Goal: Task Accomplishment & Management: Complete application form

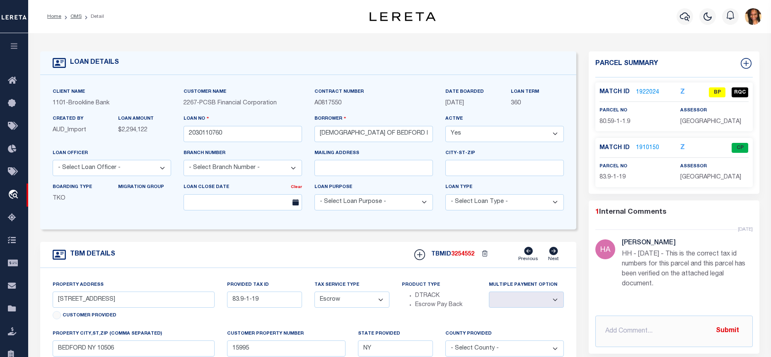
select select "Escrow"
select select
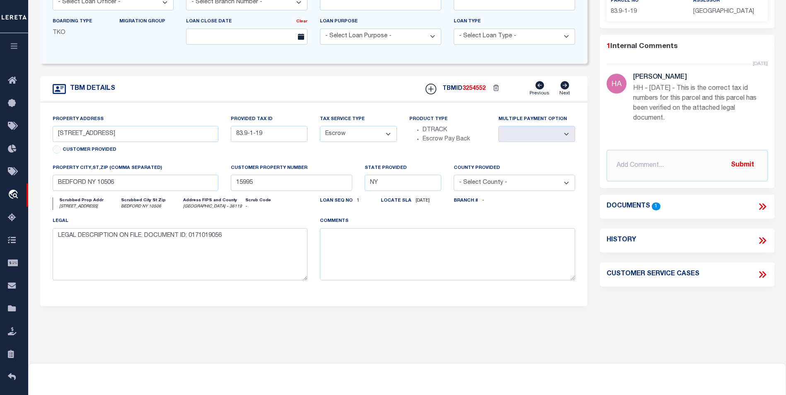
scroll to position [41, 0]
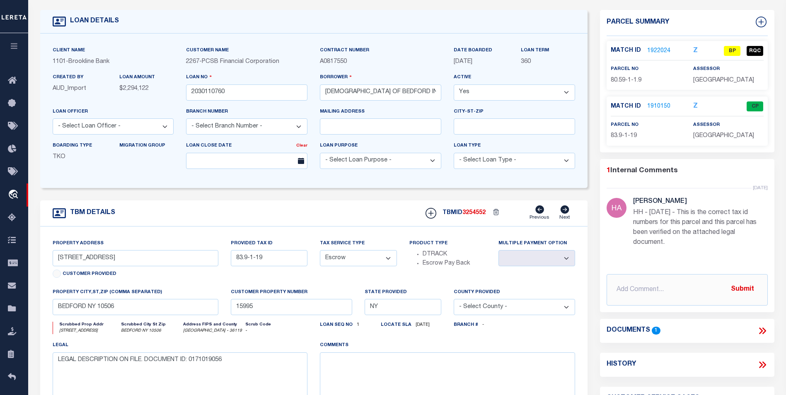
click at [654, 52] on link "1922024" at bounding box center [658, 51] width 23 height 9
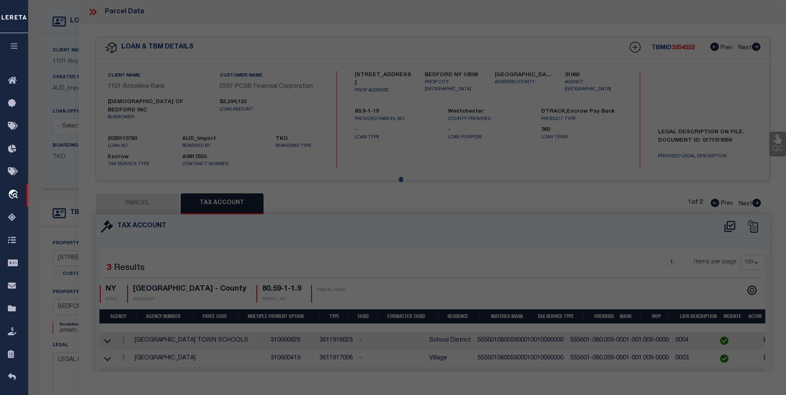
select select "AS"
select select
checkbox input "false"
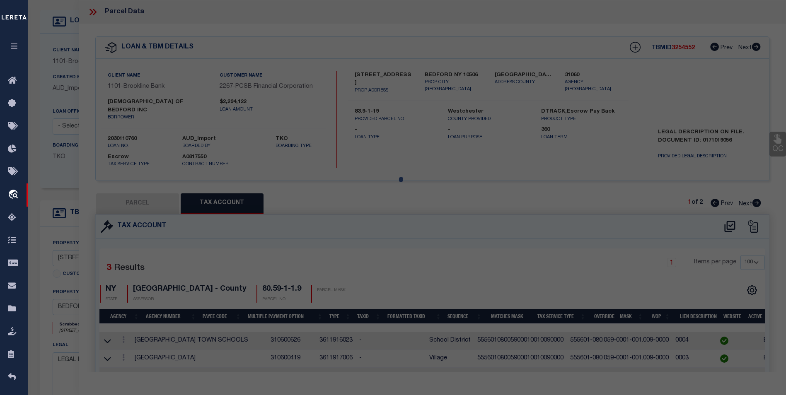
checkbox input "false"
select select "BP"
select select "099"
type input "Chabad of Bedford, Inc"
select select "AGW"
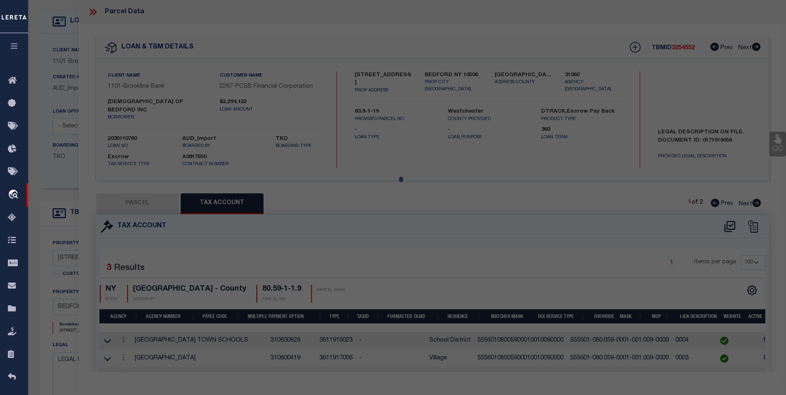
select select "ADD"
type input "7 Carlton Dr"
type input "MOUNT KISCO NY 10549"
type textarea "1.9 Ac"
type textarea "HH - 6/25/25 - This is the correct tax id numbers for this parcel and this parc…"
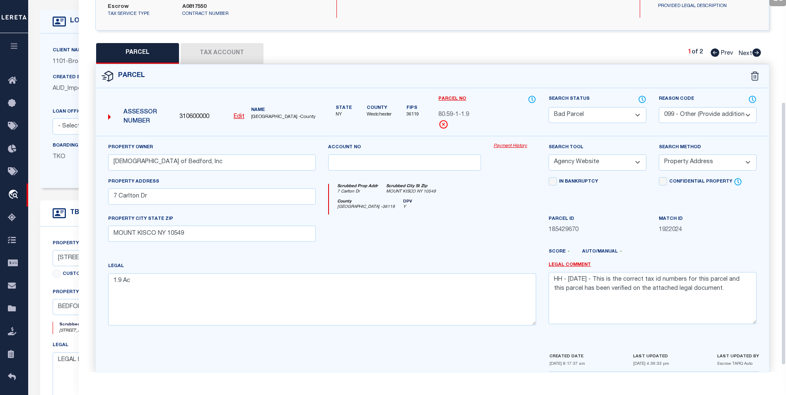
scroll to position [154, 0]
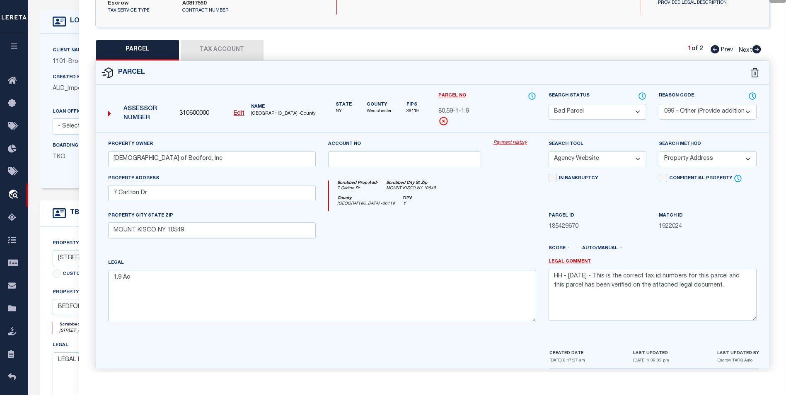
click at [219, 43] on button "Tax Account" at bounding box center [222, 50] width 83 height 21
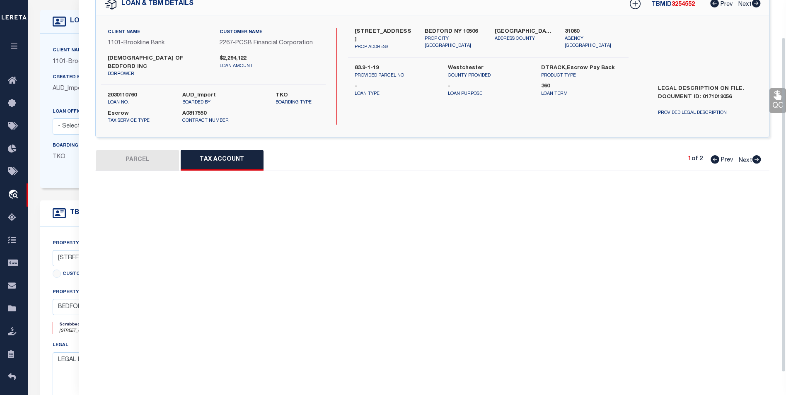
scroll to position [41, 0]
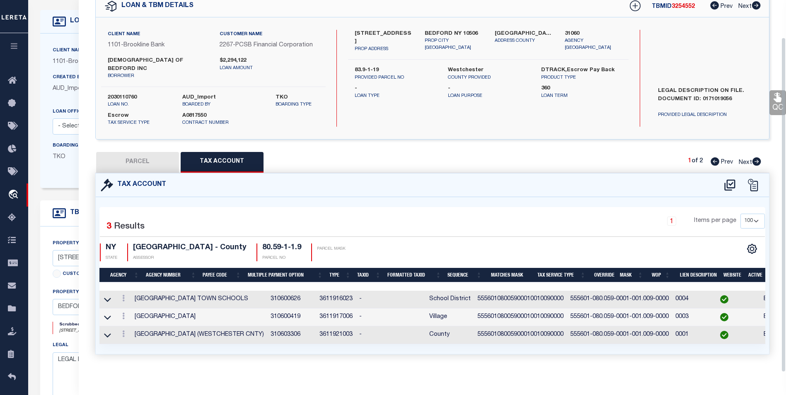
select select "100"
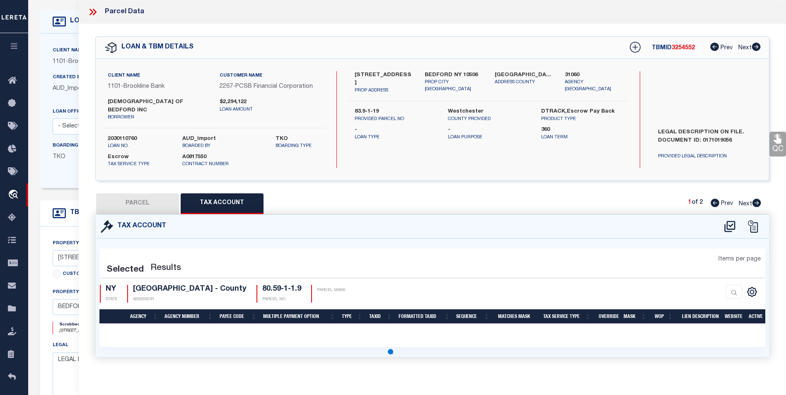
scroll to position [0, 0]
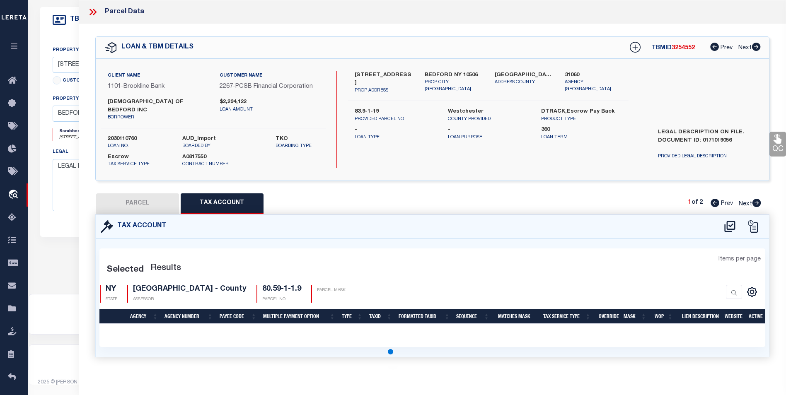
select select "100"
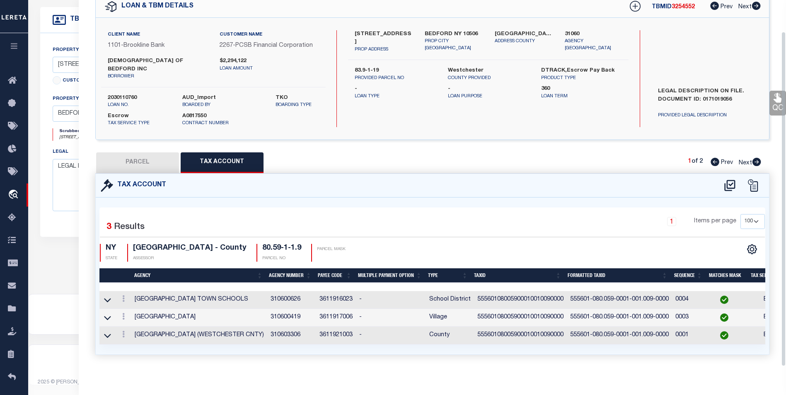
scroll to position [41, 0]
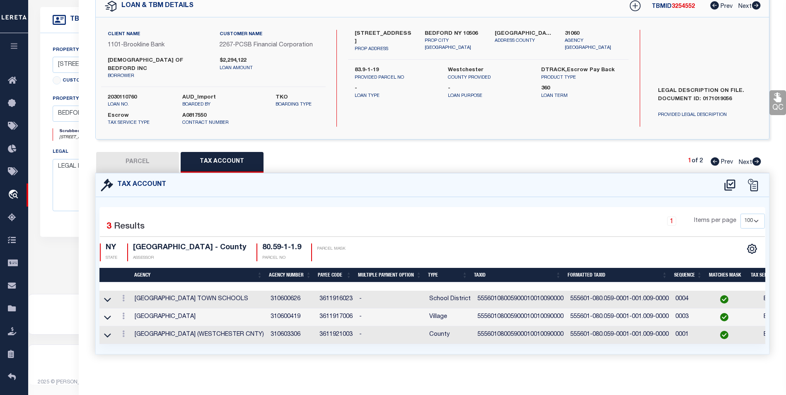
click at [158, 158] on button "PARCEL" at bounding box center [137, 162] width 83 height 21
select select "AS"
select select
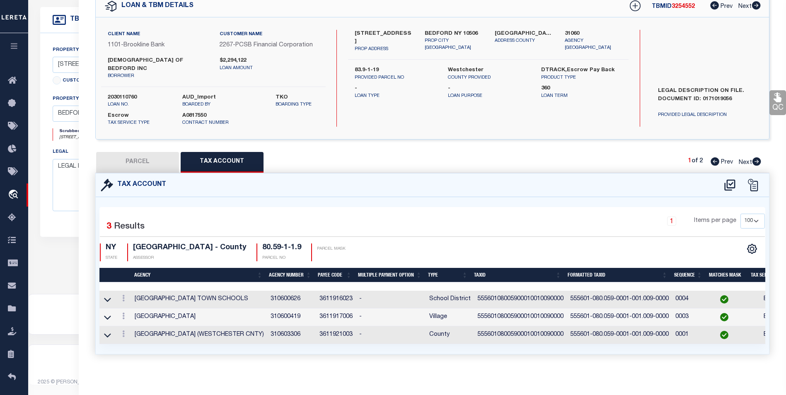
checkbox input "false"
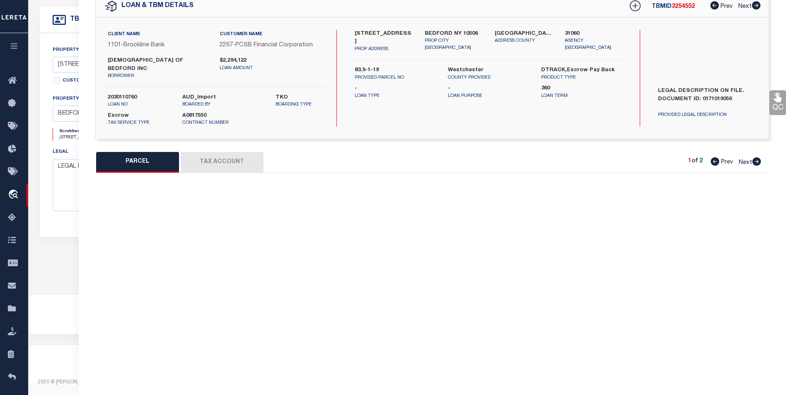
select select "BP"
select select "099"
type input "Chabad of Bedford, Inc"
select select "AGW"
select select "ADD"
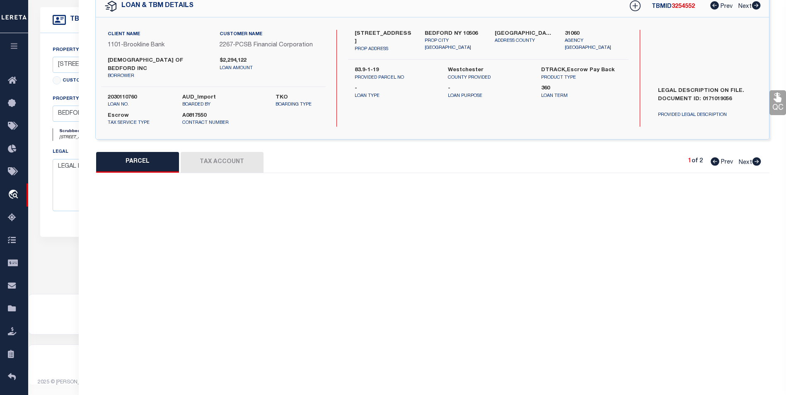
type input "7 Carlton Dr"
type input "MOUNT KISCO NY 10549"
type textarea "1.9 Ac"
type textarea "HH - 6/25/25 - This is the correct tax id numbers for this parcel and this parc…"
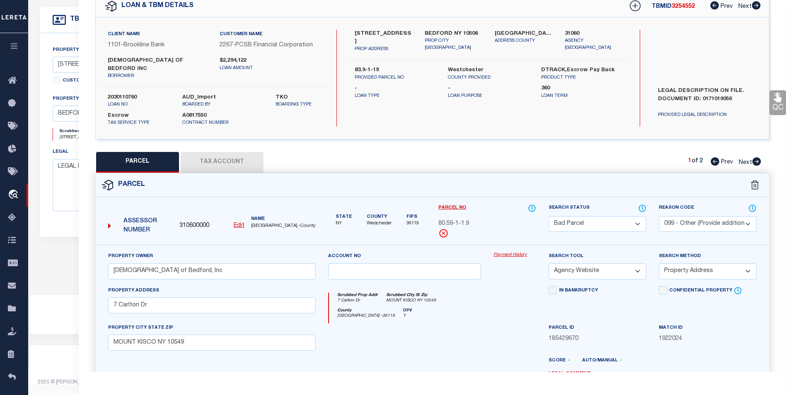
click at [240, 223] on u "Edit" at bounding box center [239, 226] width 11 height 6
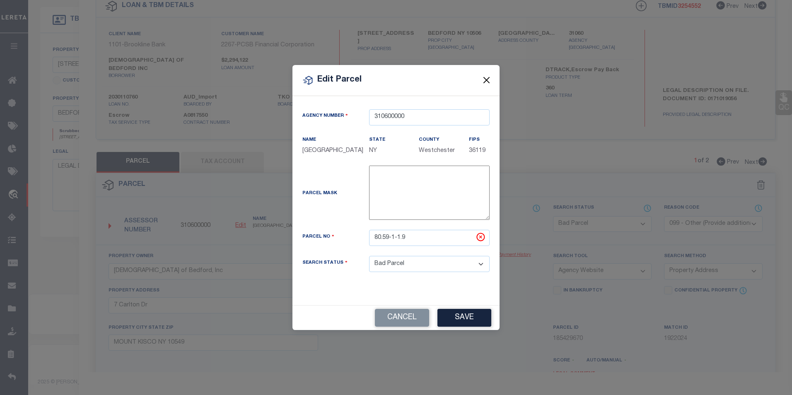
click at [490, 75] on button "Close" at bounding box center [486, 80] width 11 height 11
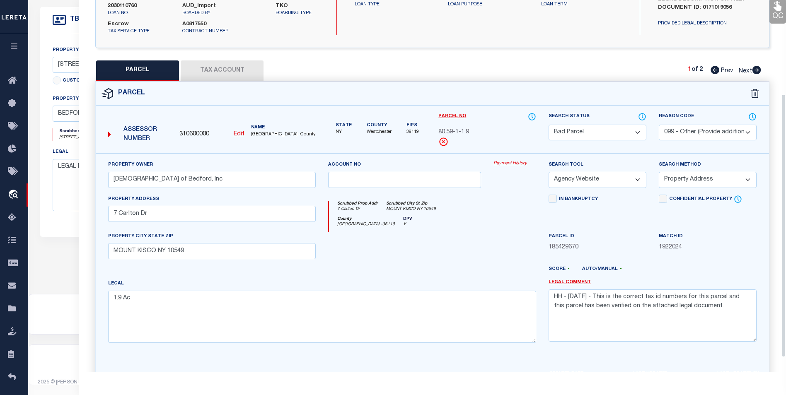
scroll to position [154, 0]
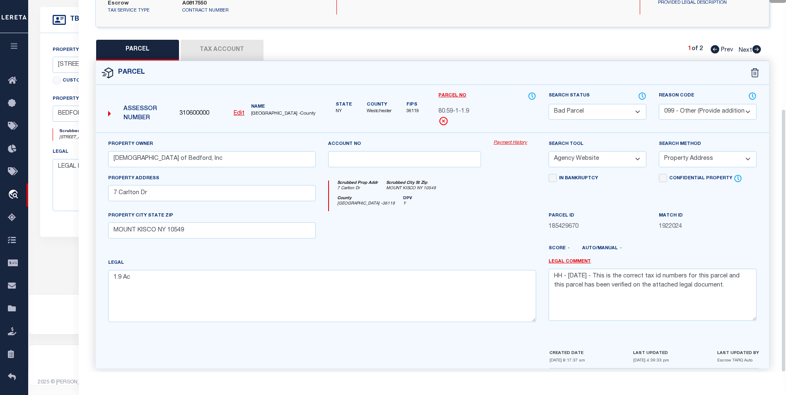
click at [217, 46] on button "Tax Account" at bounding box center [222, 50] width 83 height 21
select select "100"
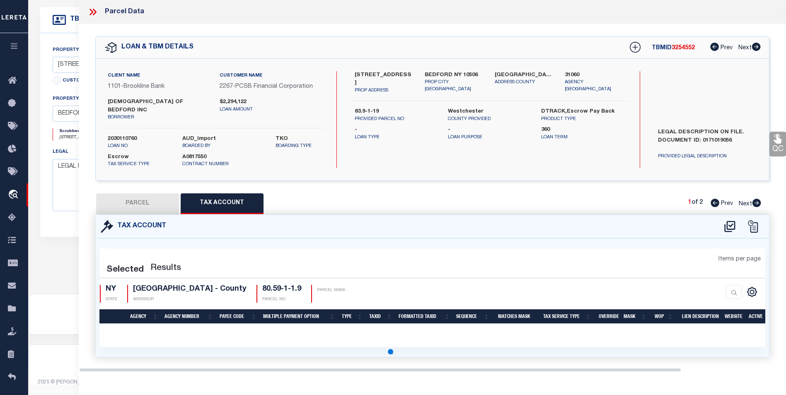
scroll to position [0, 0]
select select "100"
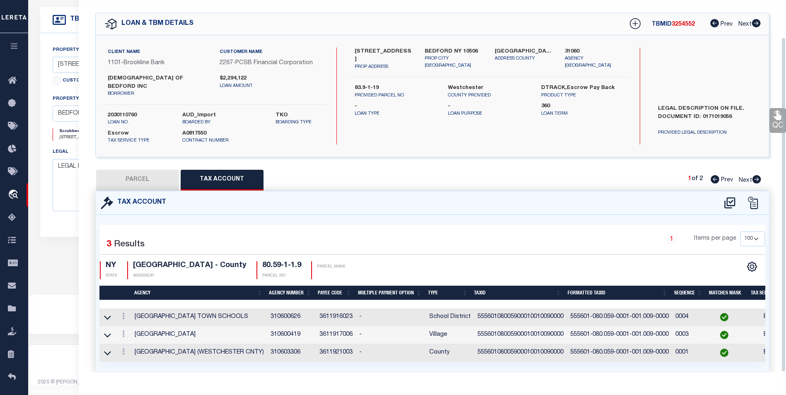
scroll to position [41, 0]
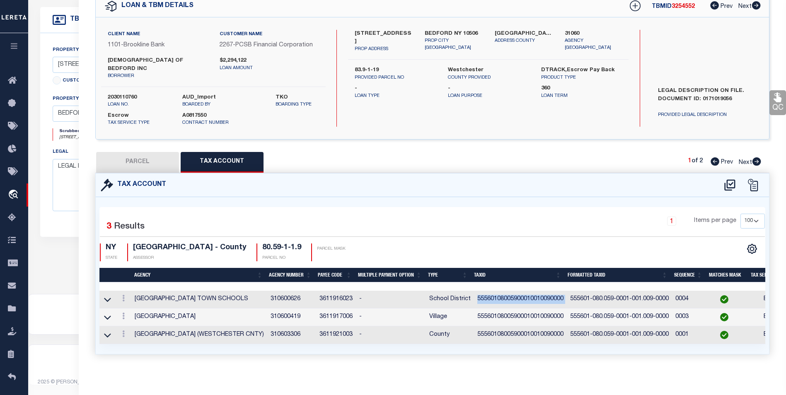
drag, startPoint x: 564, startPoint y: 290, endPoint x: 475, endPoint y: 288, distance: 89.5
click at [475, 291] on tr "MOUNT KISCO TOWN SCHOOLS 310600626 3611916023 - School District 555601080059000…" at bounding box center [562, 300] width 926 height 18
copy td "55560108005900010010090000"
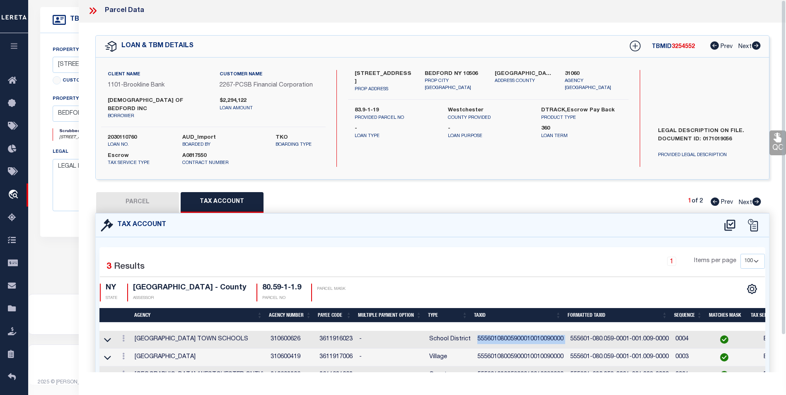
scroll to position [0, 0]
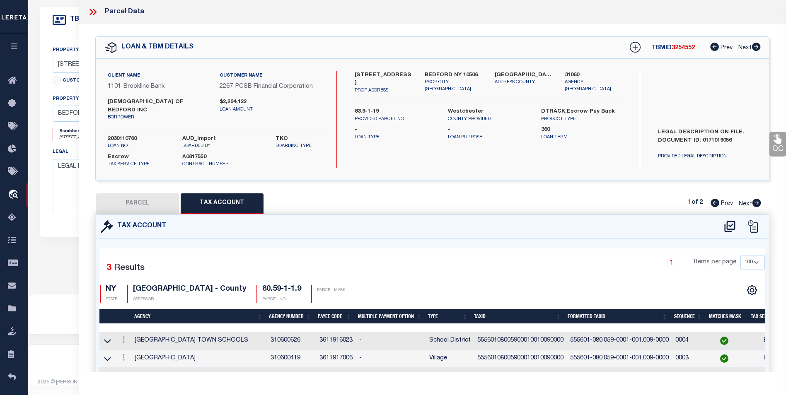
click at [89, 8] on icon at bounding box center [92, 12] width 11 height 11
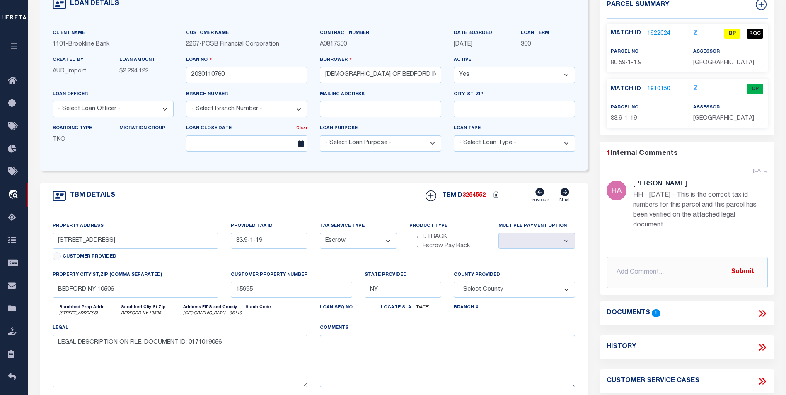
scroll to position [31, 0]
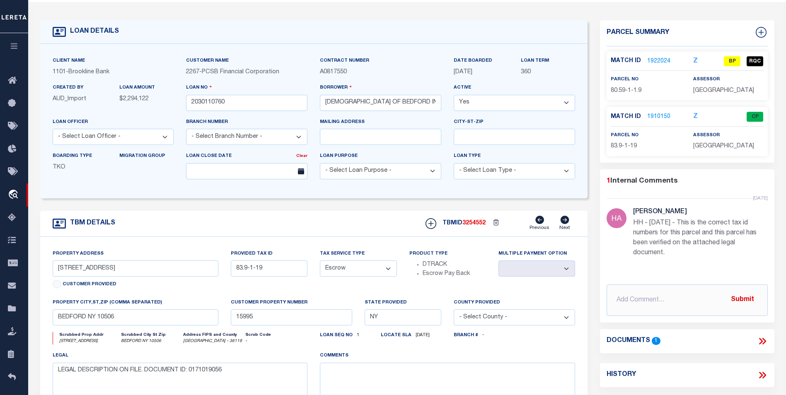
click at [659, 121] on p "1910150" at bounding box center [658, 117] width 23 height 9
click at [660, 121] on link "1910150" at bounding box center [658, 117] width 23 height 9
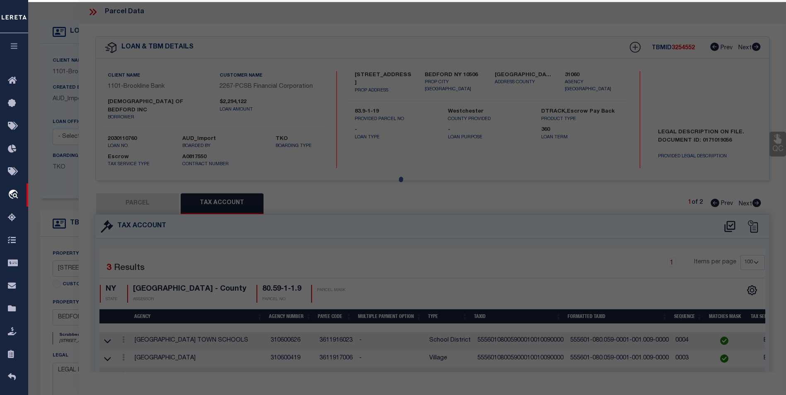
select select "AS"
select select
checkbox input "false"
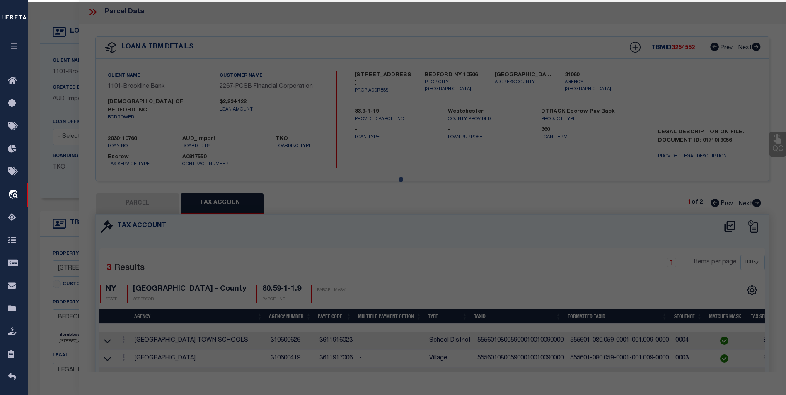
checkbox input "false"
select select "CP"
type input "Chabad of Bedford Inc"
select select
type input "220 South Bedford Rd"
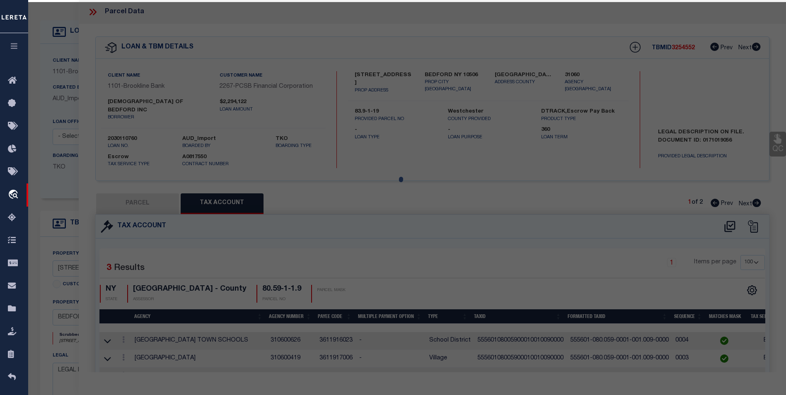
checkbox input "false"
type input "BEDFORD NY 10506"
type textarea "Completed based on Metes and Bounds"
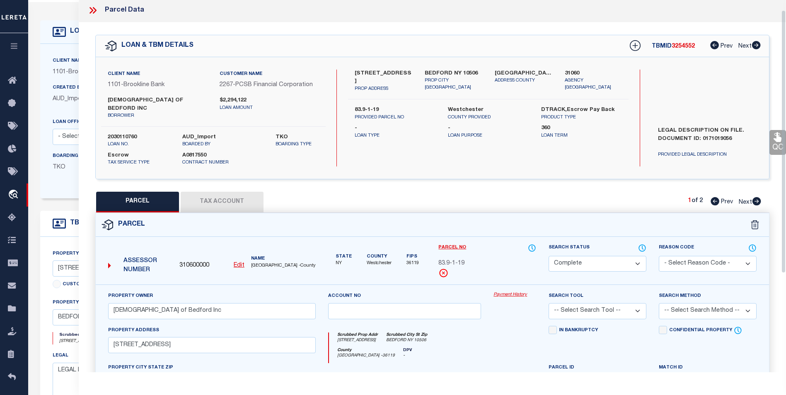
scroll to position [0, 0]
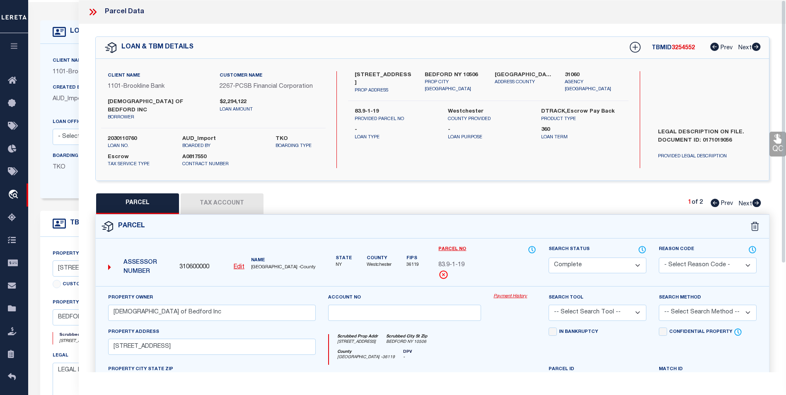
click at [89, 12] on icon at bounding box center [92, 12] width 11 height 11
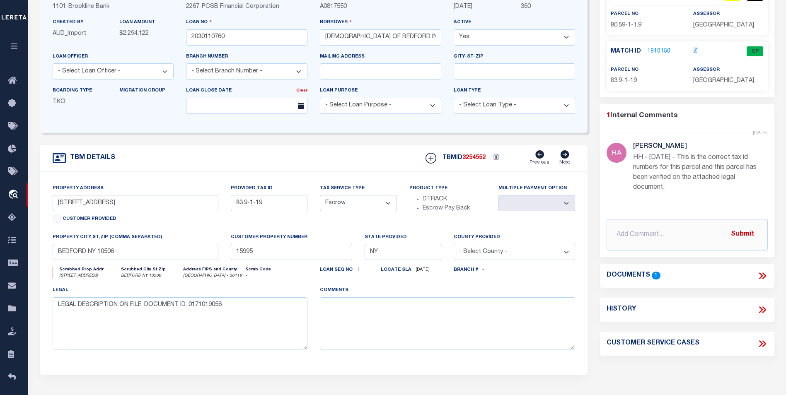
scroll to position [238, 0]
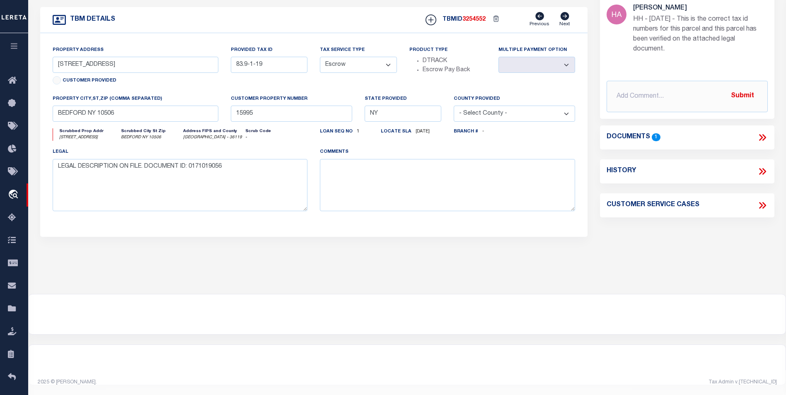
click at [762, 141] on icon at bounding box center [761, 137] width 4 height 7
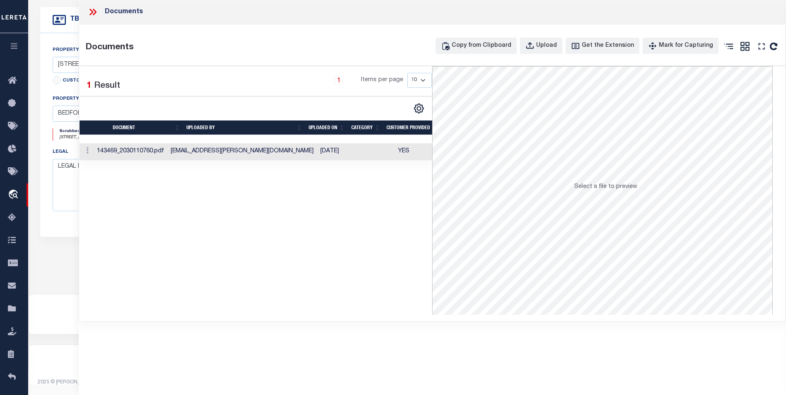
click at [261, 152] on td "Waziha.Akhter@accumatchcustomers.com" at bounding box center [242, 151] width 150 height 17
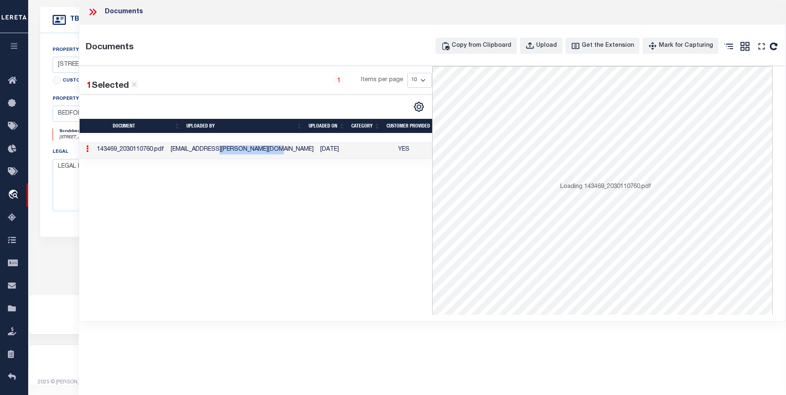
click at [261, 152] on td "Waziha.Akhter@accumatchcustomers.com" at bounding box center [242, 150] width 150 height 17
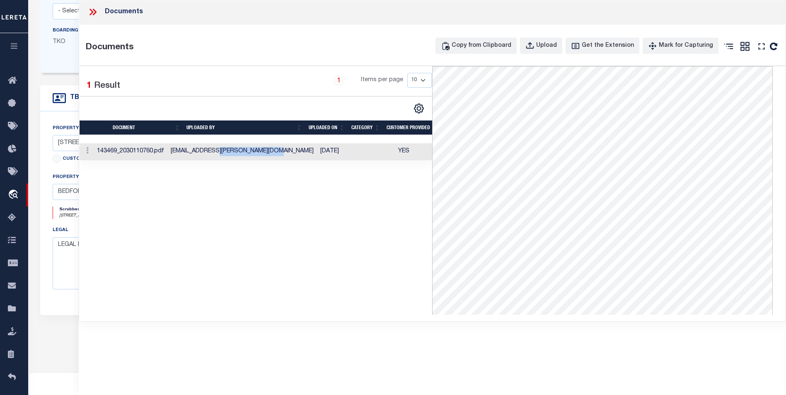
scroll to position [72, 0]
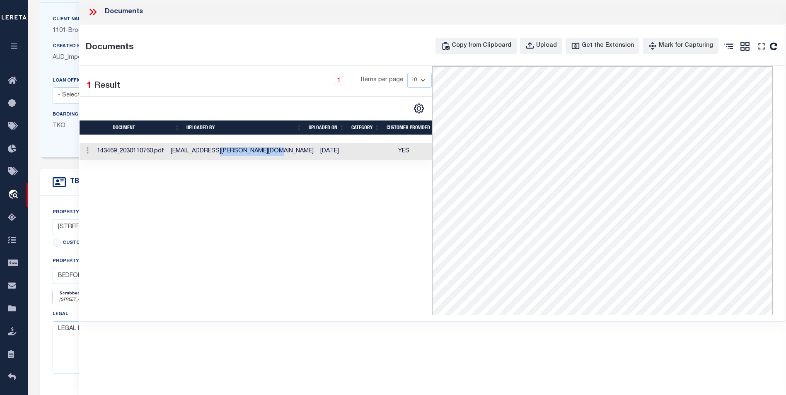
click at [93, 12] on icon at bounding box center [92, 12] width 11 height 11
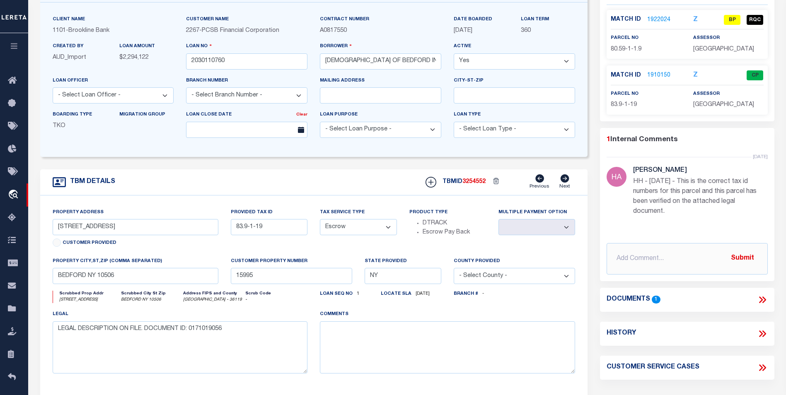
click at [659, 18] on link "1922024" at bounding box center [658, 20] width 23 height 9
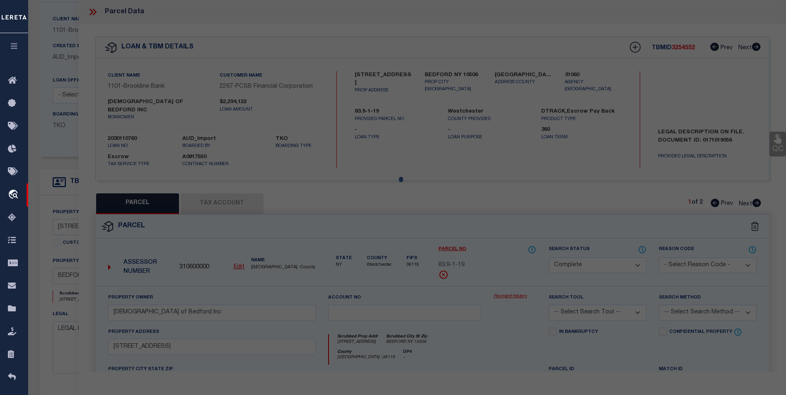
select select "AS"
checkbox input "false"
select select "BP"
select select "099"
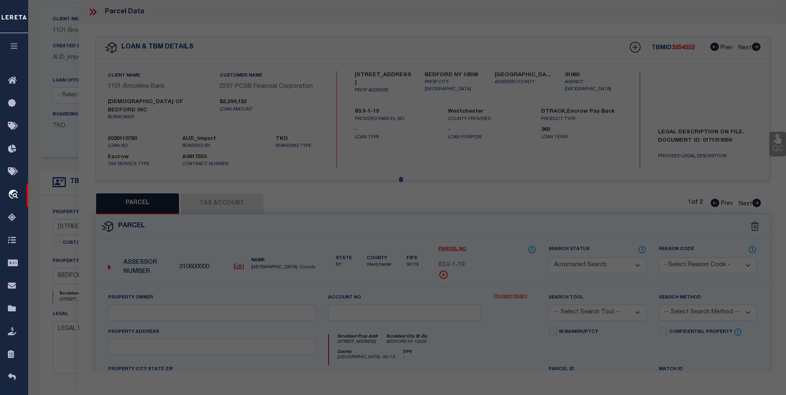
type input "Chabad of Bedford, Inc"
select select "AGW"
select select "ADD"
type input "7 Carlton Dr"
type input "MOUNT KISCO NY 10549"
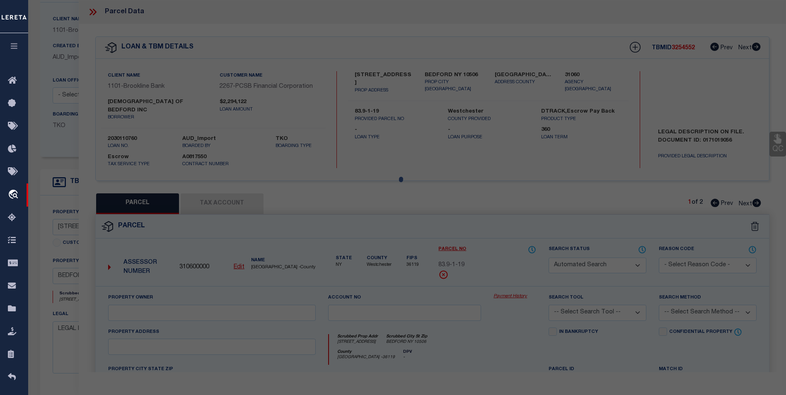
type textarea "1.9 Ac"
type textarea "HH - 6/25/25 - This is the correct tax id numbers for this parcel and this parc…"
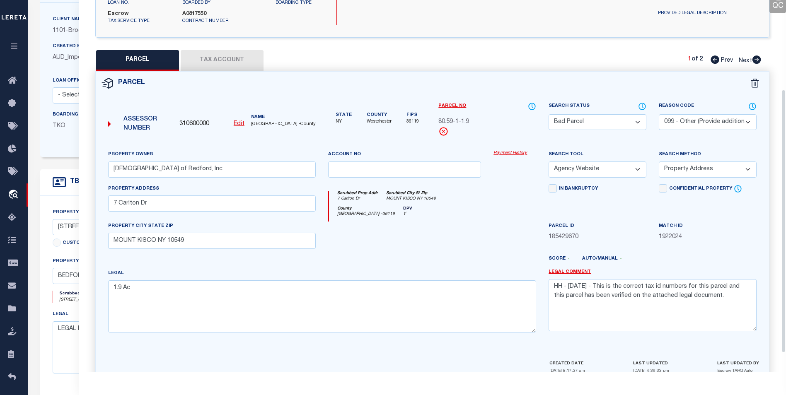
scroll to position [154, 0]
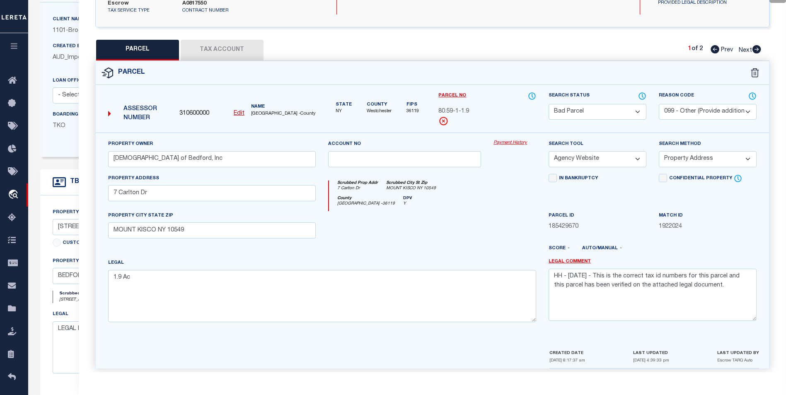
click at [247, 61] on div "Parcel" at bounding box center [432, 73] width 673 height 24
click at [246, 43] on button "Tax Account" at bounding box center [222, 50] width 83 height 21
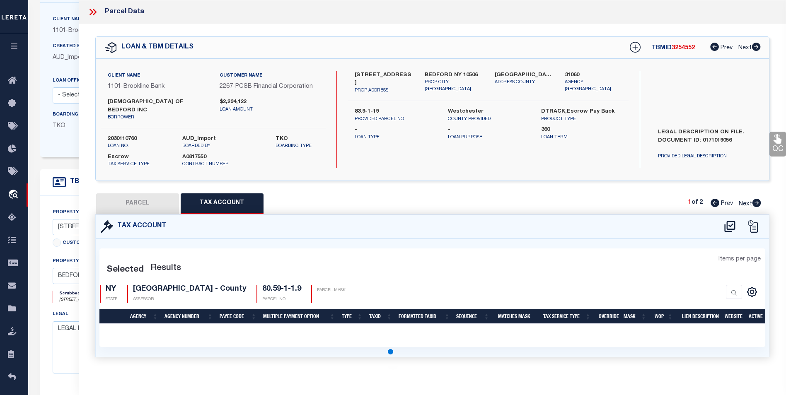
scroll to position [0, 0]
select select "100"
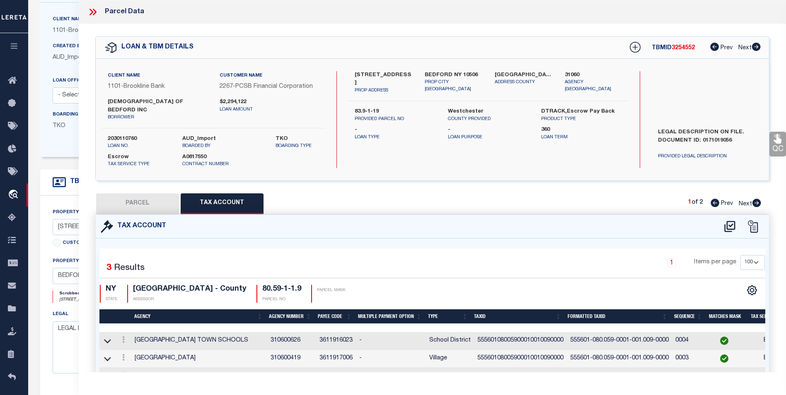
click at [118, 193] on button "PARCEL" at bounding box center [137, 203] width 83 height 21
select select "AS"
select select
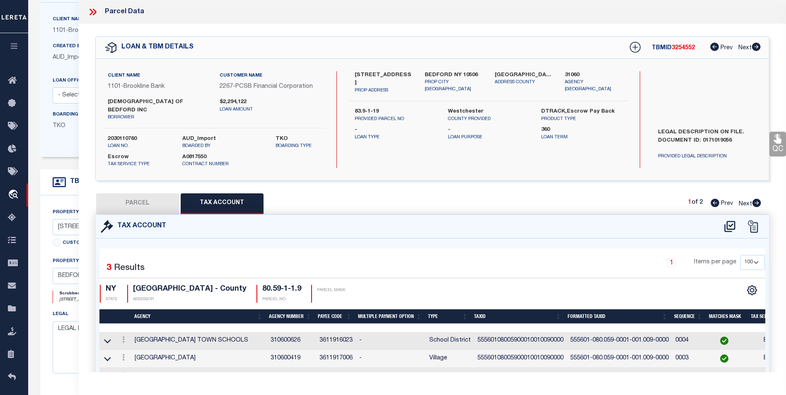
checkbox input "false"
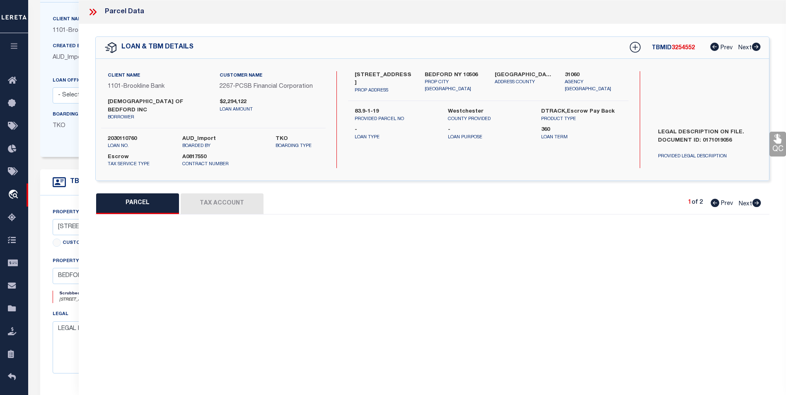
select select "BP"
select select "099"
type input "Chabad of Bedford, Inc"
select select "AGW"
select select "ADD"
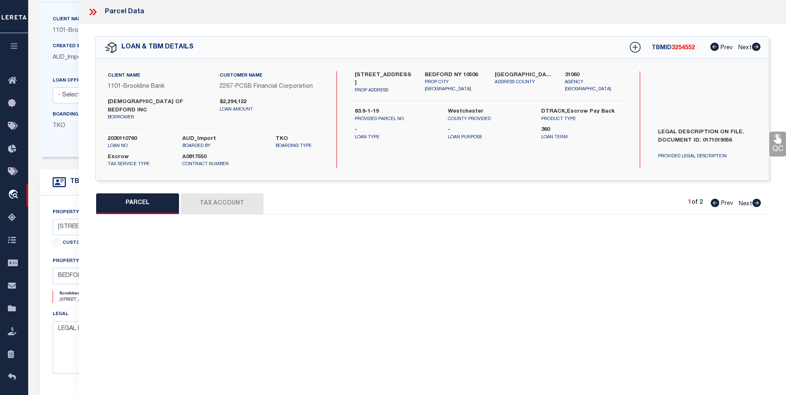
type input "7 Carlton Dr"
type input "MOUNT KISCO NY 10549"
type textarea "1.9 Ac"
type textarea "HH - 6/25/25 - This is the correct tax id numbers for this parcel and this parc…"
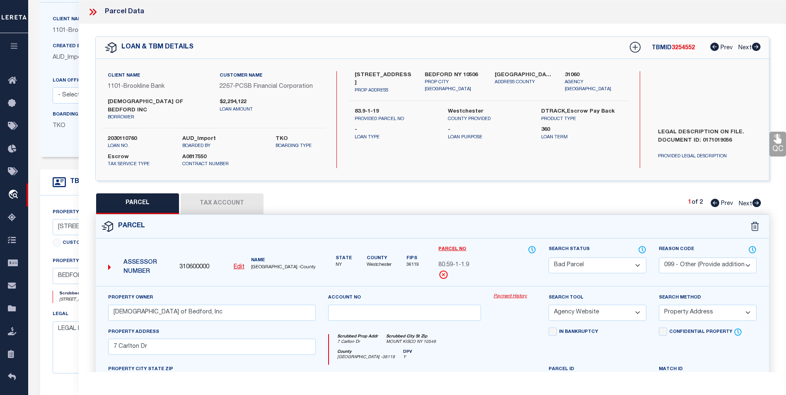
click at [240, 264] on u "Edit" at bounding box center [239, 267] width 11 height 6
select select "BP"
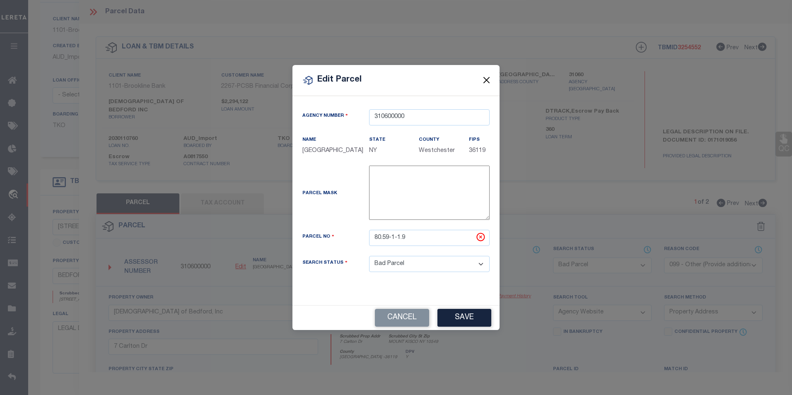
click at [487, 75] on button "Close" at bounding box center [486, 80] width 11 height 11
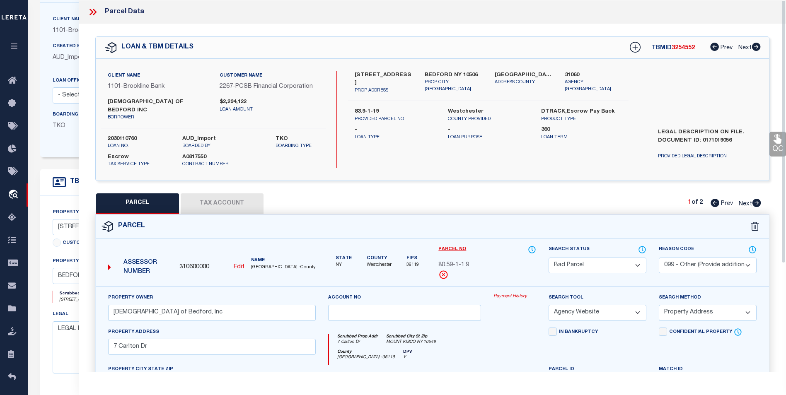
click at [222, 193] on button "Tax Account" at bounding box center [222, 203] width 83 height 21
select select "100"
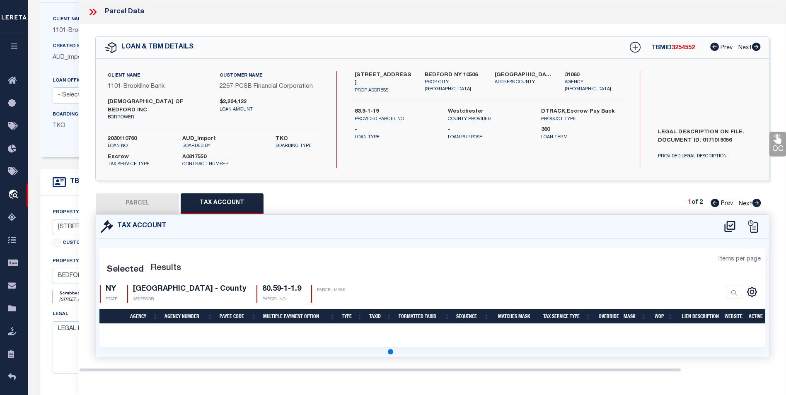
select select "100"
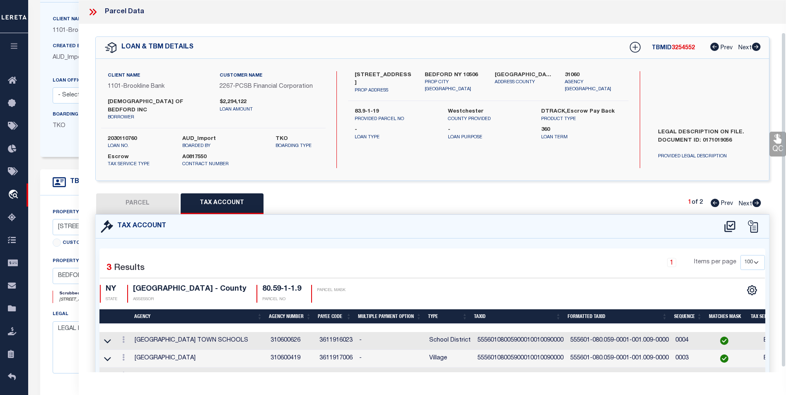
scroll to position [41, 0]
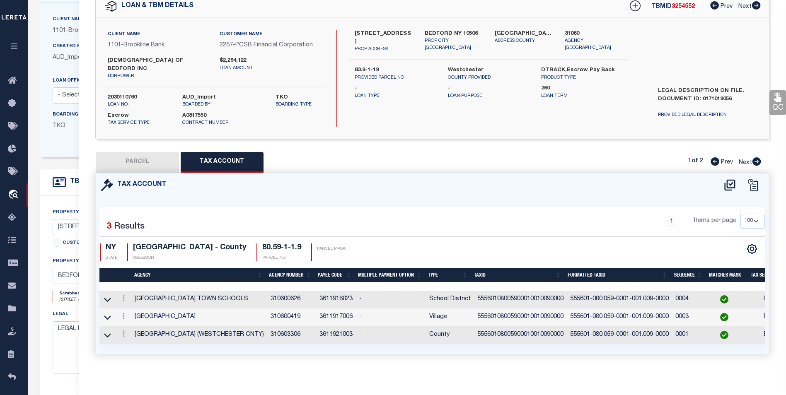
click at [158, 159] on button "PARCEL" at bounding box center [137, 162] width 83 height 21
select select "AS"
select select
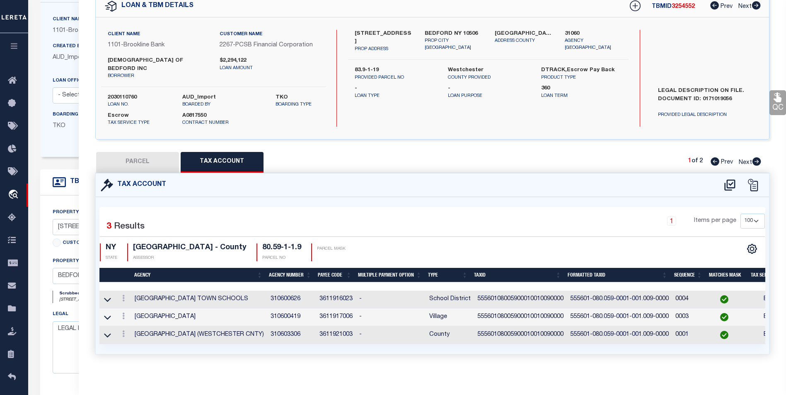
checkbox input "false"
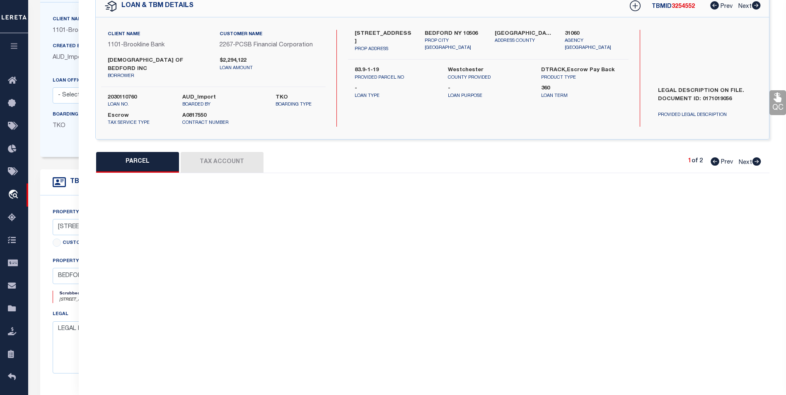
select select "BP"
select select "099"
type input "Chabad of Bedford, Inc"
select select "AGW"
select select "ADD"
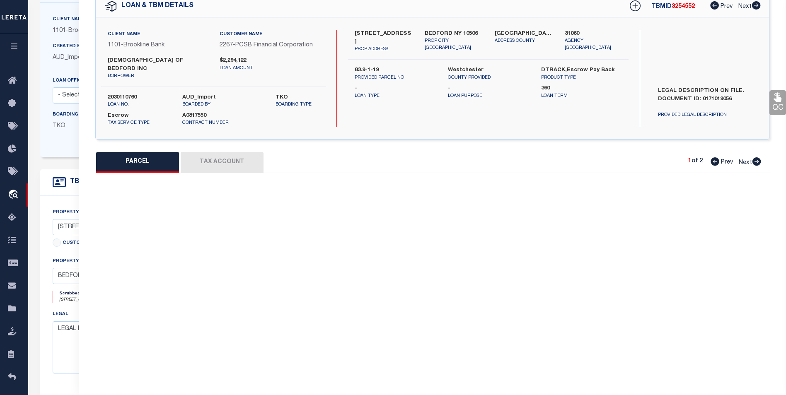
type input "7 Carlton Dr"
type input "MOUNT KISCO NY 10549"
type textarea "1.9 Ac"
type textarea "HH - 6/25/25 - This is the correct tax id numbers for this parcel and this parc…"
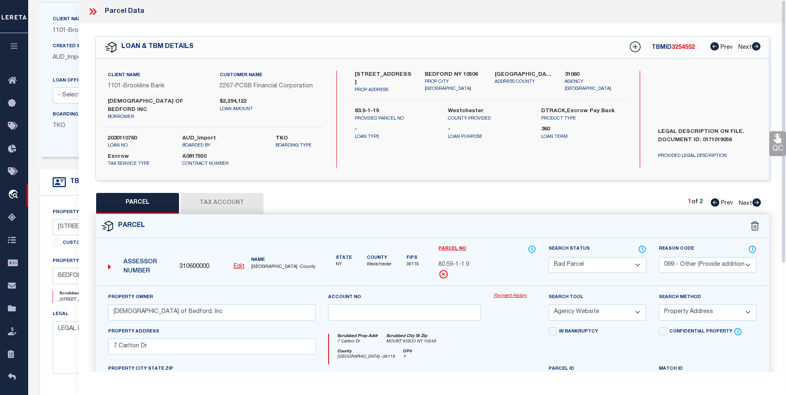
scroll to position [0, 0]
click at [240, 198] on button "Tax Account" at bounding box center [222, 203] width 83 height 21
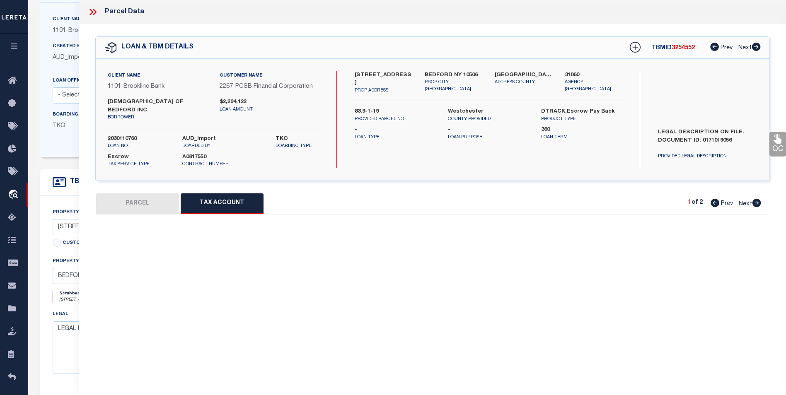
select select "100"
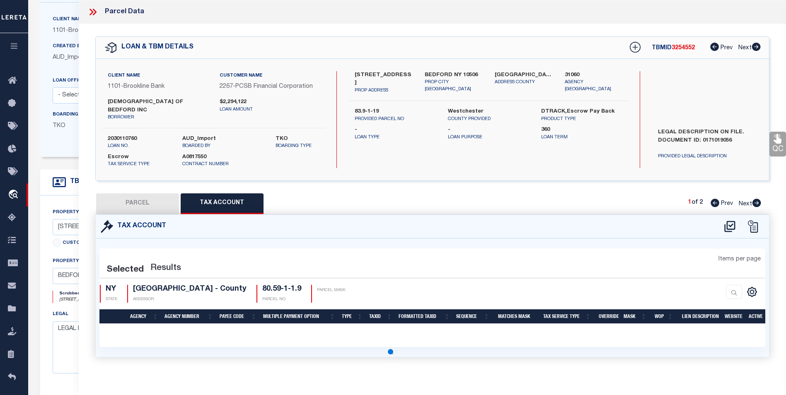
select select "100"
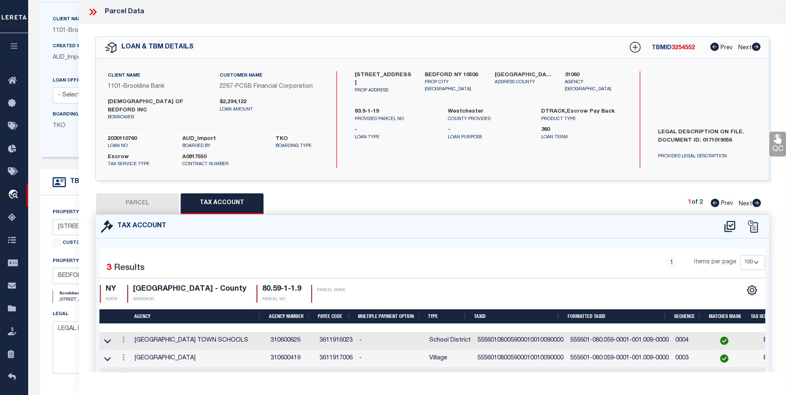
click at [153, 196] on button "PARCEL" at bounding box center [137, 203] width 83 height 21
select select "AS"
select select
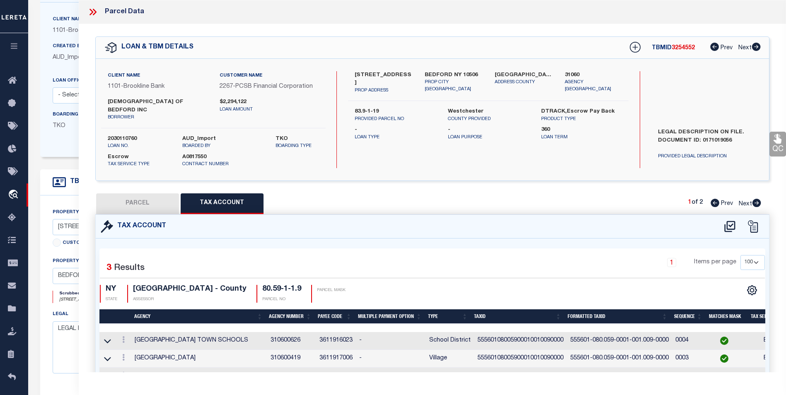
checkbox input "false"
select select "BP"
select select "099"
type input "Chabad of Bedford, Inc"
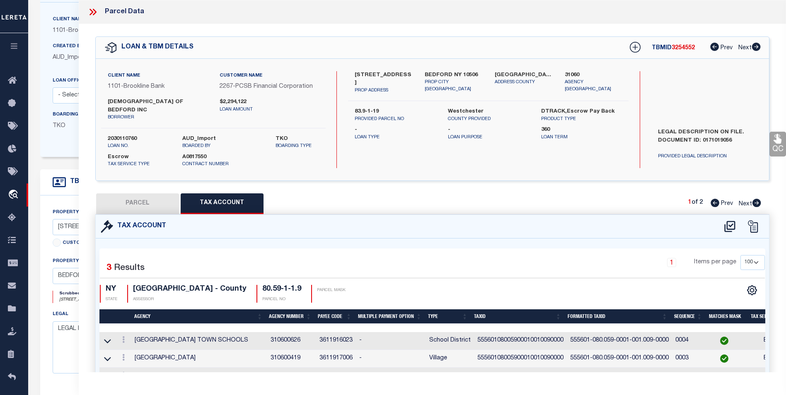
select select "AGW"
select select "ADD"
type input "7 Carlton Dr"
type input "MOUNT KISCO NY 10549"
type textarea "1.9 Ac"
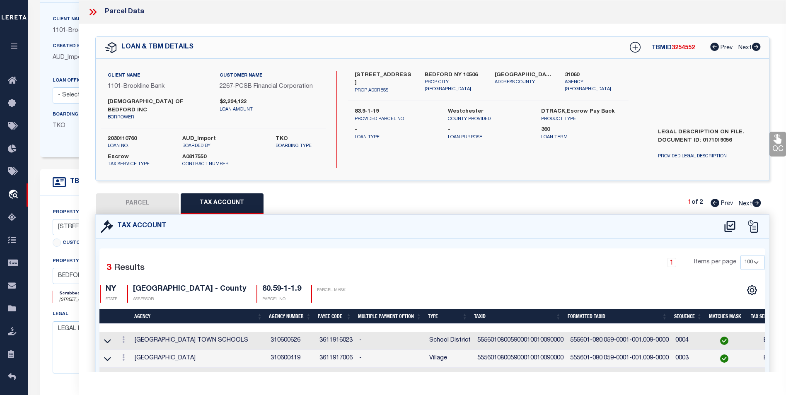
type textarea "HH - 6/25/25 - This is the correct tax id numbers for this parcel and this parc…"
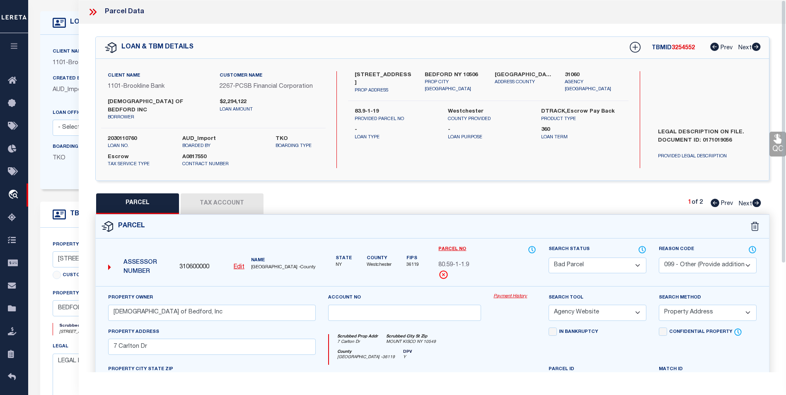
scroll to position [31, 0]
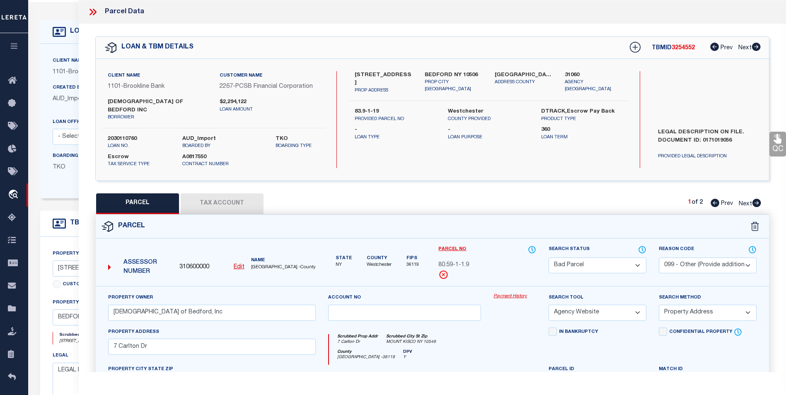
click at [88, 12] on icon at bounding box center [92, 12] width 11 height 11
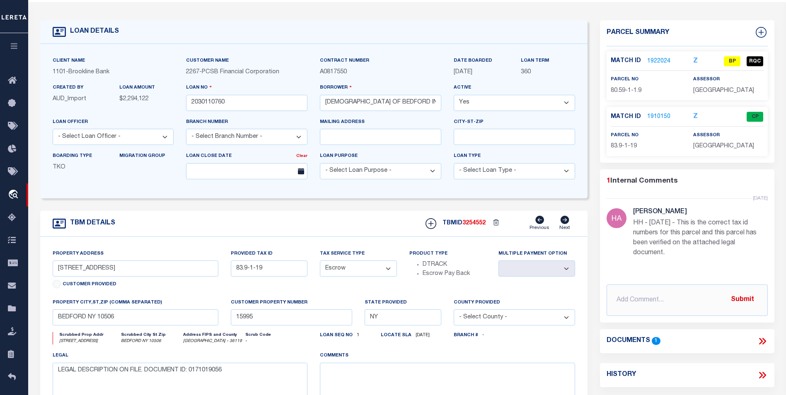
click at [660, 121] on link "1910150" at bounding box center [658, 117] width 23 height 9
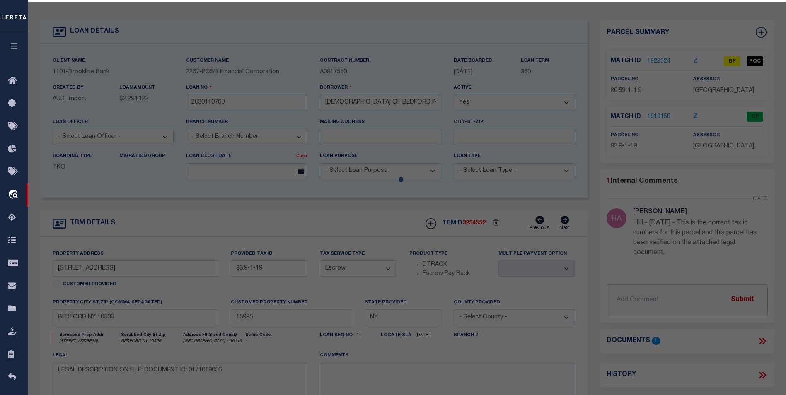
select select "AS"
select select
checkbox input "false"
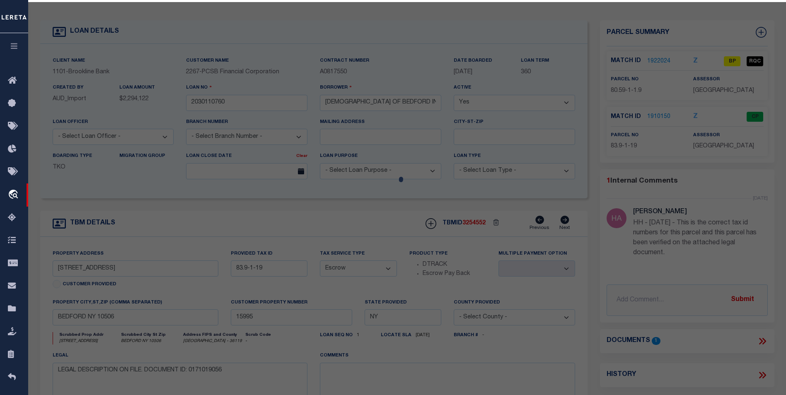
checkbox input "false"
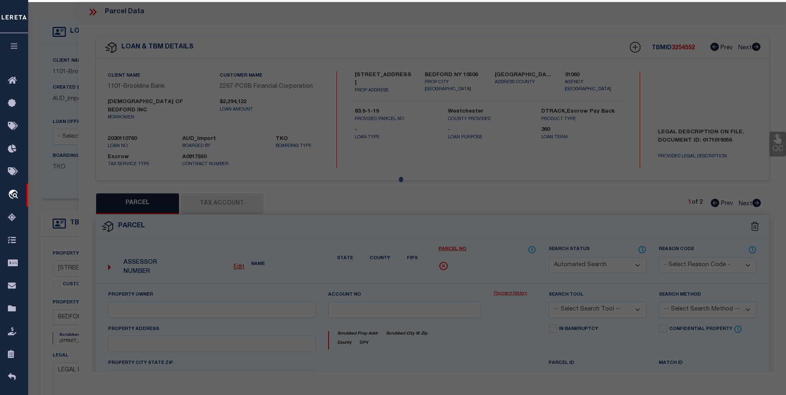
select select "CP"
type input "Chabad of Bedford Inc"
select select
type input "220 South Bedford Rd"
checkbox input "false"
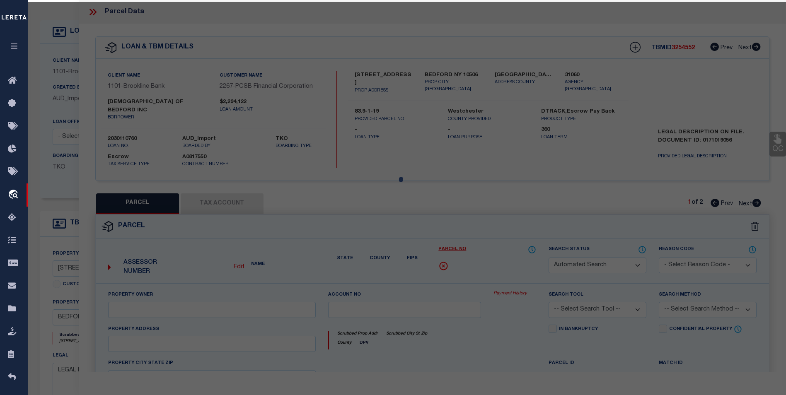
type input "BEDFORD NY 10506"
type textarea "Completed based on Metes and Bounds"
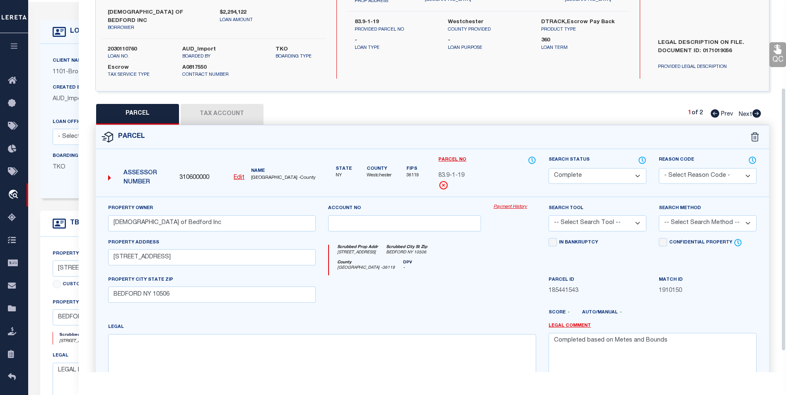
scroll to position [124, 0]
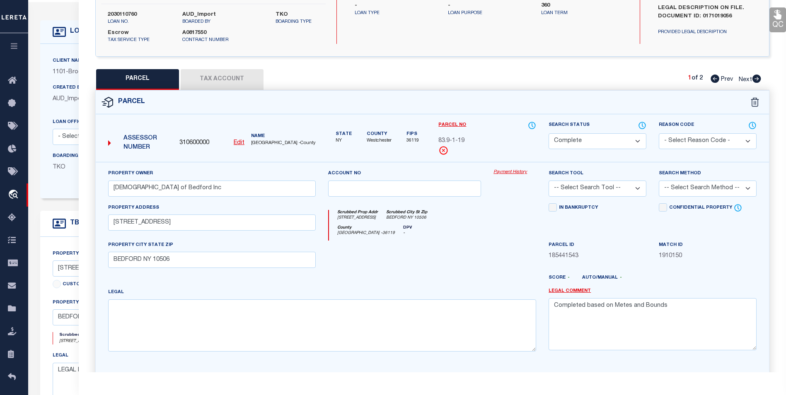
click at [218, 76] on button "Tax Account" at bounding box center [222, 79] width 83 height 21
select select "100"
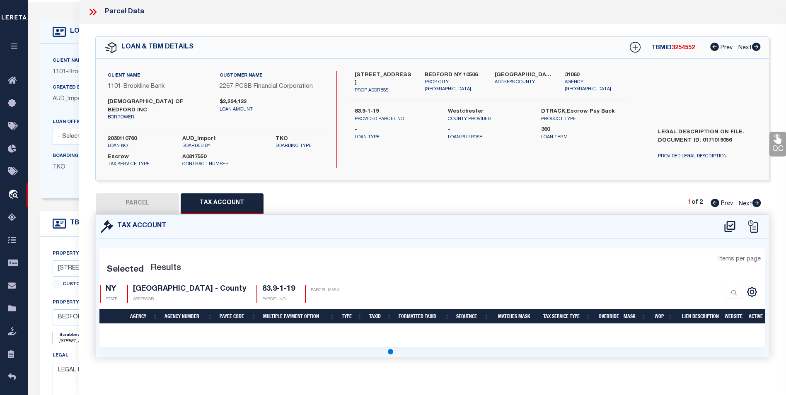
scroll to position [0, 0]
select select "100"
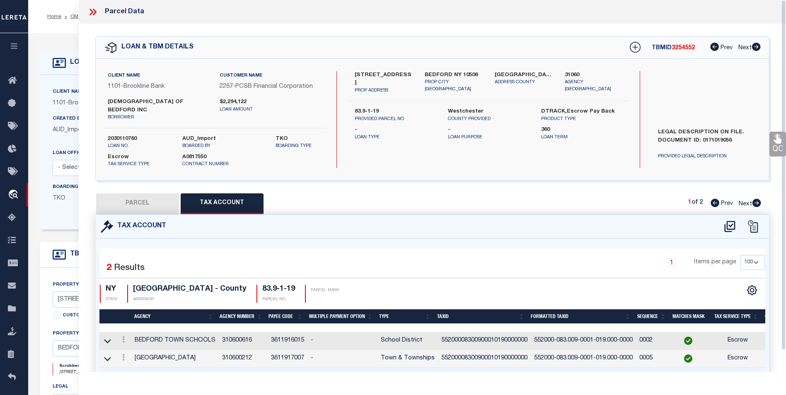
click at [93, 8] on icon at bounding box center [92, 12] width 11 height 11
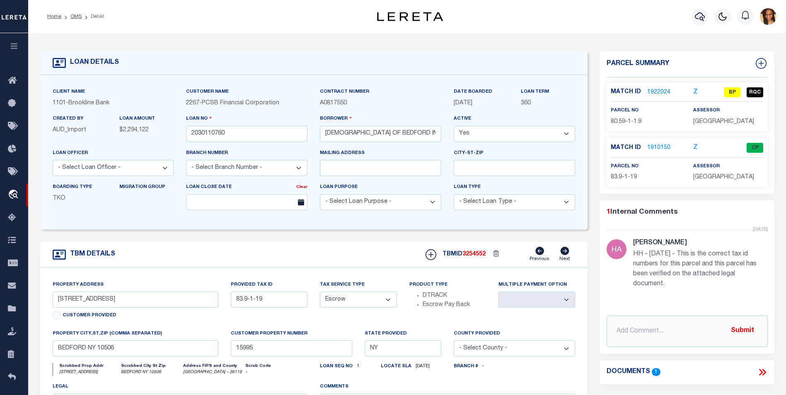
click at [659, 89] on link "1922024" at bounding box center [658, 92] width 23 height 9
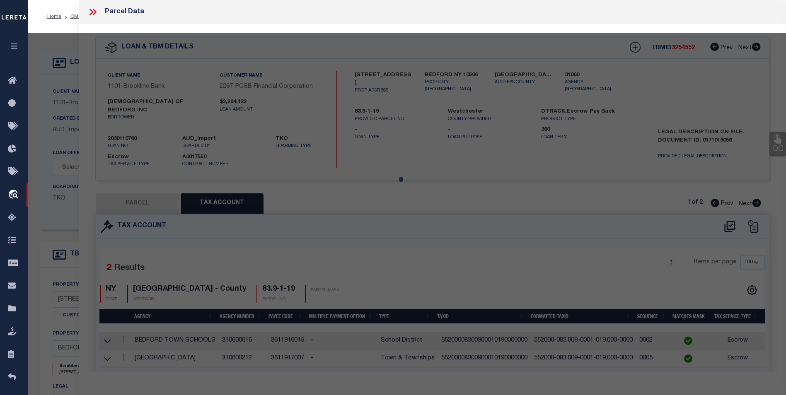
select select "AS"
checkbox input "false"
select select "BP"
select select "099"
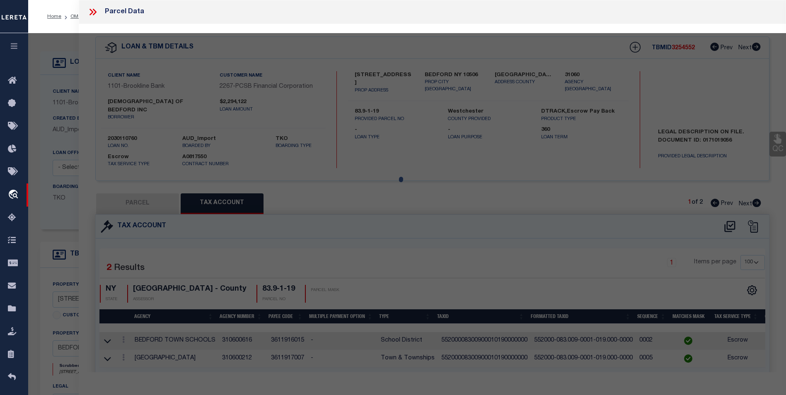
type input "Chabad of Bedford, Inc"
select select "AGW"
select select "ADD"
type input "7 Carlton Dr"
type input "MOUNT KISCO NY 10549"
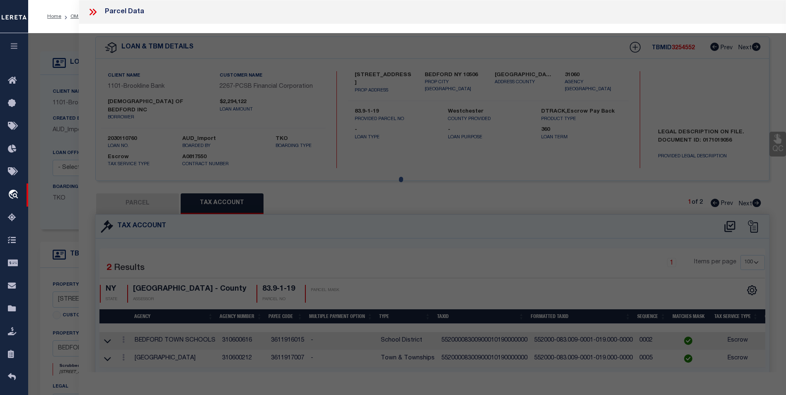
type textarea "1.9 Ac"
type textarea "HH - 6/25/25 - This is the correct tax id numbers for this parcel and this parc…"
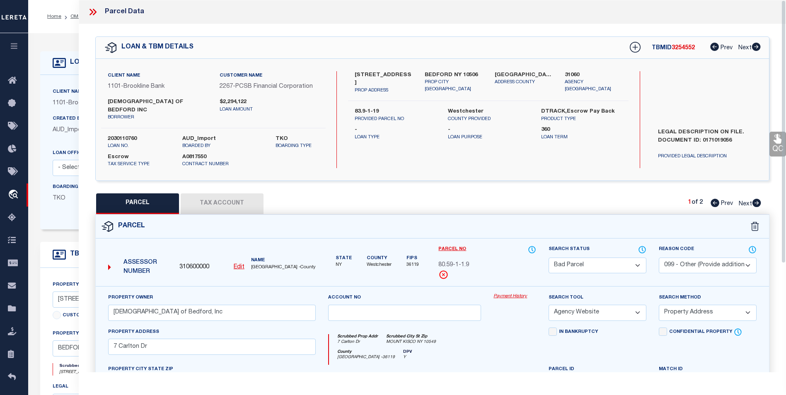
click at [603, 265] on div "Search Status Automated Search Bad Parcel Complete Duplicate Parcel High Dollar…" at bounding box center [597, 265] width 110 height 41
click at [591, 262] on select "Automated Search Bad Parcel Complete Duplicate Parcel High Dollar Reporting In …" at bounding box center [597, 266] width 98 height 16
click at [548, 258] on select "Automated Search Bad Parcel Complete Duplicate Parcel High Dollar Reporting In …" at bounding box center [597, 266] width 98 height 16
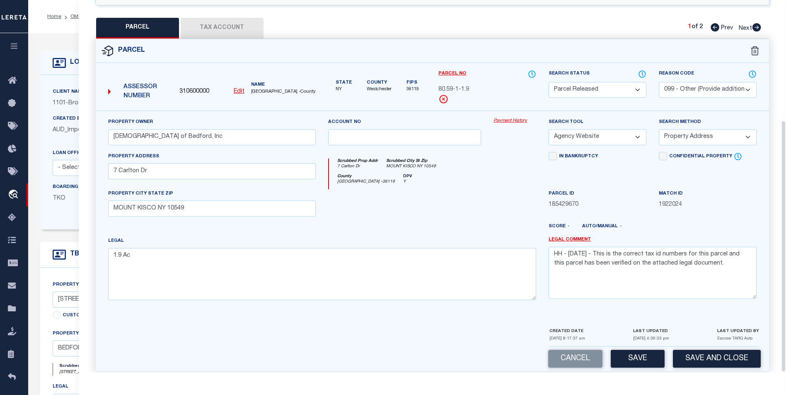
scroll to position [178, 0]
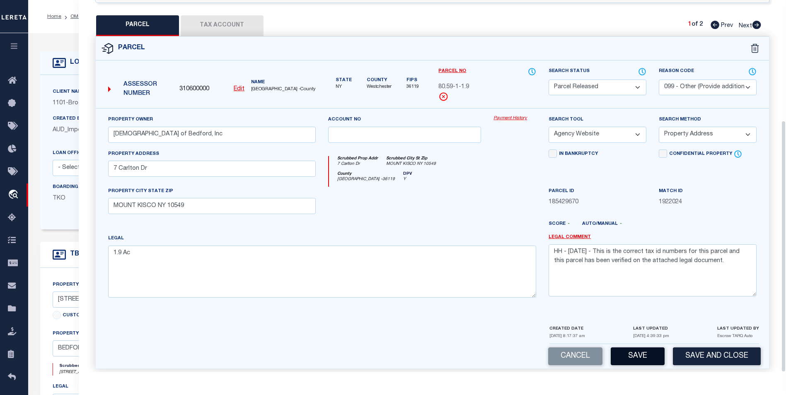
click at [654, 348] on button "Save" at bounding box center [638, 357] width 54 height 18
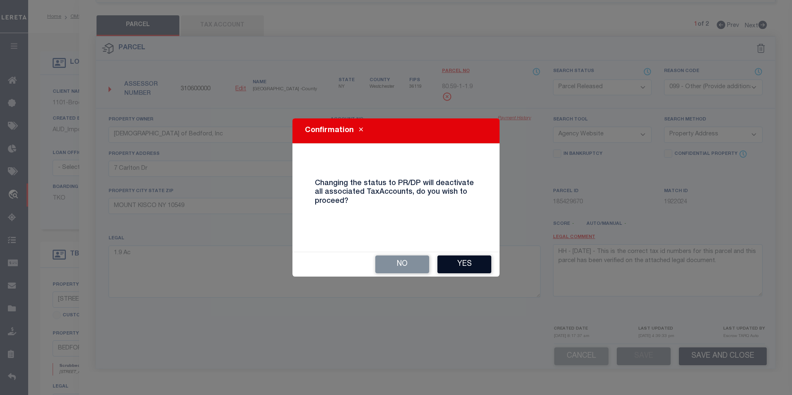
click at [469, 273] on button "Yes" at bounding box center [464, 265] width 54 height 18
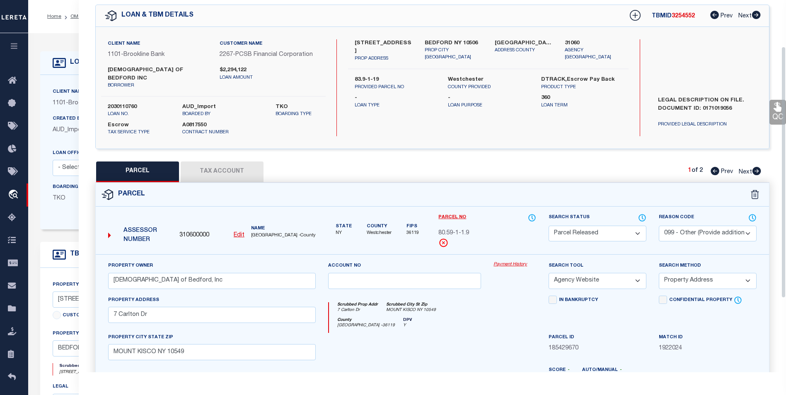
scroll to position [0, 0]
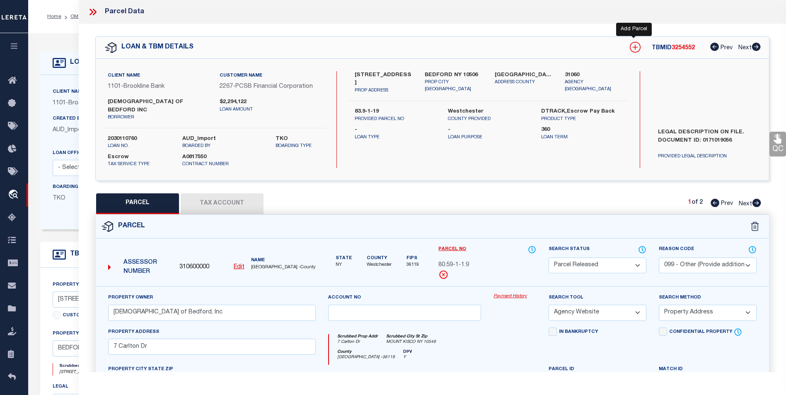
click at [631, 48] on icon at bounding box center [635, 47] width 11 height 11
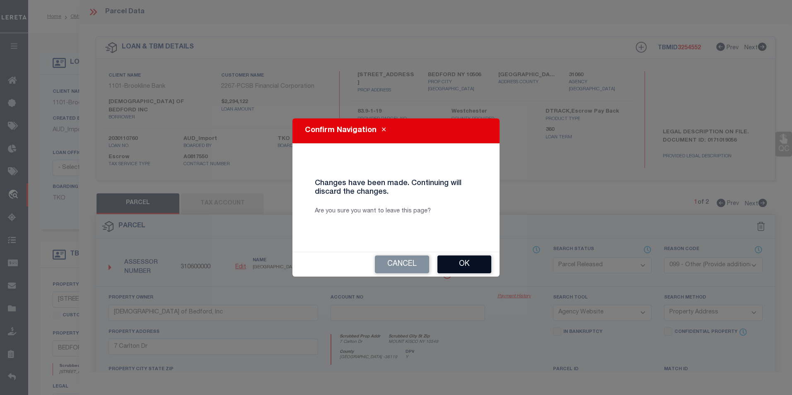
select select "AS"
select select
checkbox input "false"
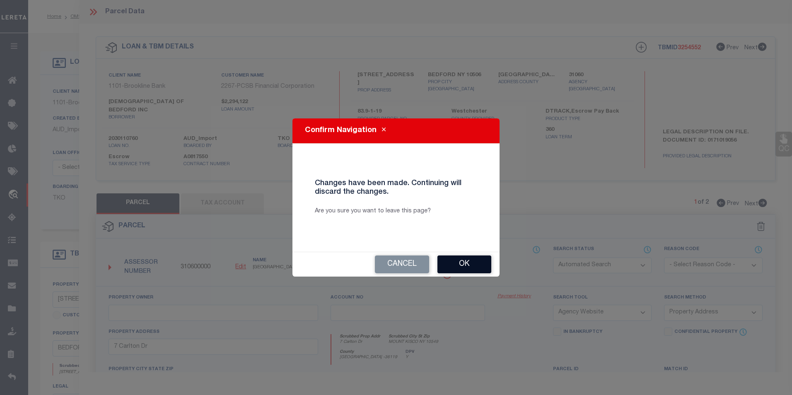
checkbox input "false"
select select "PR"
select select "099"
type input "Chabad of Bedford, Inc"
select select "AGW"
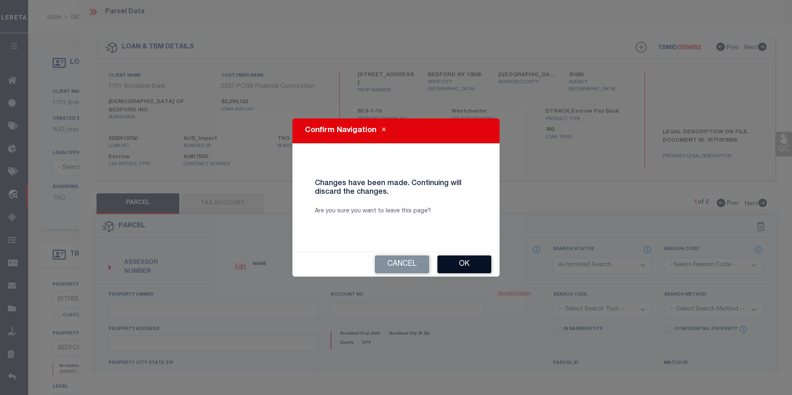
select select "ADD"
type input "7 Carlton Dr"
type input "MOUNT KISCO NY 10549"
click at [452, 266] on button "Ok" at bounding box center [464, 265] width 54 height 18
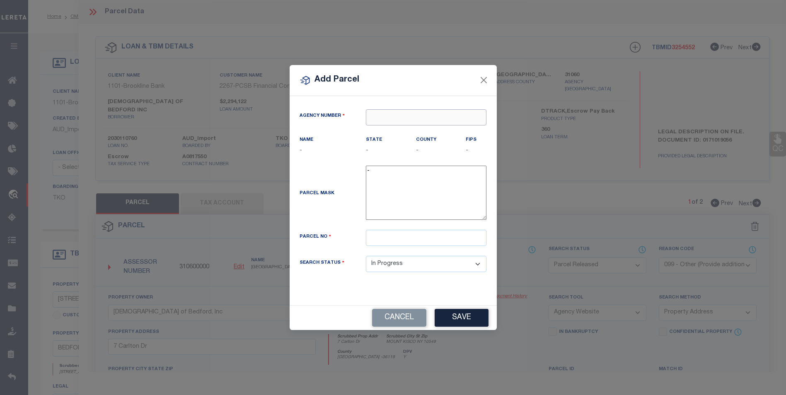
click at [412, 117] on input "text" at bounding box center [426, 117] width 121 height 16
click at [461, 130] on div "310600000 : WESTCHESTER COUNTY" at bounding box center [434, 132] width 137 height 13
click at [392, 245] on input "text" at bounding box center [426, 238] width 121 height 16
click at [454, 317] on button "Save" at bounding box center [462, 318] width 54 height 18
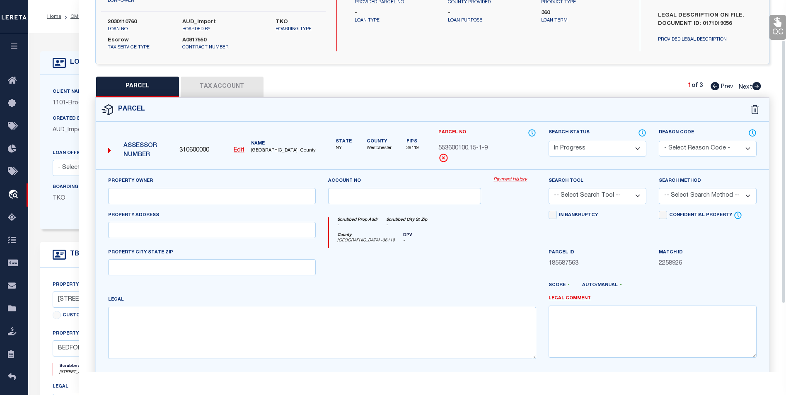
scroll to position [124, 0]
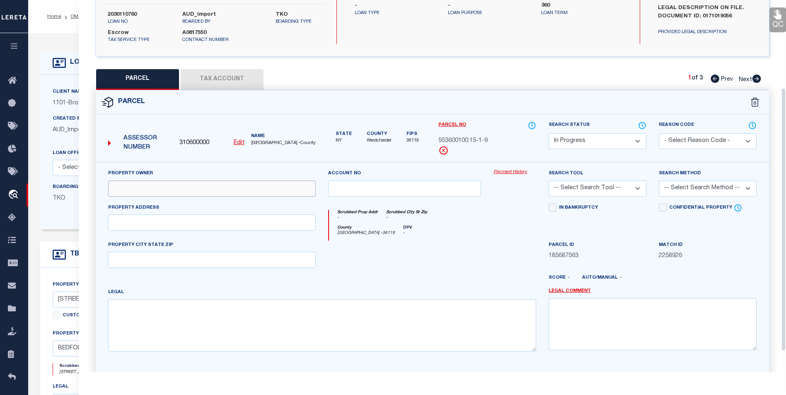
click at [123, 181] on input "text" at bounding box center [212, 189] width 208 height 16
drag, startPoint x: 182, startPoint y: 171, endPoint x: 181, endPoint y: 175, distance: 4.6
click at [182, 171] on div "Property Owner" at bounding box center [212, 182] width 208 height 27
click at [181, 181] on input "text" at bounding box center [212, 189] width 208 height 16
click at [121, 216] on input "text" at bounding box center [212, 223] width 208 height 16
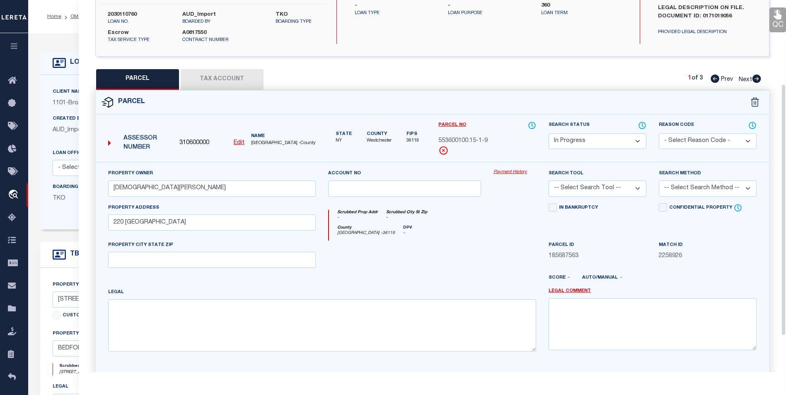
drag, startPoint x: 182, startPoint y: 240, endPoint x: 178, endPoint y: 249, distance: 10.2
click at [181, 243] on div "PROPERTY CITY STATE ZIP" at bounding box center [212, 254] width 208 height 27
click at [178, 252] on input "text" at bounding box center [212, 260] width 208 height 16
click at [126, 317] on textarea at bounding box center [322, 326] width 428 height 52
click at [641, 133] on select "Automated Search Bad Parcel Complete Duplicate Parcel High Dollar Reporting In …" at bounding box center [597, 141] width 98 height 16
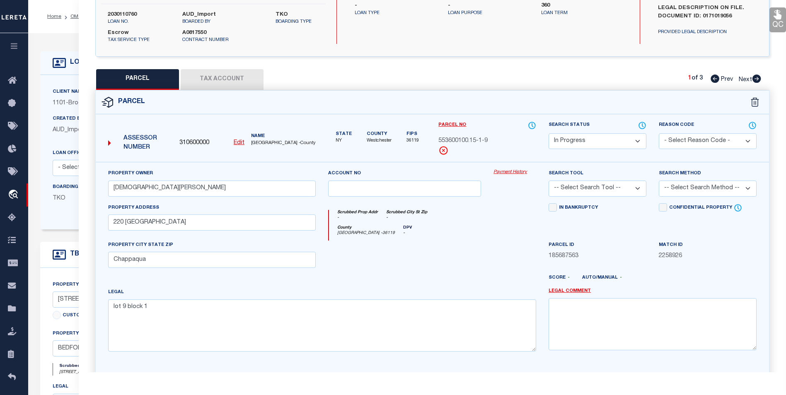
click at [676, 147] on div "Reason Code - Select Reason Code - 099 - Other (Provide additional detail) ACT …" at bounding box center [707, 141] width 110 height 41
click at [611, 182] on select "-- Select Search Tool -- 3rd Party Website Agency File Agency Website ATLS CNV-…" at bounding box center [597, 189] width 98 height 16
click at [548, 181] on select "-- Select Search Tool -- 3rd Party Website Agency File Agency Website ATLS CNV-…" at bounding box center [597, 189] width 98 height 16
click at [701, 182] on select "-- Select Search Method -- Property Address Legal Liability Info Provided" at bounding box center [708, 189] width 98 height 16
click at [659, 181] on select "-- Select Search Method -- Property Address Legal Liability Info Provided" at bounding box center [708, 189] width 98 height 16
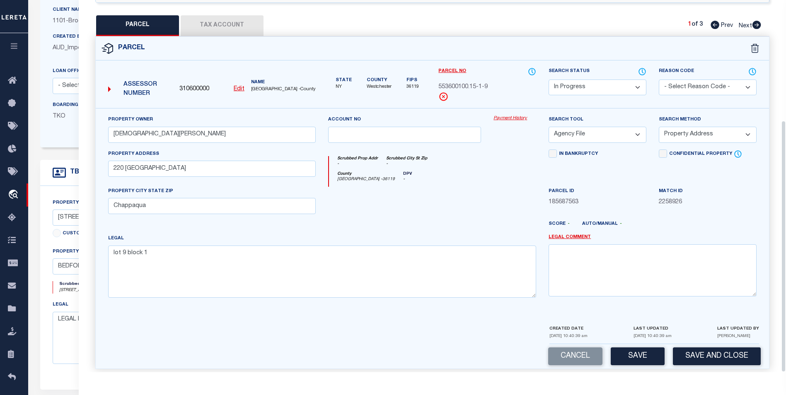
scroll to position [83, 0]
click at [633, 348] on button "Save" at bounding box center [638, 357] width 54 height 18
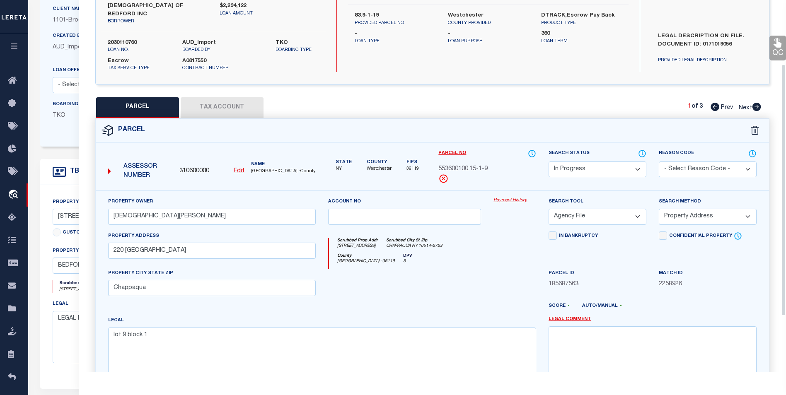
scroll to position [95, 0]
click at [230, 104] on button "Tax Account" at bounding box center [222, 108] width 83 height 21
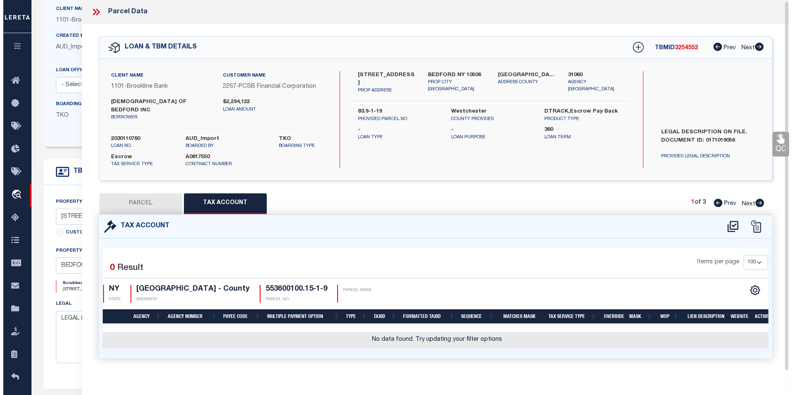
scroll to position [2, 0]
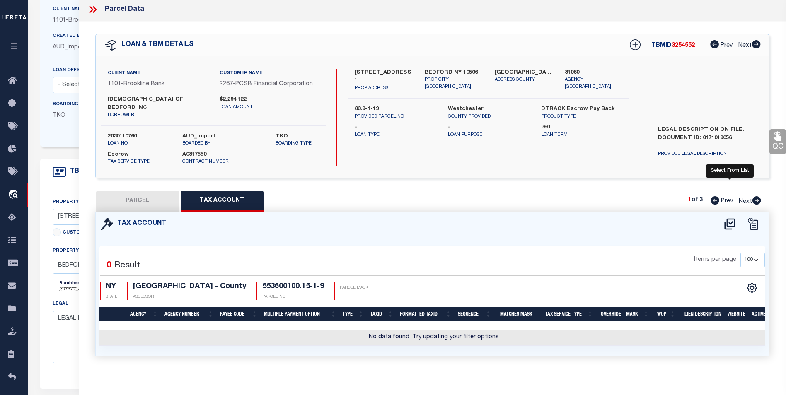
click at [731, 218] on icon at bounding box center [729, 223] width 11 height 11
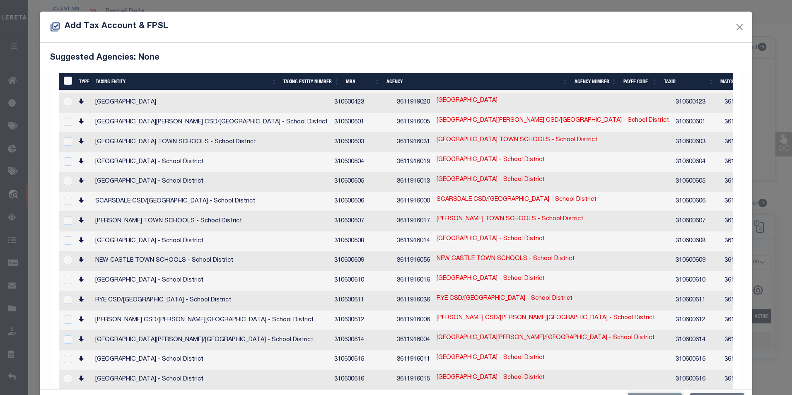
scroll to position [938, 0]
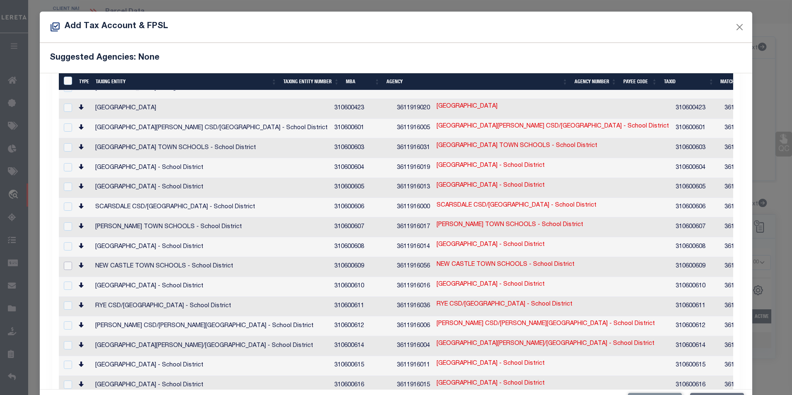
click at [69, 262] on input "checkbox" at bounding box center [68, 266] width 8 height 8
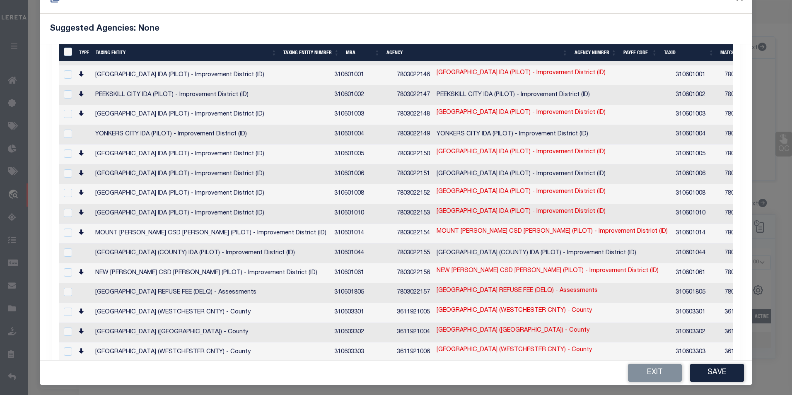
scroll to position [31, 0]
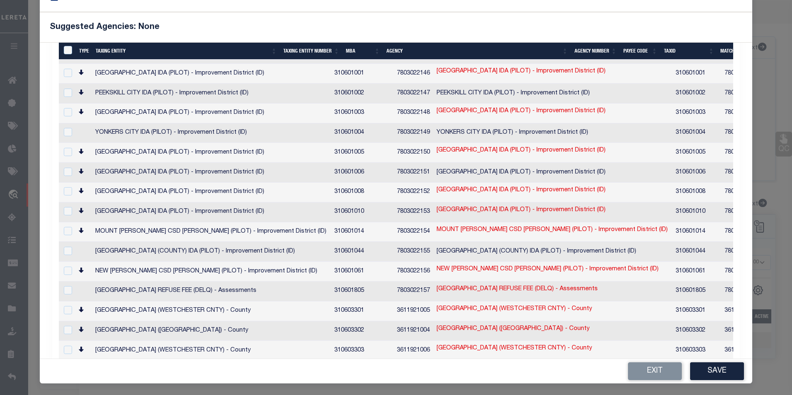
drag, startPoint x: 729, startPoint y: 368, endPoint x: 737, endPoint y: 360, distance: 11.7
click at [729, 357] on button "Save" at bounding box center [717, 371] width 54 height 18
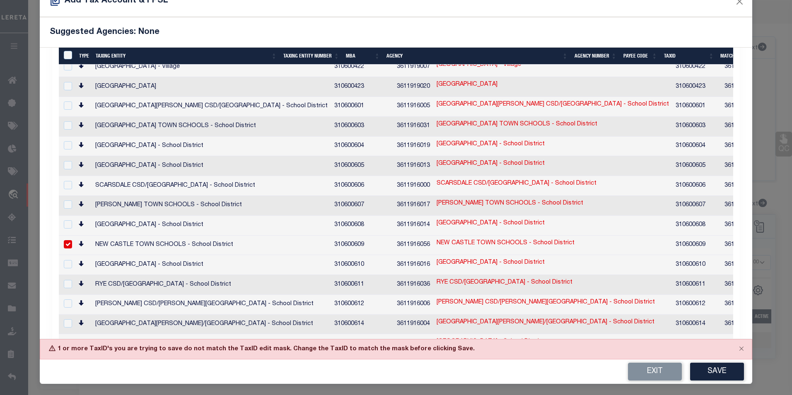
scroll to position [854, 0]
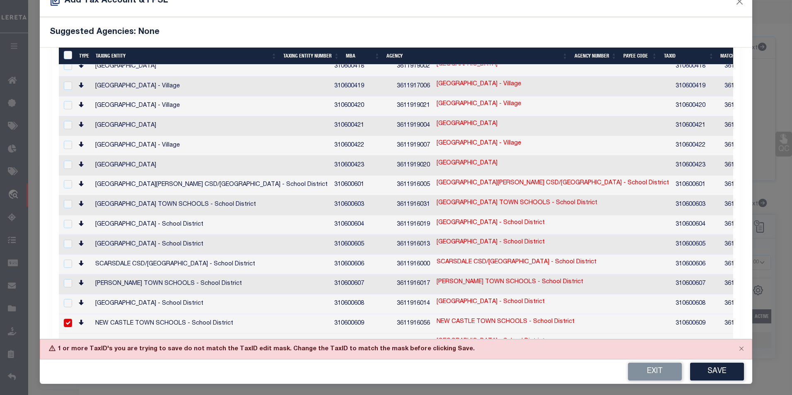
click at [764, 318] on link "553600100.15-1-9" at bounding box center [788, 322] width 49 height 9
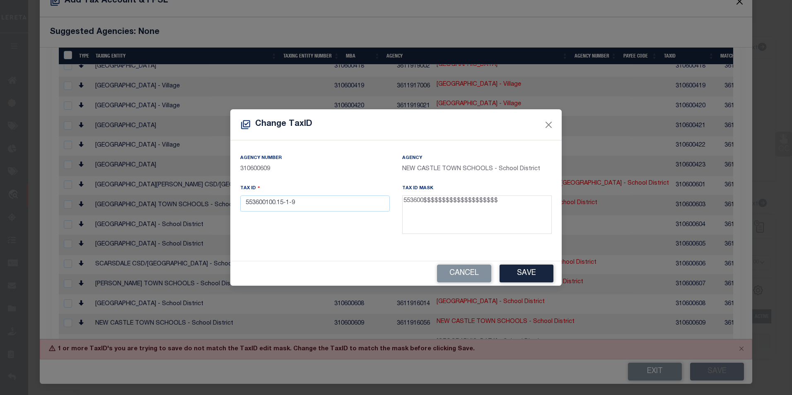
scroll to position [22, 0]
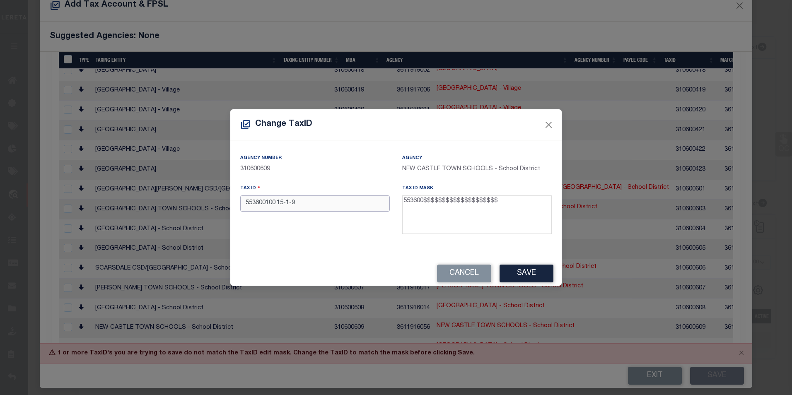
drag, startPoint x: 339, startPoint y: 207, endPoint x: 207, endPoint y: 205, distance: 132.2
click at [207, 205] on div "Change TaxID Agency Number 310600609 Agency NEW CASTLE TOWN SCHOOLS - School Di…" at bounding box center [396, 197] width 792 height 395
click at [529, 278] on button "Save" at bounding box center [527, 274] width 54 height 18
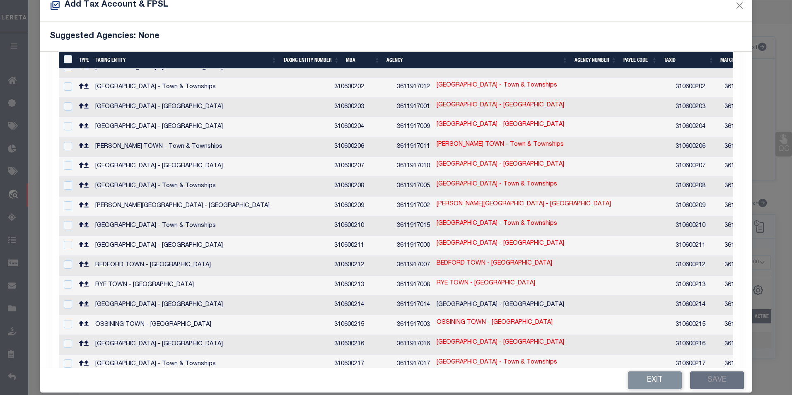
scroll to position [207, 0]
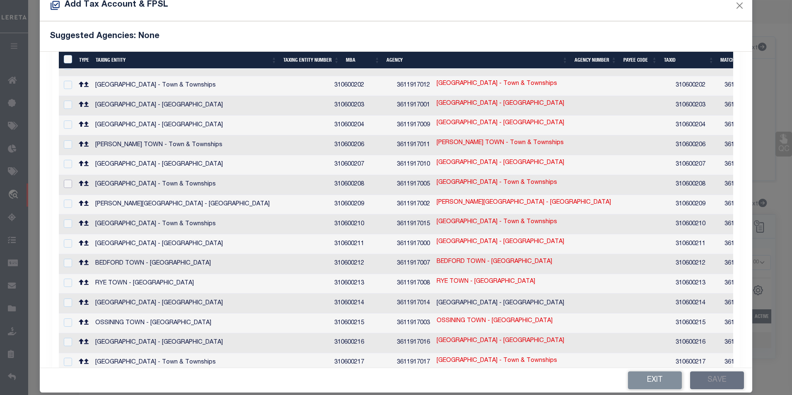
click at [68, 180] on input "checkbox" at bounding box center [68, 184] width 8 height 8
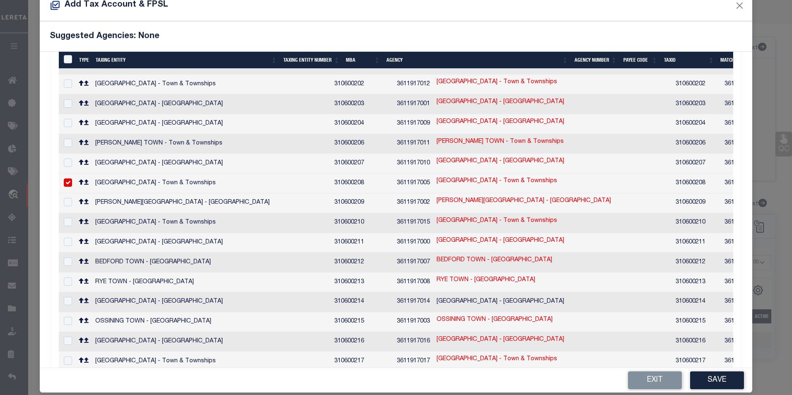
scroll to position [206, 0]
click at [764, 178] on link "553600100.15-1-9" at bounding box center [788, 182] width 49 height 9
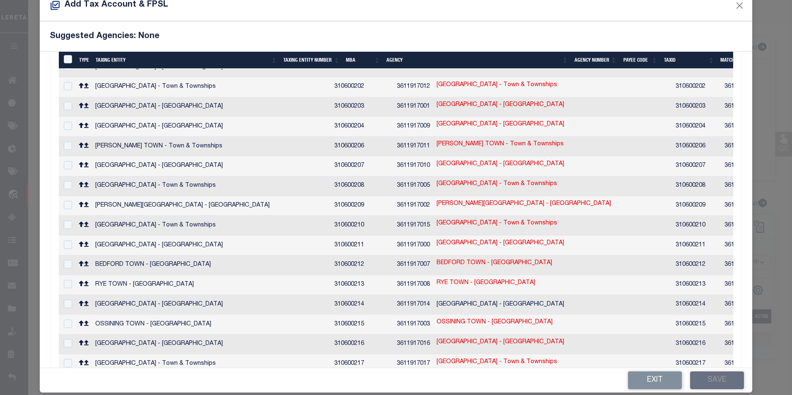
scroll to position [207, 0]
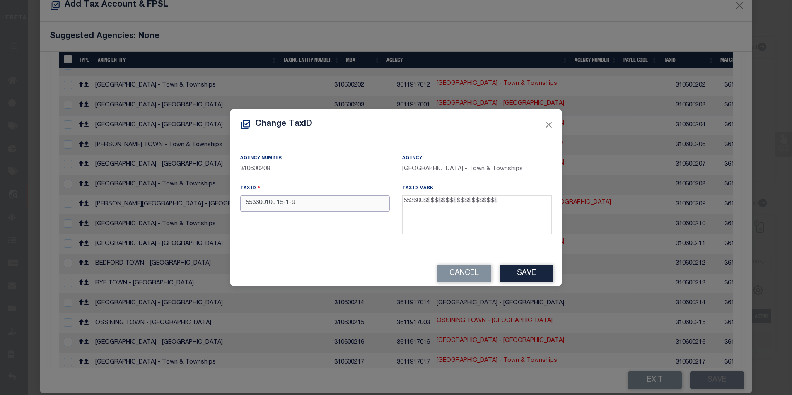
drag, startPoint x: 329, startPoint y: 206, endPoint x: 217, endPoint y: 207, distance: 111.9
click at [217, 207] on div "Change TaxID Agency Number 310600208 Agency NEW CASTLE TOWN - Town & Townships …" at bounding box center [396, 197] width 792 height 395
click at [524, 272] on button "Save" at bounding box center [527, 274] width 54 height 18
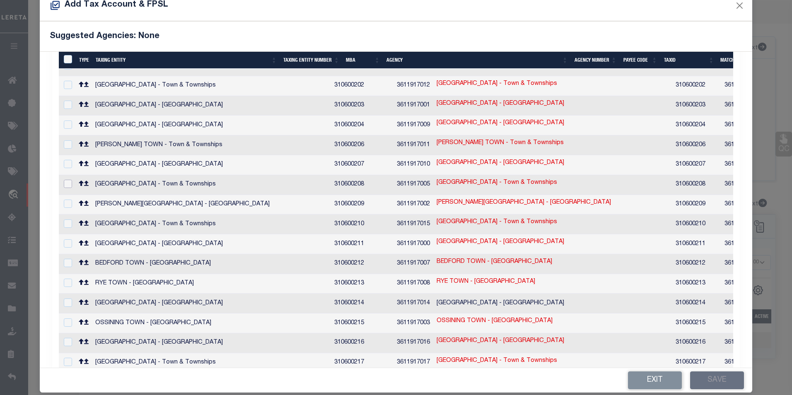
click at [69, 180] on input "checkbox" at bounding box center [68, 184] width 8 height 8
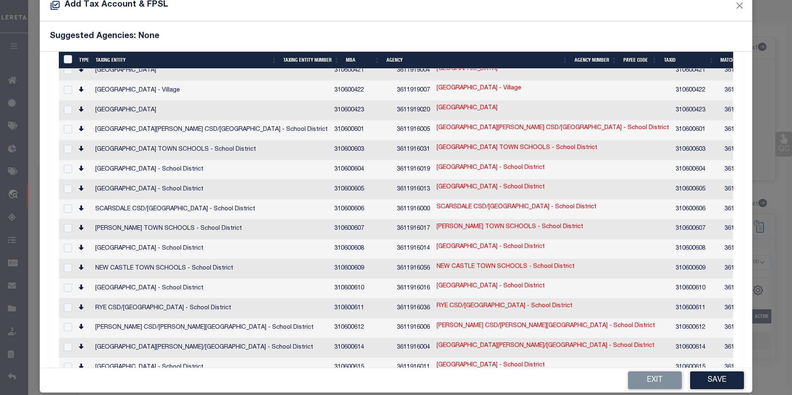
scroll to position [911, 0]
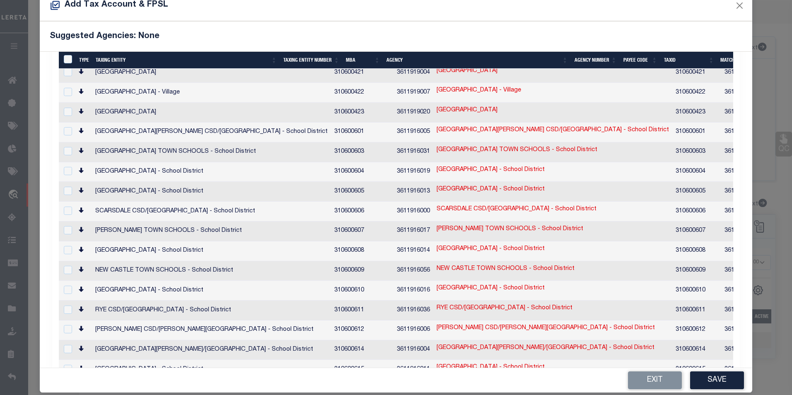
click at [63, 266] on div at bounding box center [67, 270] width 10 height 9
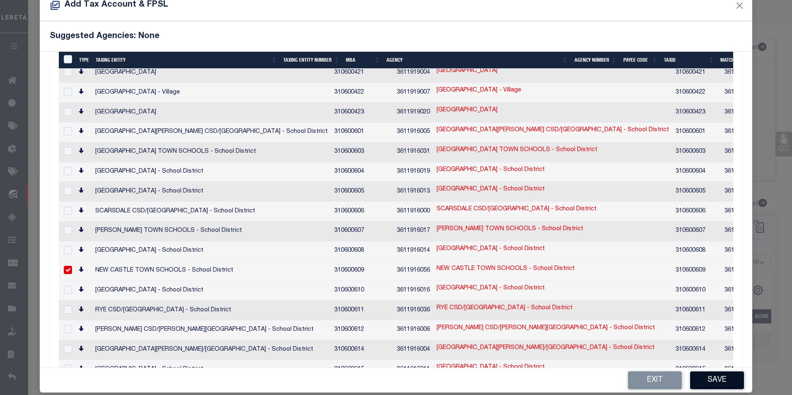
click at [731, 357] on button "Save" at bounding box center [717, 381] width 54 height 18
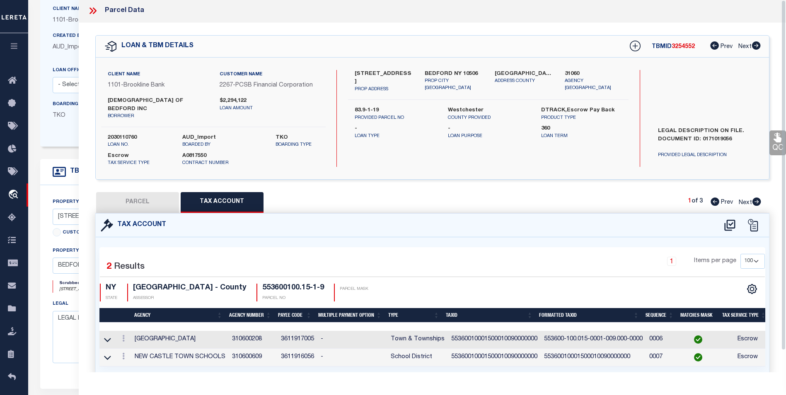
scroll to position [0, 0]
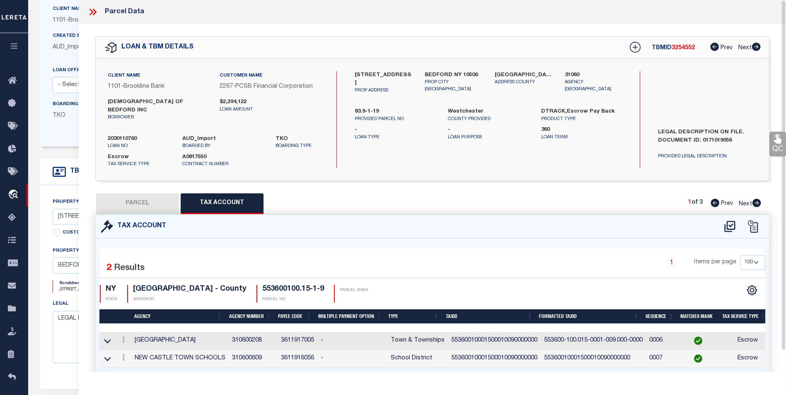
click at [145, 193] on button "PARCEL" at bounding box center [137, 203] width 83 height 21
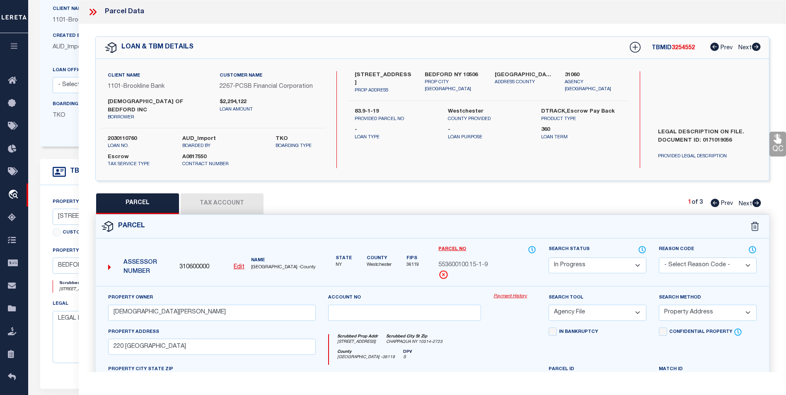
click at [579, 258] on select "Automated Search Bad Parcel Complete Duplicate Parcel High Dollar Reporting In …" at bounding box center [597, 266] width 98 height 16
click at [548, 258] on select "Automated Search Bad Parcel Complete Duplicate Parcel High Dollar Reporting In …" at bounding box center [597, 266] width 98 height 16
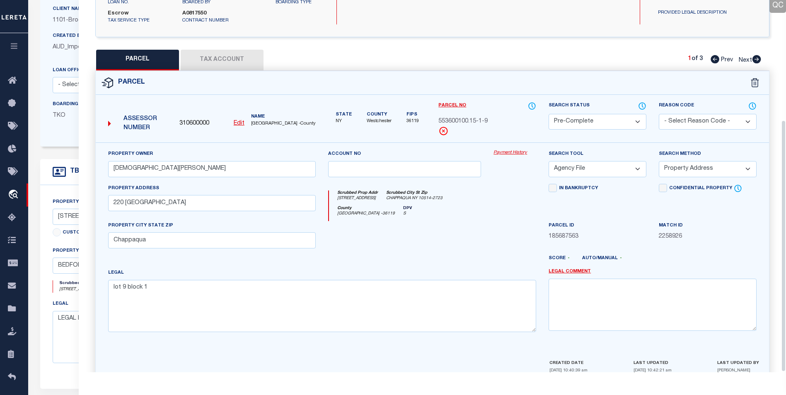
scroll to position [178, 0]
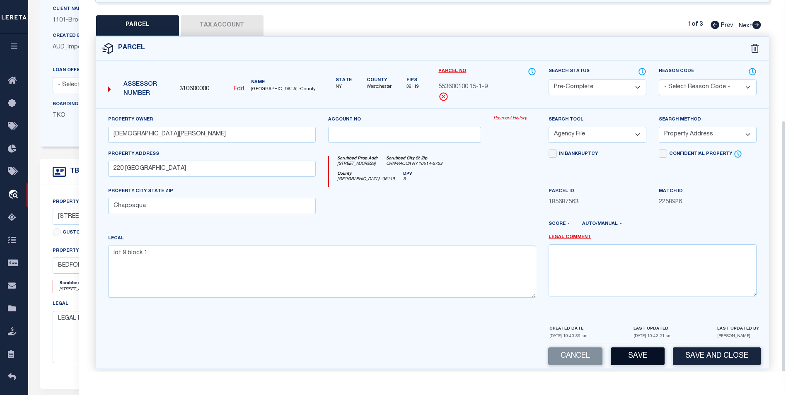
click at [640, 348] on button "Save" at bounding box center [638, 357] width 54 height 18
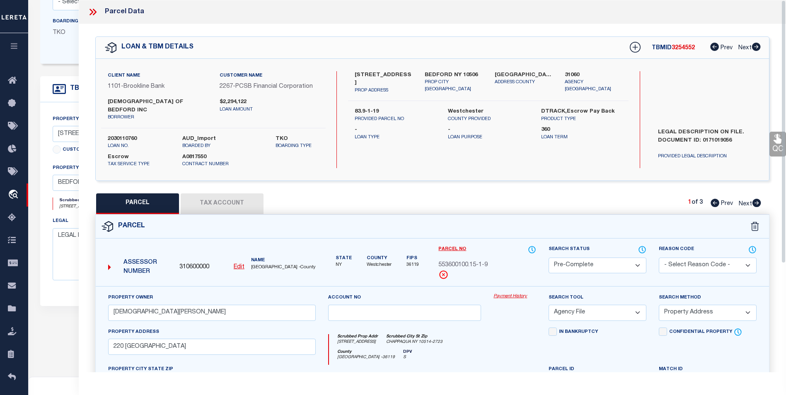
scroll to position [124, 0]
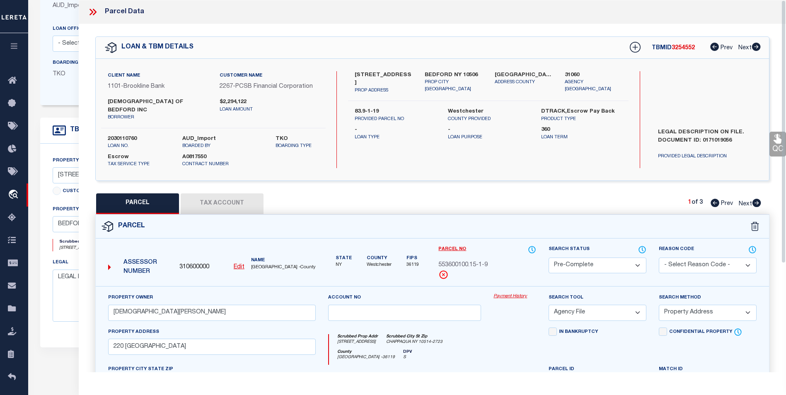
click at [87, 10] on div "Parcel Data" at bounding box center [432, 12] width 707 height 24
click at [89, 11] on icon at bounding box center [92, 12] width 11 height 11
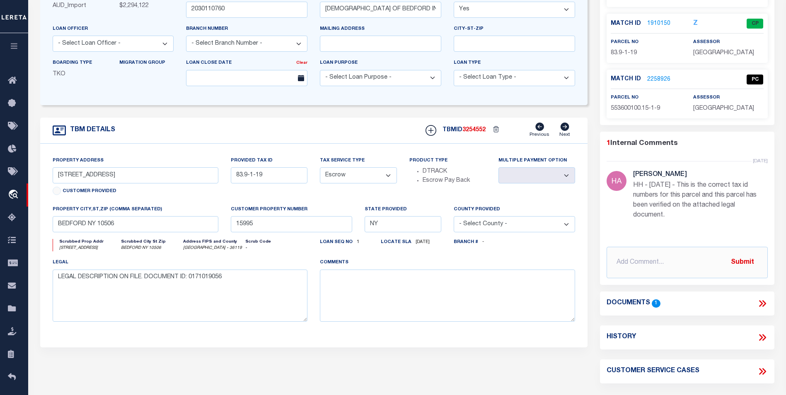
scroll to position [0, 0]
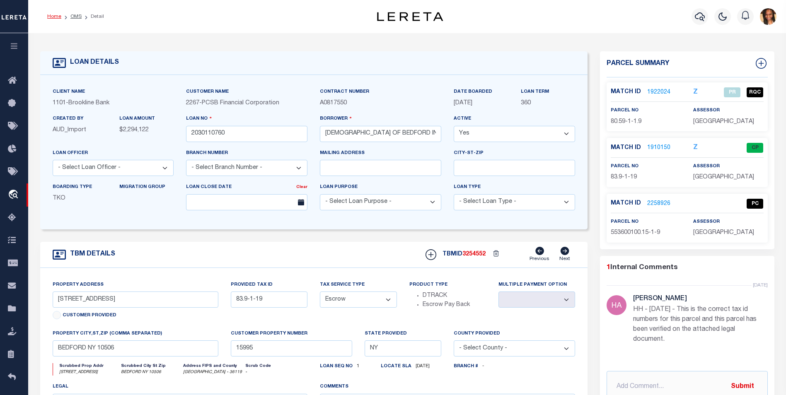
click at [48, 15] on link "Home" at bounding box center [54, 16] width 14 height 5
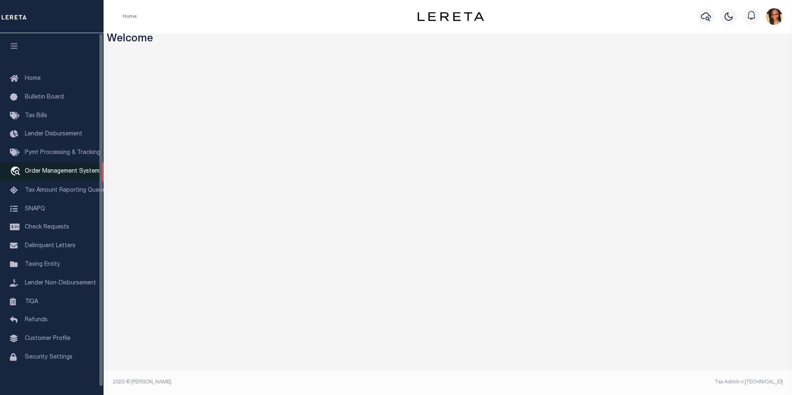
click at [53, 172] on span "Order Management System" at bounding box center [62, 172] width 75 height 6
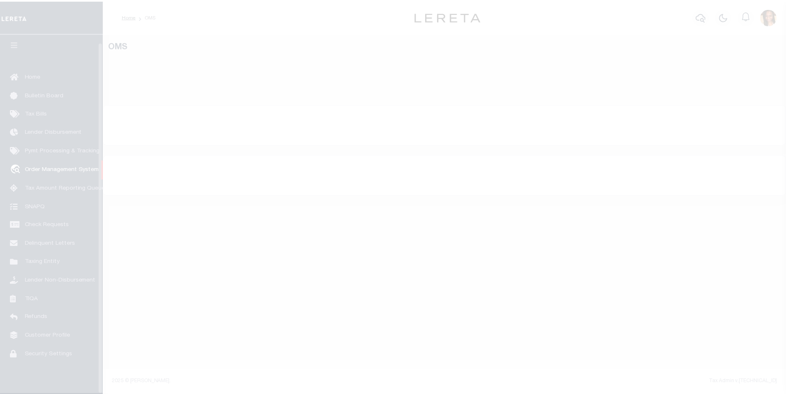
scroll to position [8, 0]
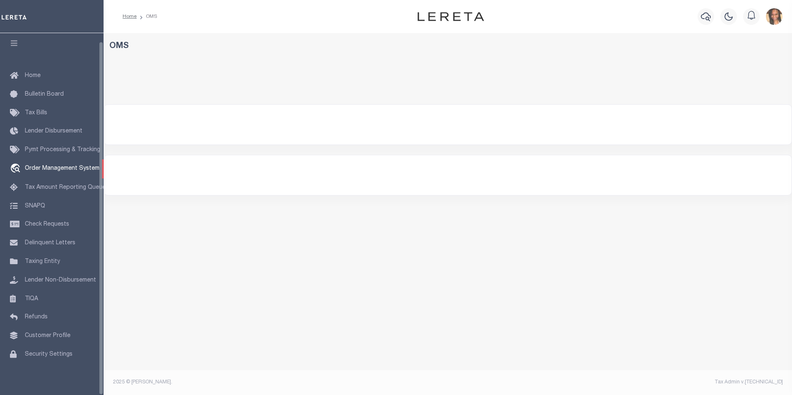
select select "200"
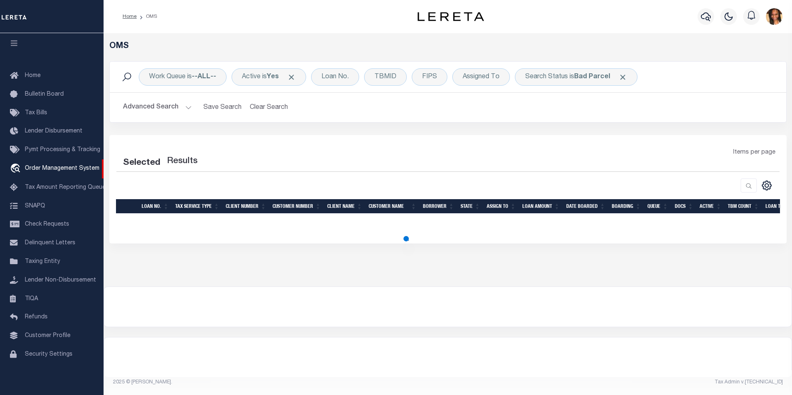
select select "200"
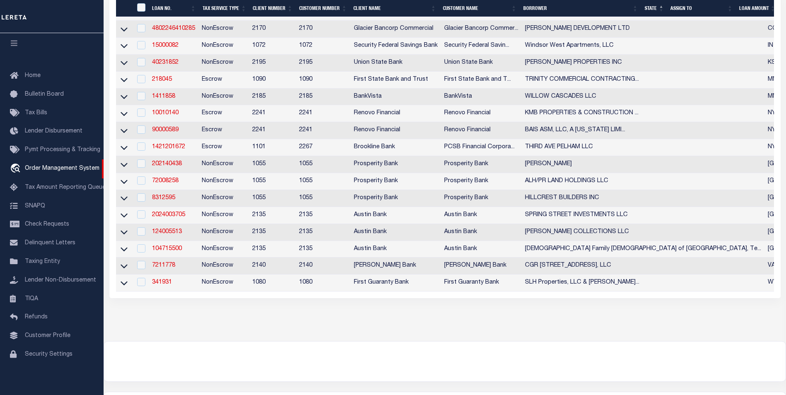
scroll to position [280, 0]
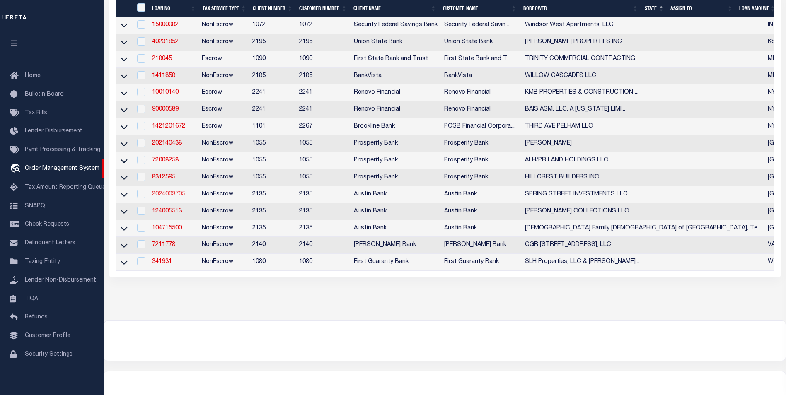
click at [178, 197] on link "2024003705" at bounding box center [168, 194] width 33 height 6
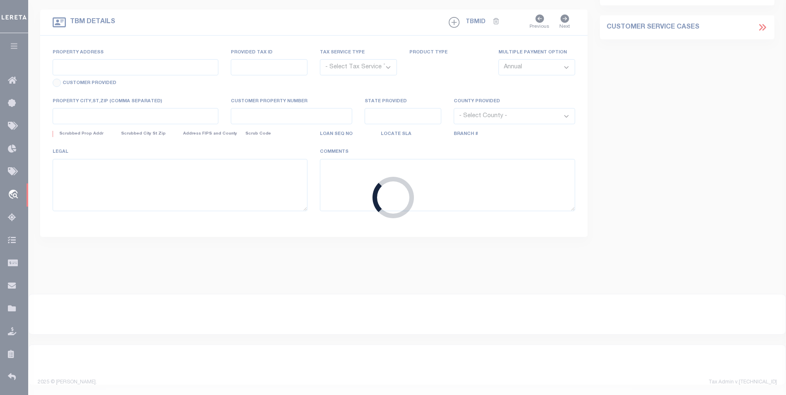
type input "2024003705"
type input "SPRING STREET INVESTMENTS LLC"
select select
type input "535 WSW LOOP 323 STE 105"
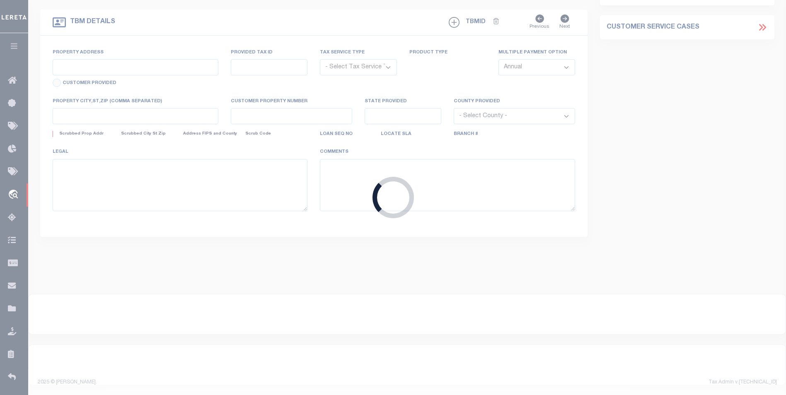
type input "[GEOGRAPHIC_DATA], [GEOGRAPHIC_DATA] 75701-9453"
select select "600"
select select "NonEscrow"
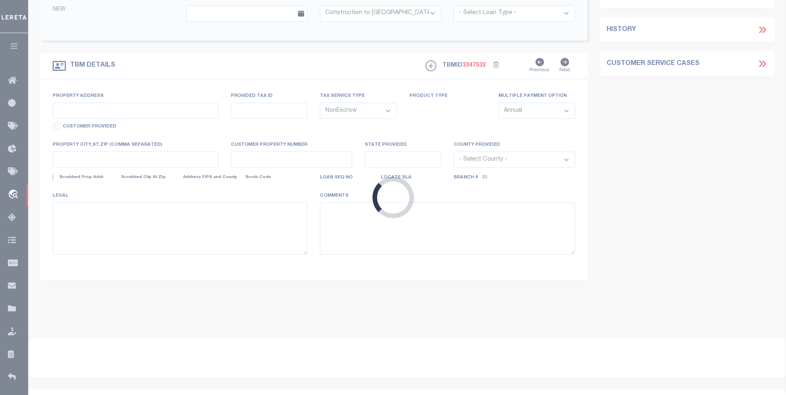
type input "7.596 ACRES ON [STREET_ADDRESS]"
select select
type input "MINEOLA [GEOGRAPHIC_DATA] 75773"
type input "[GEOGRAPHIC_DATA]"
select select
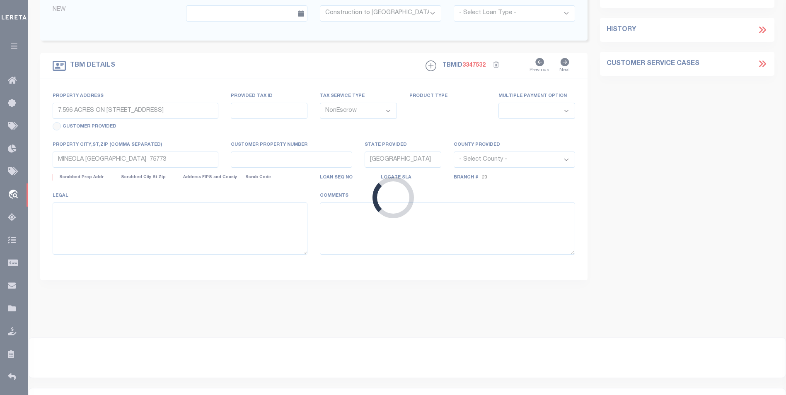
type textarea "DT LTS 1-12 OAKWOOD [PERSON_NAME] SUB"
select select "7962"
select select "2600"
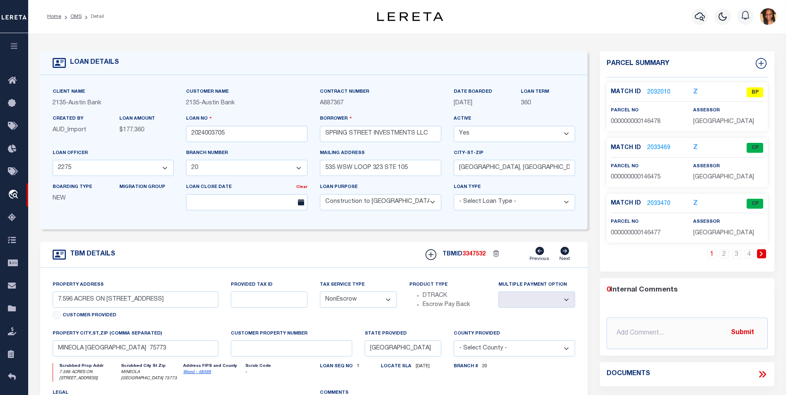
click at [653, 89] on link "2032010" at bounding box center [658, 92] width 23 height 9
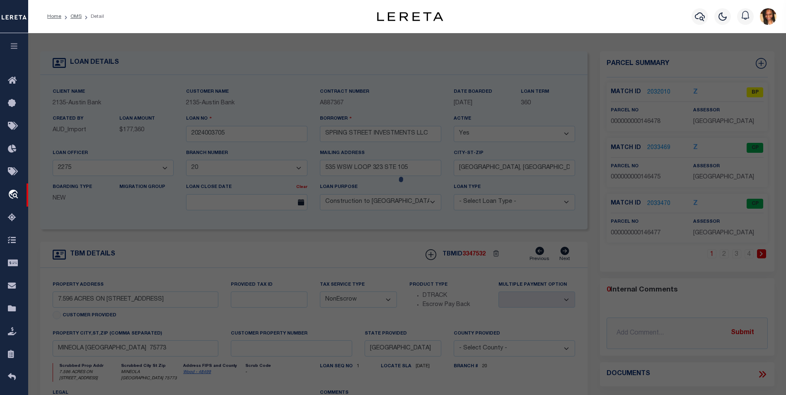
checkbox input "false"
select select "BP"
type input "SPRING STREET INVESTMENTS LLC A [US_STATE] LIMITED LIABILITY COMPANY"
select select "AGW"
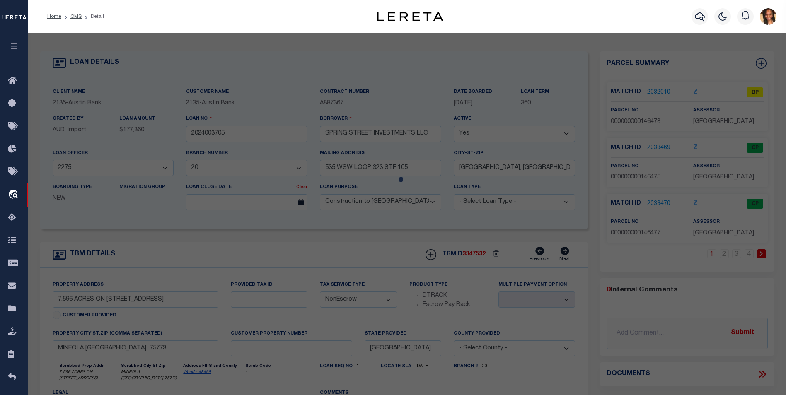
select select
type input "719 CR 2754"
checkbox input "false"
type input "MINEOLA [GEOGRAPHIC_DATA] 75773"
type textarea "LOT 4 BLK 1 0.542 [GEOGRAPHIC_DATA][PERSON_NAME]"
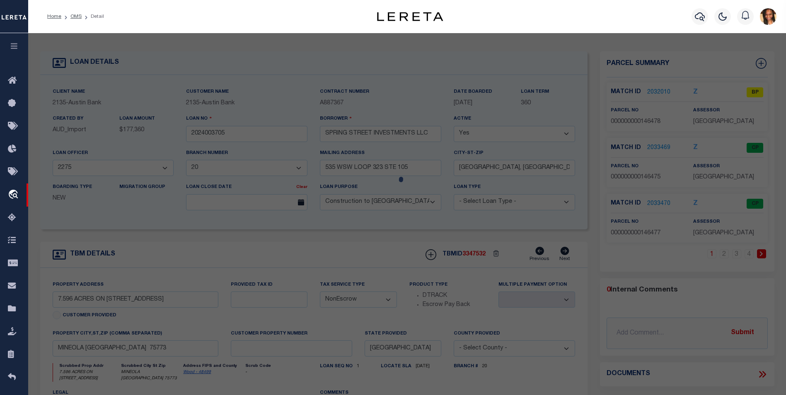
type textarea "Per website and legal we have the incorrect parcel number. Parcel number should…"
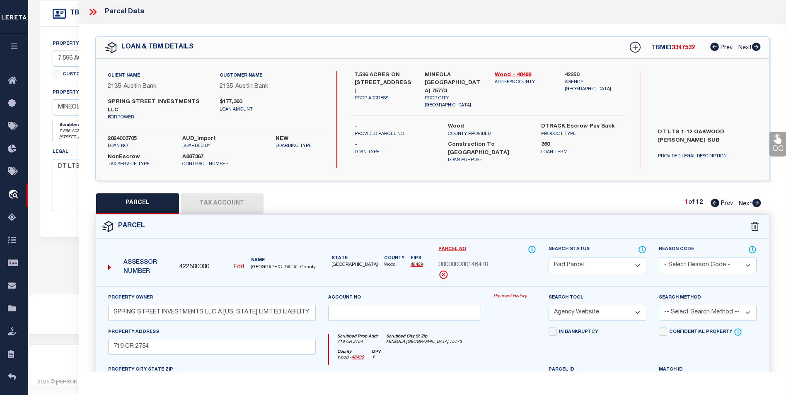
click at [94, 12] on icon at bounding box center [92, 12] width 11 height 11
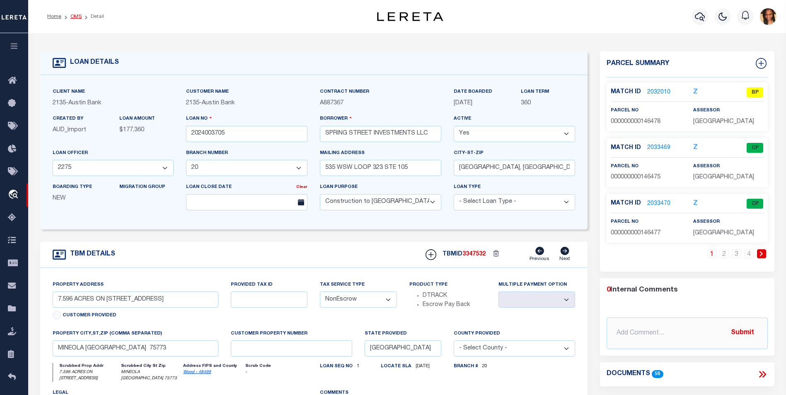
click at [75, 14] on link "OMS" at bounding box center [75, 16] width 11 height 5
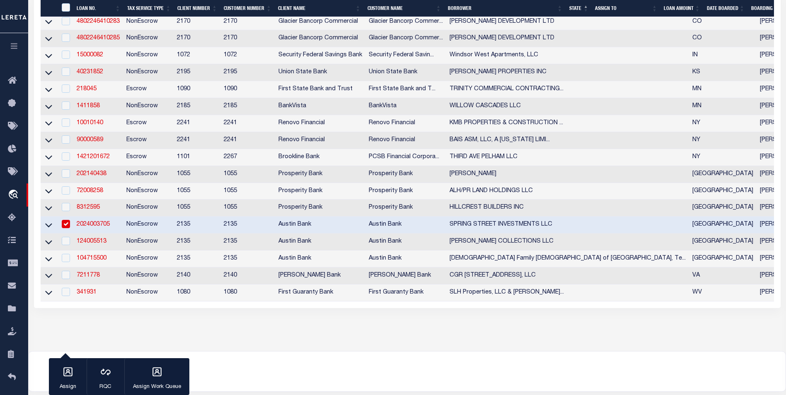
scroll to position [320, 0]
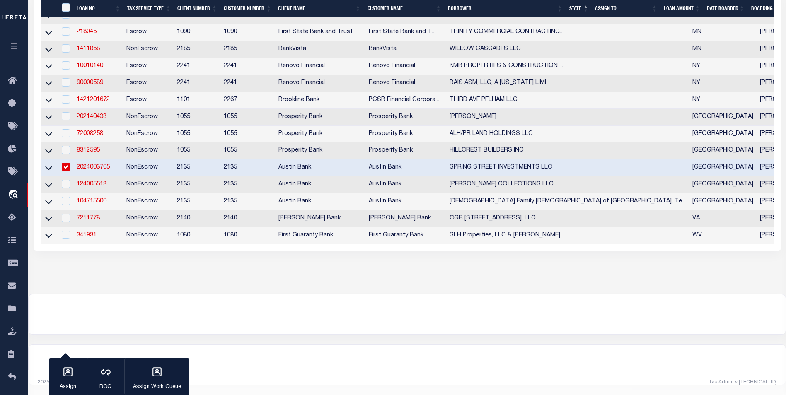
click at [68, 163] on input "checkbox" at bounding box center [66, 167] width 8 height 8
checkbox input "false"
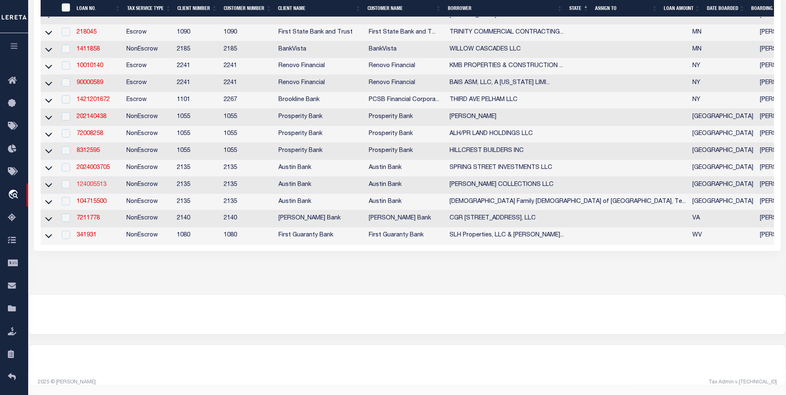
click at [95, 182] on link "124005513" at bounding box center [92, 185] width 30 height 6
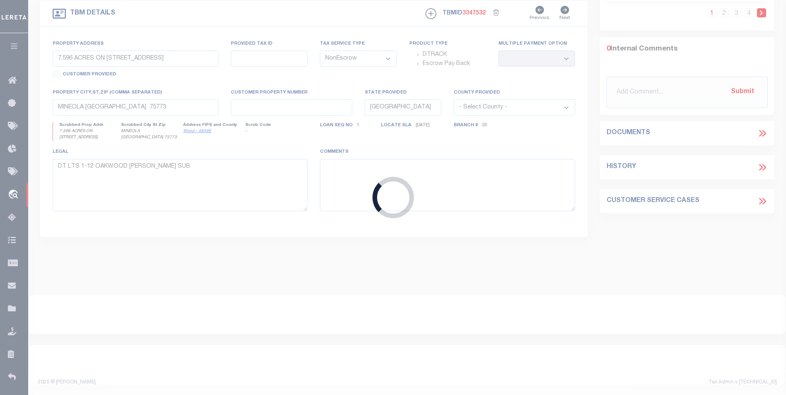
type input "124005513"
type input "[PERSON_NAME] COLLECTIONS LLC"
select select "43968"
select select "2586"
type input "2111 N [PERSON_NAME]"
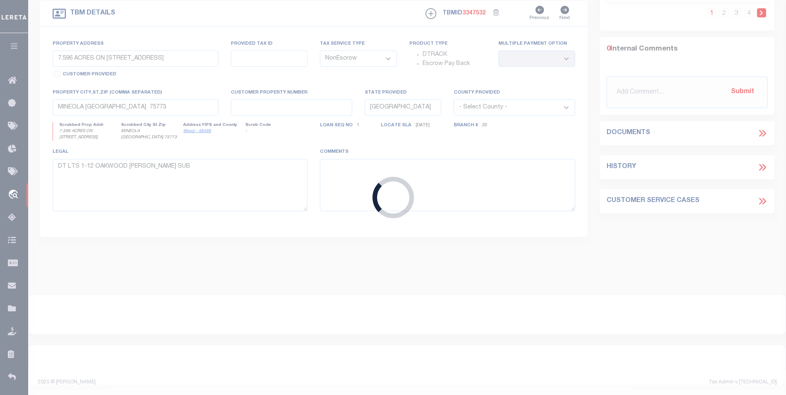
type input "[GEOGRAPHIC_DATA]"
select select "43968"
select select "2586"
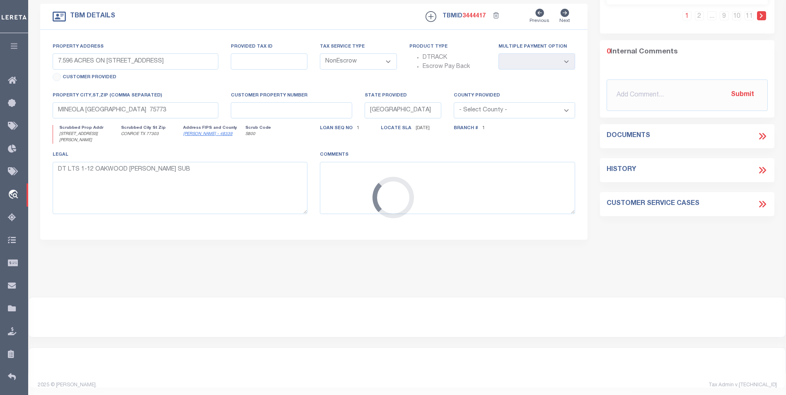
type input "[STREET_ADDRESS][PERSON_NAME]"
select select
type input "CONROE TX 77303"
select select
type textarea "DT 79.413 AC [PERSON_NAME] SVY A-529"
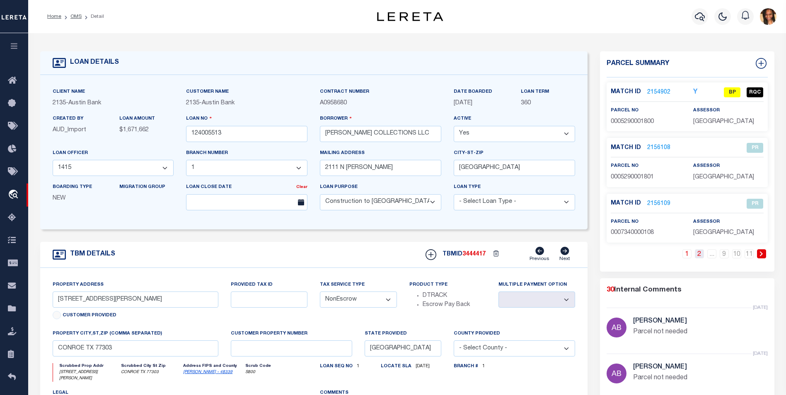
click at [696, 259] on link "2" at bounding box center [699, 253] width 9 height 9
click at [751, 259] on link "11" at bounding box center [748, 253] width 9 height 9
click at [715, 259] on link "1" at bounding box center [711, 253] width 9 height 9
click at [664, 91] on link "2154902" at bounding box center [658, 92] width 23 height 9
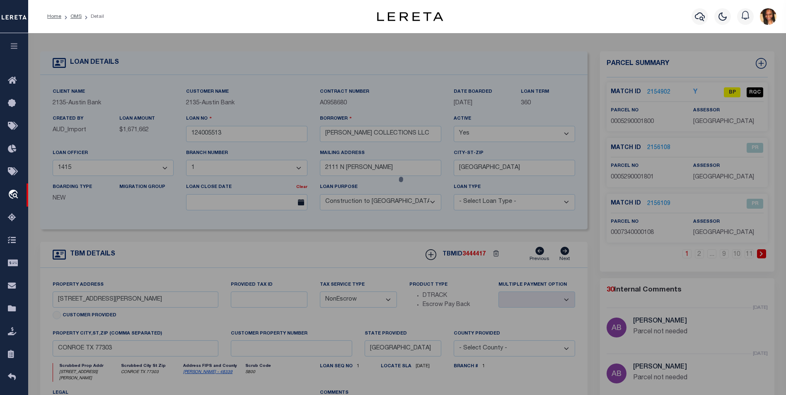
select select "AS"
select select
checkbox input "false"
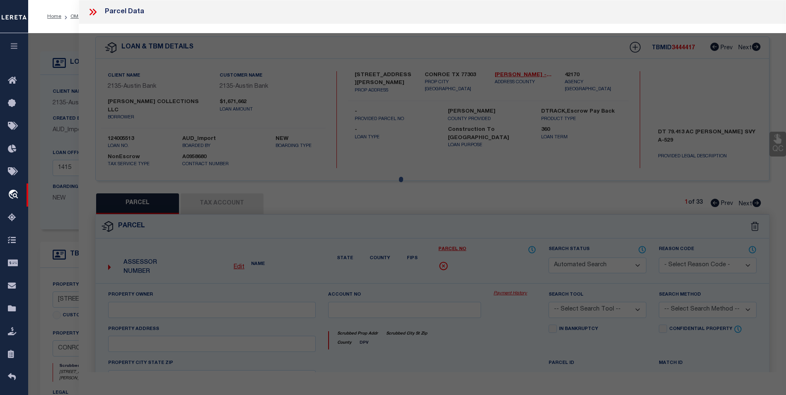
select select "BP"
type input "[PERSON_NAME] COLLECTIONS LLC"
select select "AGW"
select select "LEG"
type input "[STREET_ADDRESS][PERSON_NAME]"
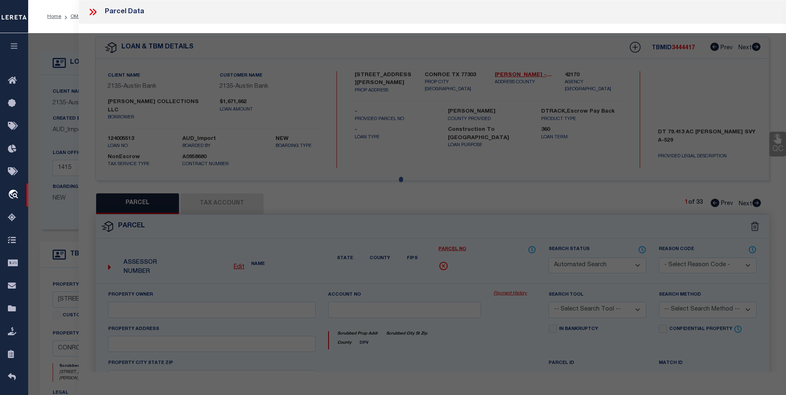
checkbox input "false"
type input "CONROE, TX 77303"
type textarea "A0529 [PERSON_NAME] G, TRACT 18 DEER RUN ACRES U/R, ACRES 1.000"
type textarea "Per equitax According to the Appraisal District website, this property Is not i…"
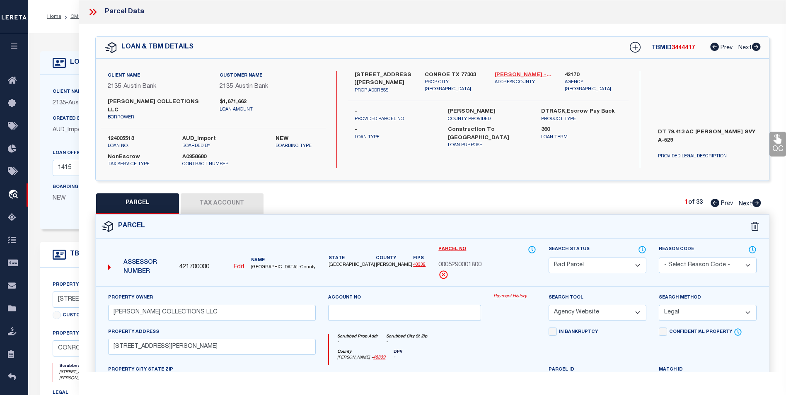
click at [513, 75] on link "[PERSON_NAME] - 48339" at bounding box center [524, 75] width 58 height 8
click at [90, 10] on icon at bounding box center [91, 12] width 4 height 7
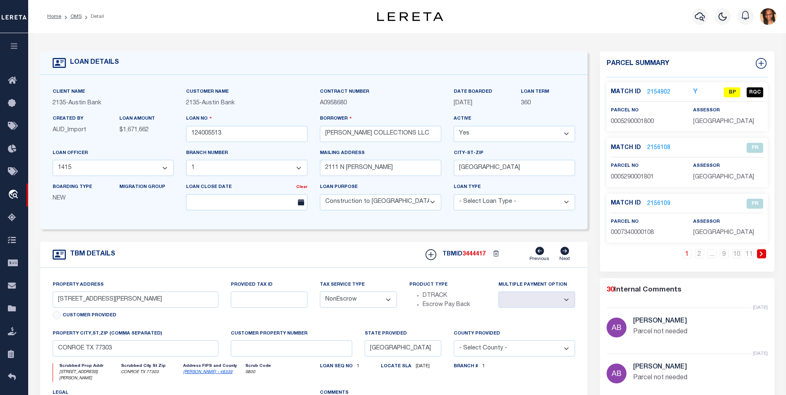
click at [654, 94] on link "2154902" at bounding box center [658, 92] width 23 height 9
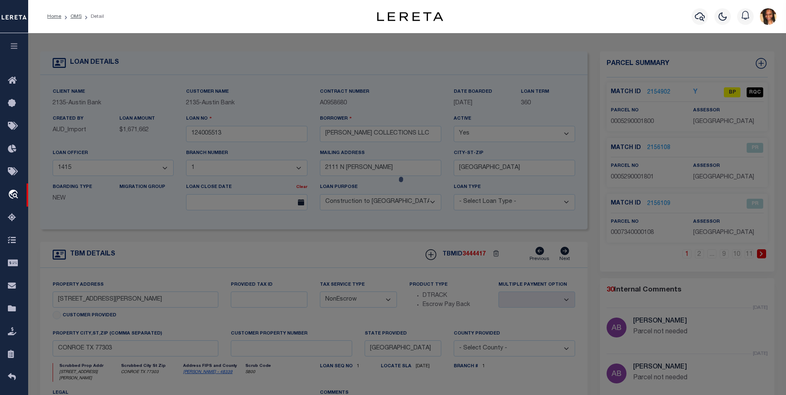
select select "AS"
select select
checkbox input "false"
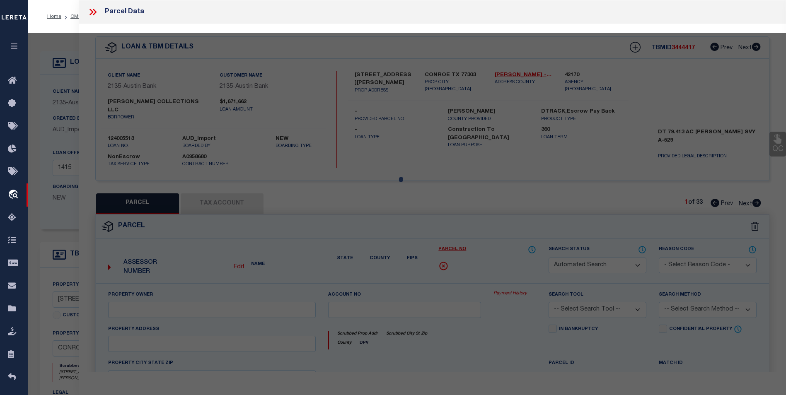
select select "BP"
type input "[PERSON_NAME] COLLECTIONS LLC"
select select "AGW"
select select "LEG"
type input "[STREET_ADDRESS][PERSON_NAME]"
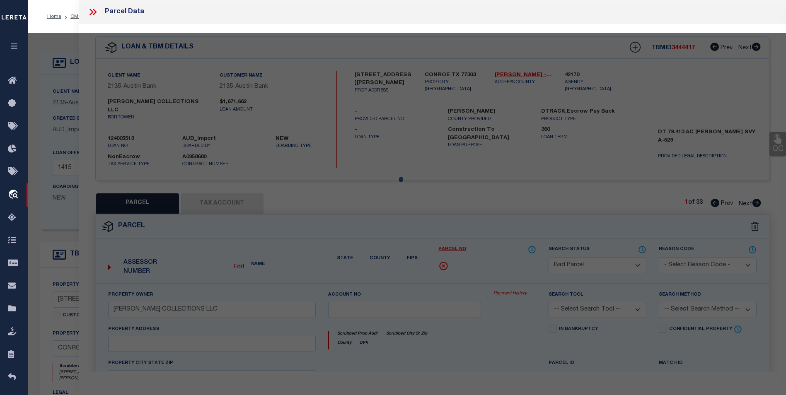
checkbox input "false"
type input "CONROE, TX 77303"
type textarea "A0529 [PERSON_NAME] G, TRACT 18 DEER RUN ACRES U/R, ACRES 1.000"
type textarea "Per equitax According to the Appraisal District website, this property Is not i…"
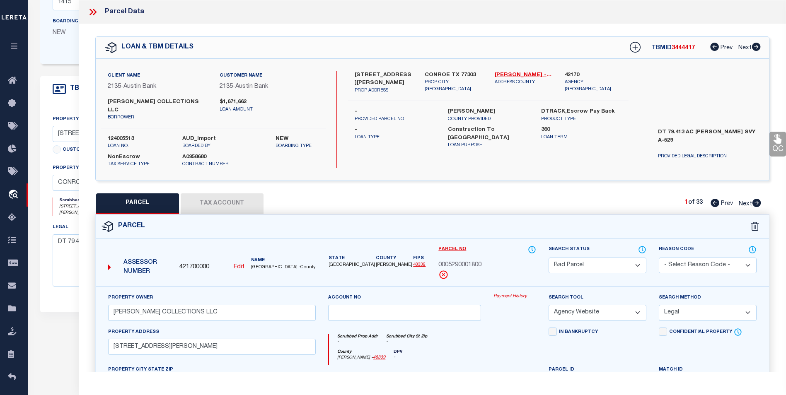
click at [89, 9] on icon at bounding box center [92, 12] width 11 height 11
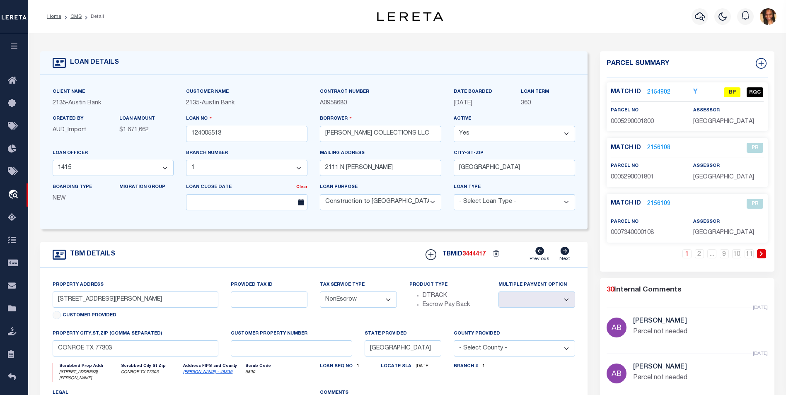
click at [660, 89] on link "2154902" at bounding box center [658, 92] width 23 height 9
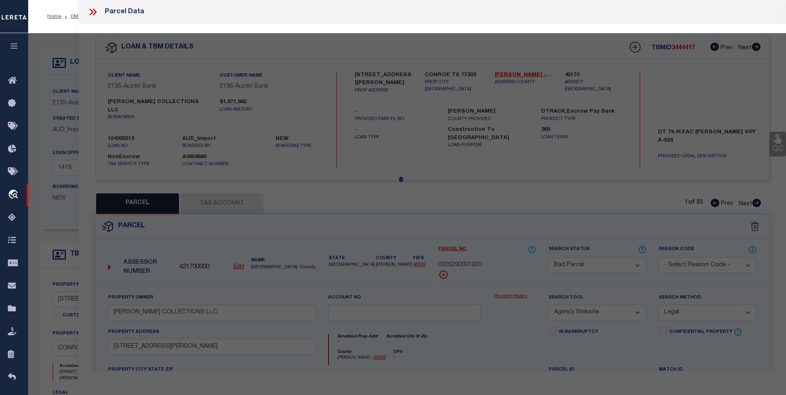
select select "AS"
select select
checkbox input "false"
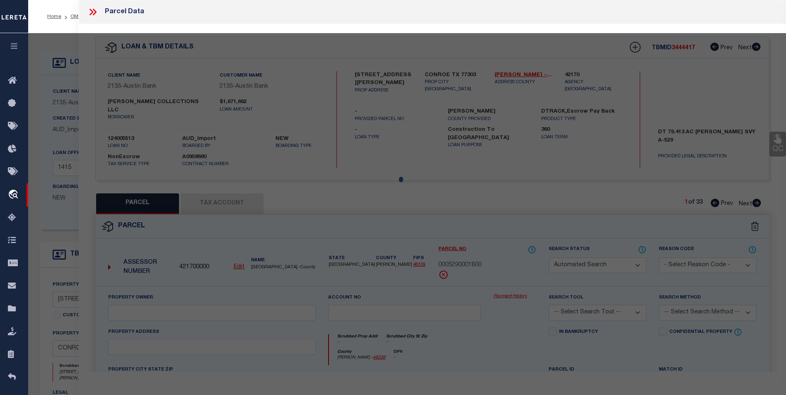
select select "BP"
type input "[PERSON_NAME] COLLECTIONS LLC"
select select "AGW"
select select "LEG"
type input "[STREET_ADDRESS][PERSON_NAME]"
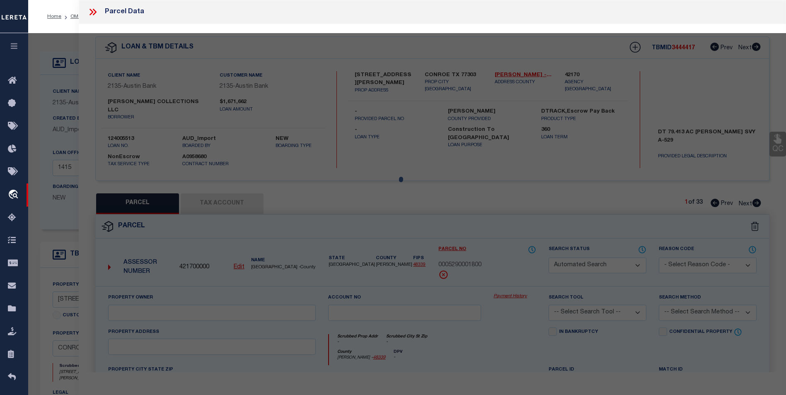
checkbox input "false"
type input "CONROE, TX 77303"
type textarea "A0529 [PERSON_NAME] G, TRACT 18 DEER RUN ACRES U/R, ACRES 1.000"
type textarea "Per equitax According to the Appraisal District website, this property Is not i…"
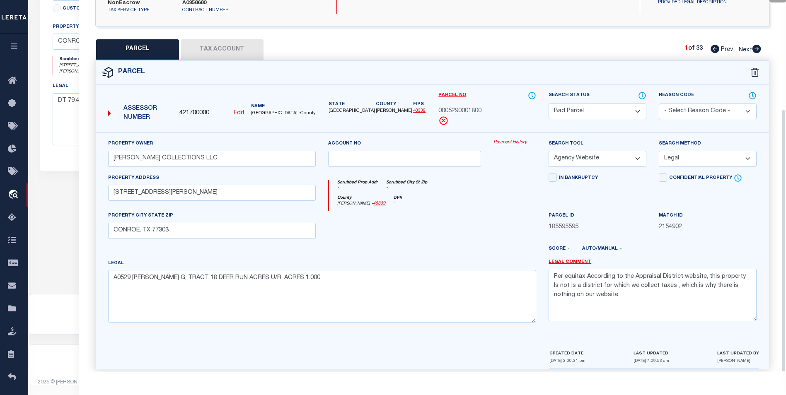
scroll to position [335, 0]
click at [204, 48] on button "Tax Account" at bounding box center [222, 49] width 83 height 21
select select "100"
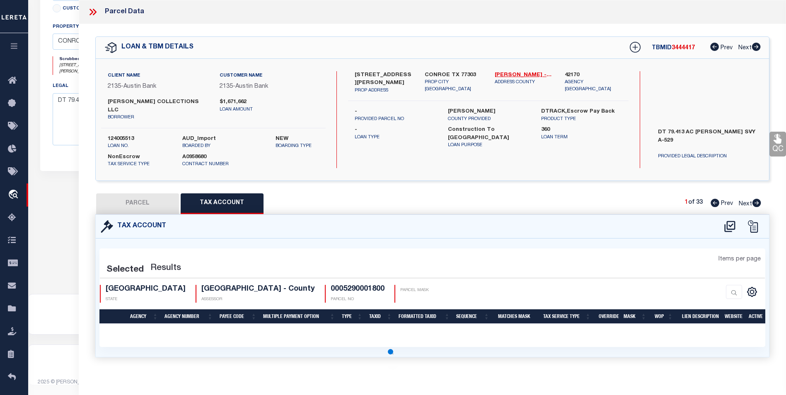
scroll to position [0, 0]
select select "100"
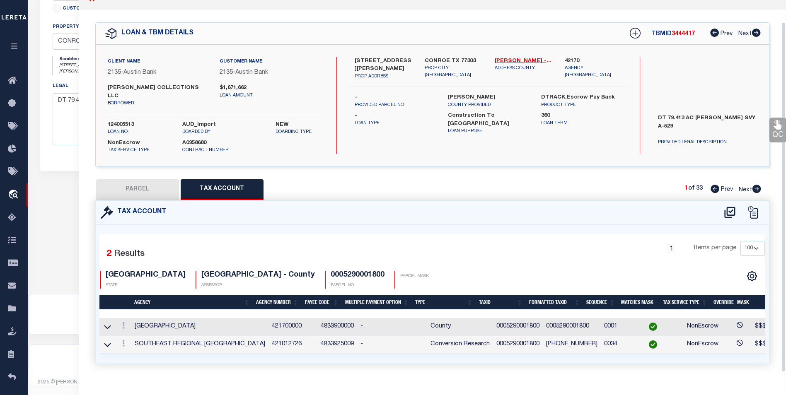
scroll to position [23, 0]
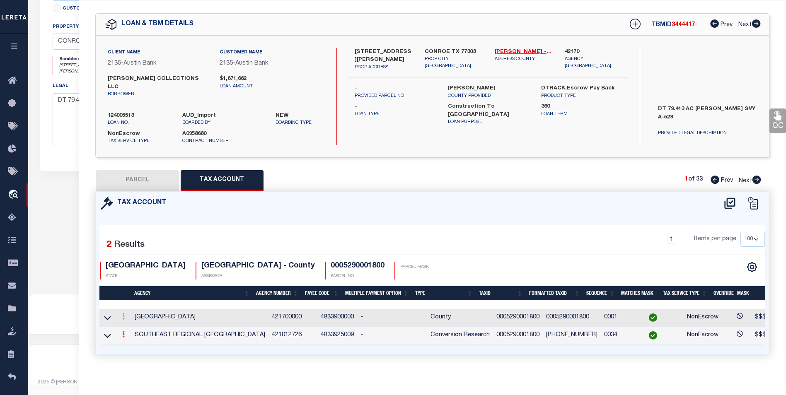
click at [121, 332] on link at bounding box center [123, 335] width 9 height 7
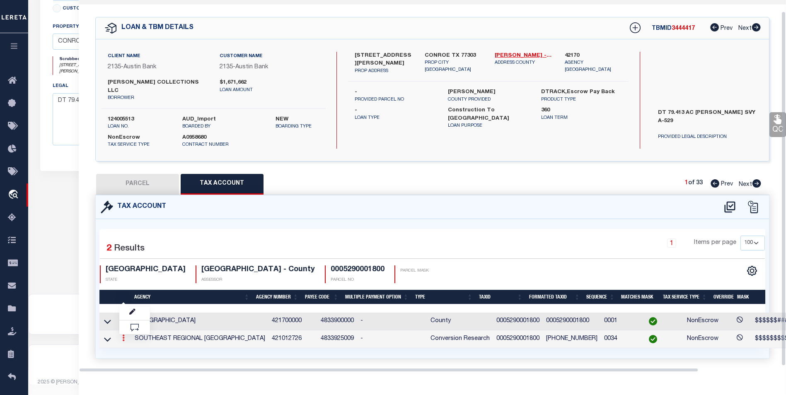
scroll to position [12, 0]
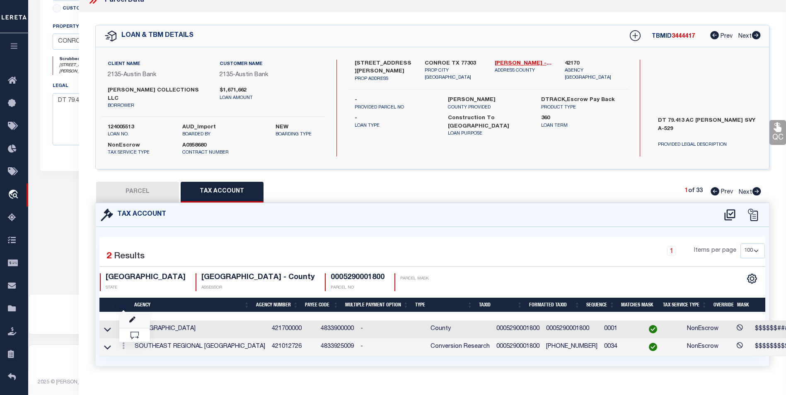
click at [136, 314] on link at bounding box center [134, 321] width 31 height 14
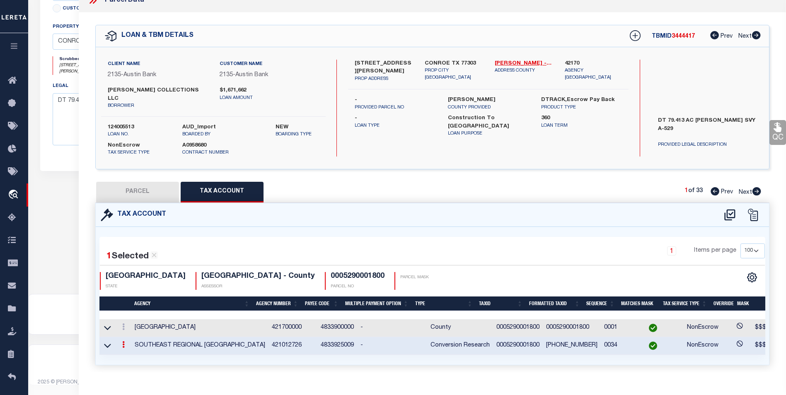
type input "0005290001800"
type textarea "$$$$$$$$$$$$$"
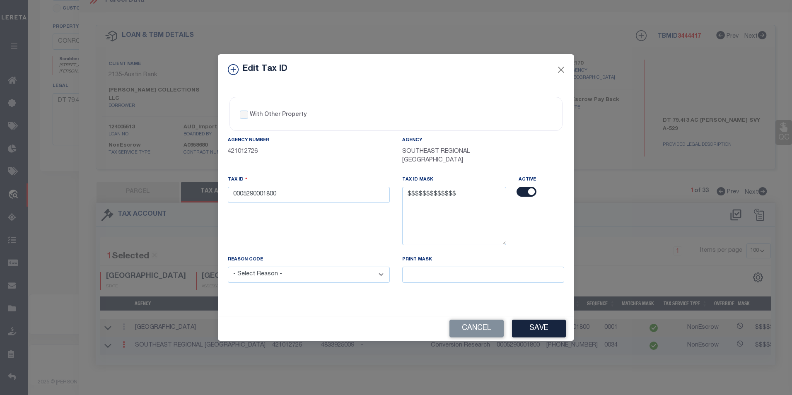
click at [524, 196] on input "checkbox" at bounding box center [527, 192] width 20 height 10
checkbox input "false"
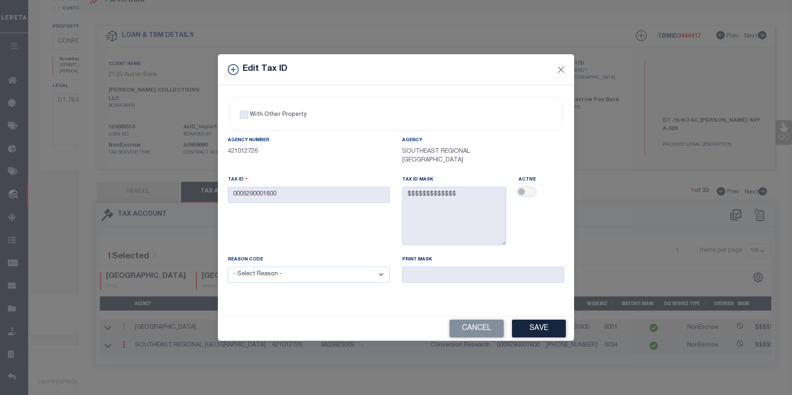
click at [368, 275] on select "- Select Reason - 099 - Other (Provide additional detail) ACT - Agency Changed …" at bounding box center [309, 275] width 162 height 16
select select "099"
click at [228, 267] on select "- Select Reason - 099 - Other (Provide additional detail) ACT - Agency Changed …" at bounding box center [309, 275] width 162 height 16
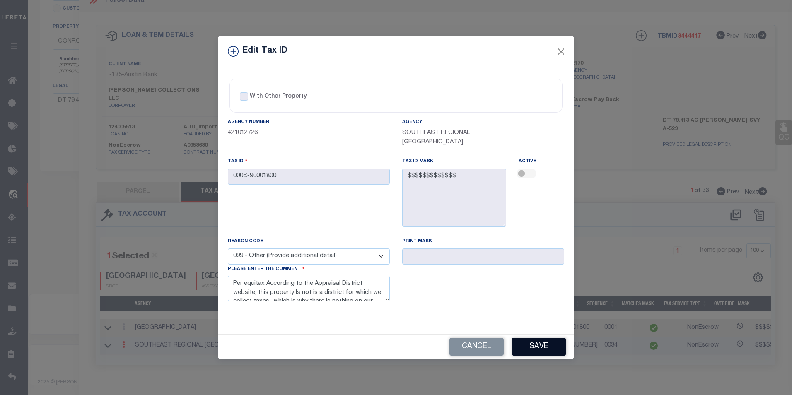
click at [539, 346] on button "Save" at bounding box center [539, 347] width 54 height 18
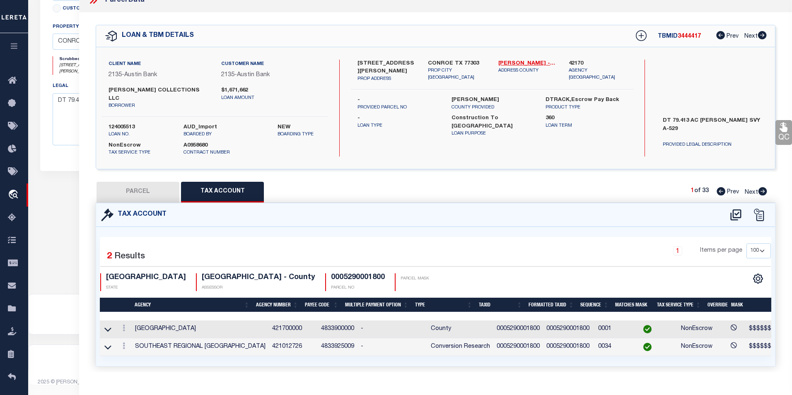
select select
click at [128, 326] on link at bounding box center [123, 329] width 9 height 7
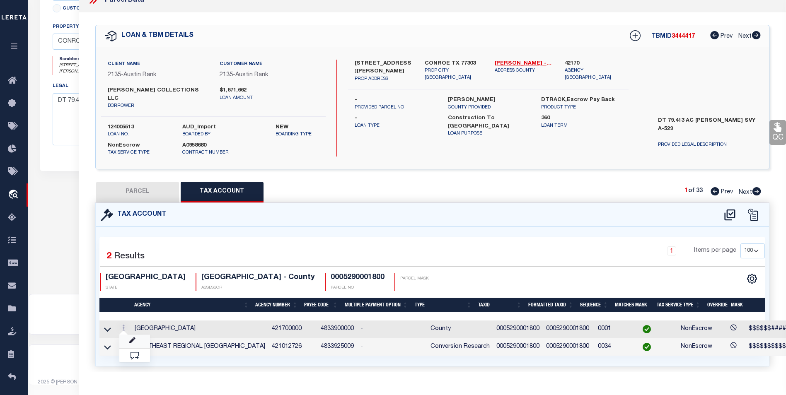
click at [128, 335] on link at bounding box center [134, 342] width 31 height 14
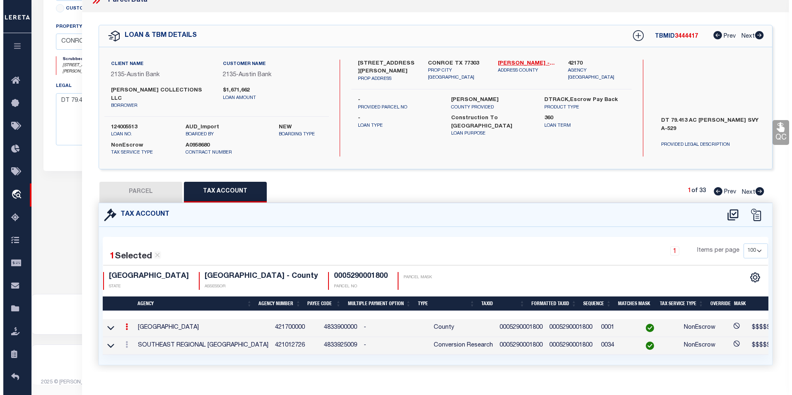
type textarea "$$$$$$#######"
type input "XXXXXXXXXXXXX*"
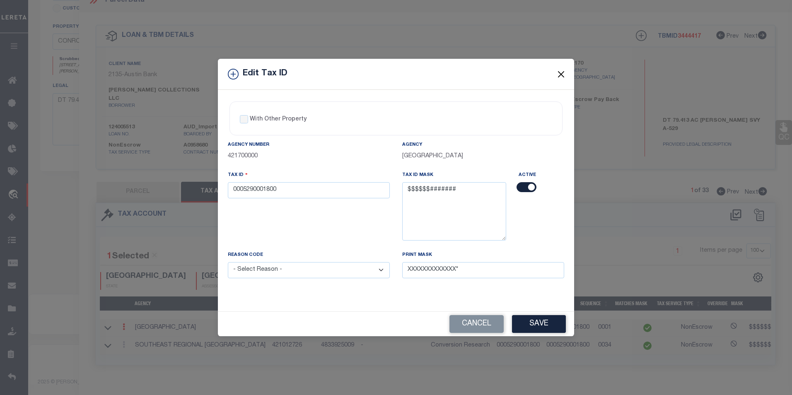
click at [565, 74] on button "Close" at bounding box center [561, 74] width 11 height 11
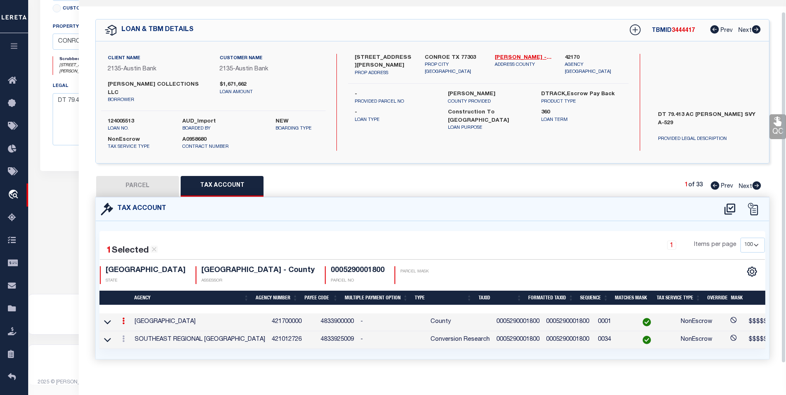
scroll to position [22, 0]
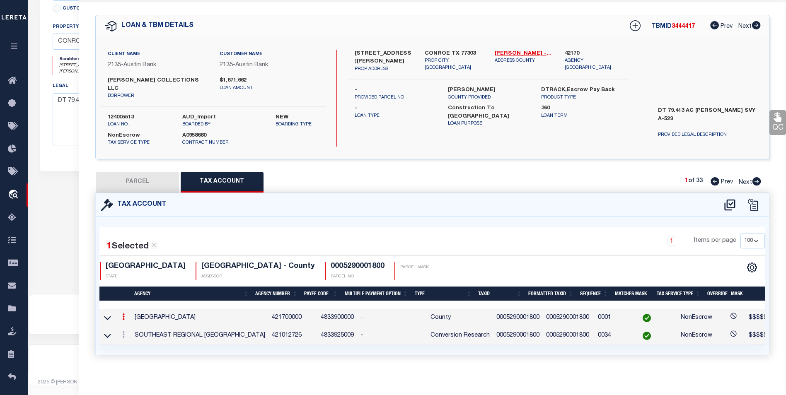
click at [169, 181] on button "PARCEL" at bounding box center [137, 182] width 83 height 21
select select "AS"
select select
checkbox input "false"
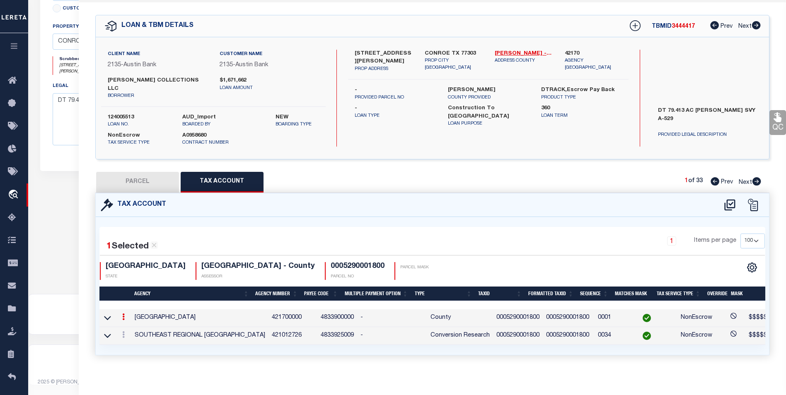
checkbox input "false"
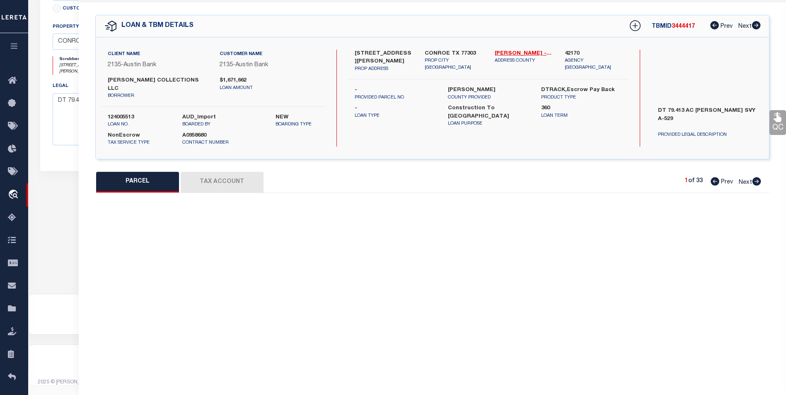
select select "BP"
type input "[PERSON_NAME] COLLECTIONS LLC"
select select "AGW"
select select "LEG"
type input "[STREET_ADDRESS][PERSON_NAME]"
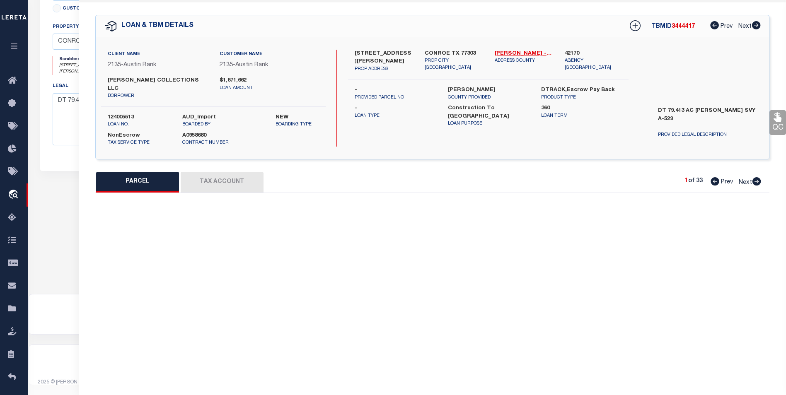
checkbox input "false"
type input "CONROE, TX 77303"
type textarea "A0529 [PERSON_NAME] G, TRACT 18 DEER RUN ACRES U/R, ACRES 1.000"
type textarea "Per equitax According to the Appraisal District website, this property Is not i…"
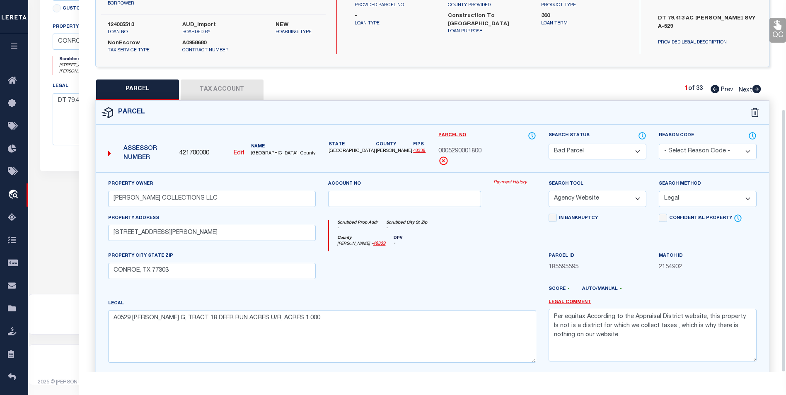
scroll to position [154, 0]
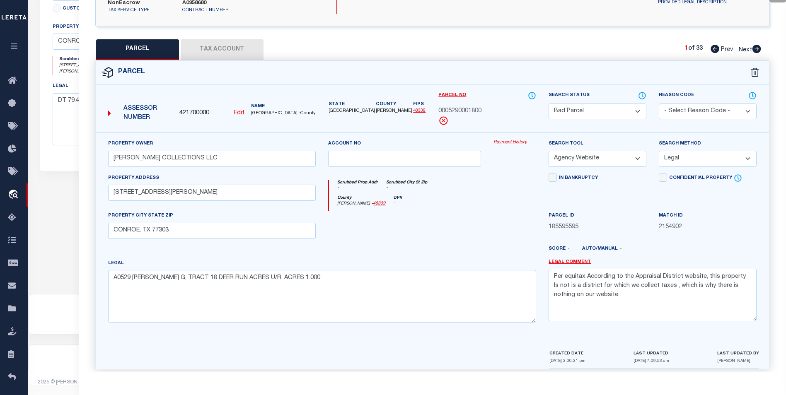
click at [613, 104] on select "Automated Search Bad Parcel Complete Duplicate Parcel High Dollar Reporting In …" at bounding box center [597, 112] width 98 height 16
click at [548, 104] on select "Automated Search Bad Parcel Complete Duplicate Parcel High Dollar Reporting In …" at bounding box center [597, 112] width 98 height 16
click at [607, 104] on select "Automated Search Bad Parcel Complete Duplicate Parcel High Dollar Reporting In …" at bounding box center [597, 112] width 98 height 16
click at [548, 104] on select "Automated Search Bad Parcel Complete Duplicate Parcel High Dollar Reporting In …" at bounding box center [597, 112] width 98 height 16
click at [687, 155] on select "-- Select Search Method -- Property Address Legal Liability Info Provided" at bounding box center [708, 159] width 98 height 16
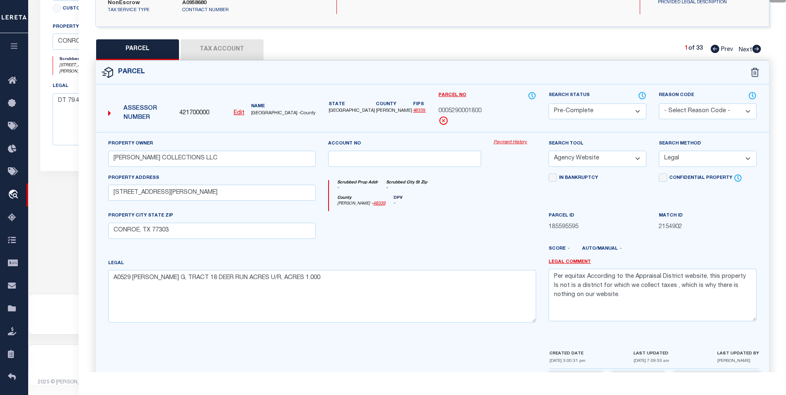
click at [592, 190] on div "In Bankruptcy" at bounding box center [597, 193] width 110 height 38
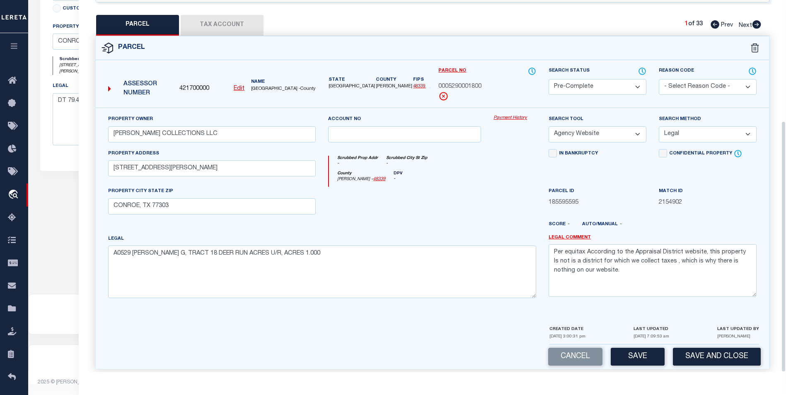
scroll to position [335, 0]
click at [633, 348] on button "Save" at bounding box center [638, 357] width 54 height 18
select select "AS"
select select
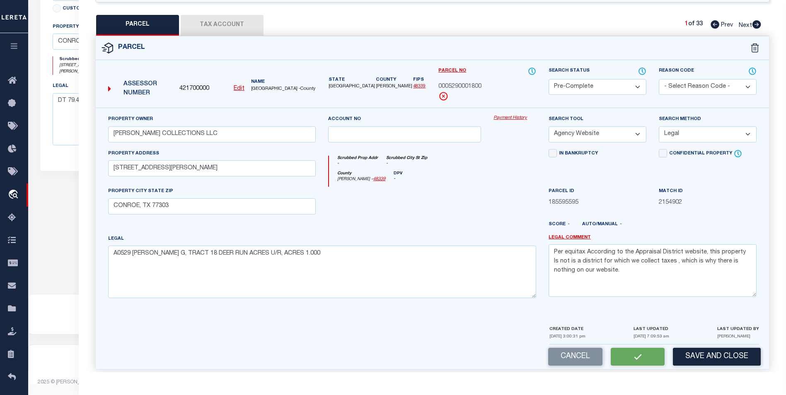
checkbox input "false"
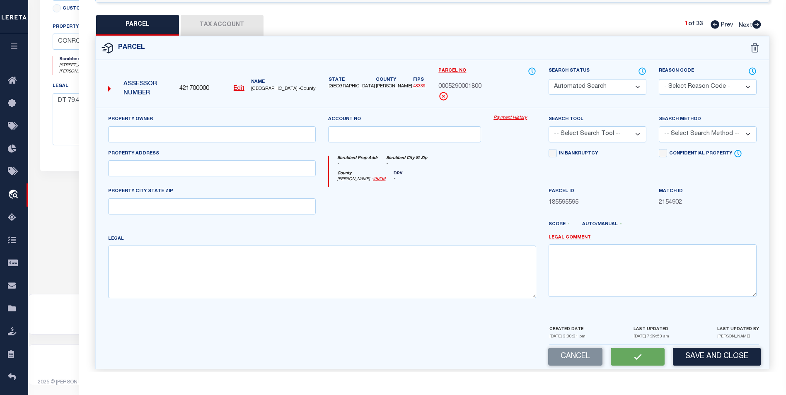
select select "PC"
type input "[PERSON_NAME] COLLECTIONS LLC"
select select "AGW"
select select "LEG"
type input "[STREET_ADDRESS][PERSON_NAME]"
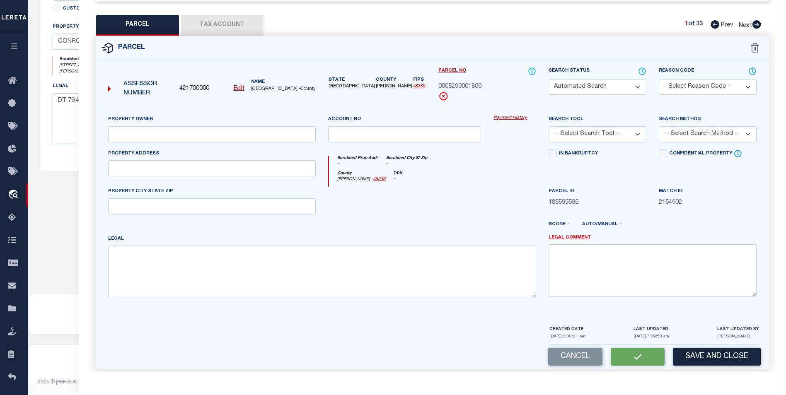
type input "CONROE, TX 77303"
type textarea "A0529 [PERSON_NAME] G, TRACT 18 DEER RUN ACRES U/R, ACRES 1.000"
type textarea "Per equitax According to the Appraisal District website, this property Is not i…"
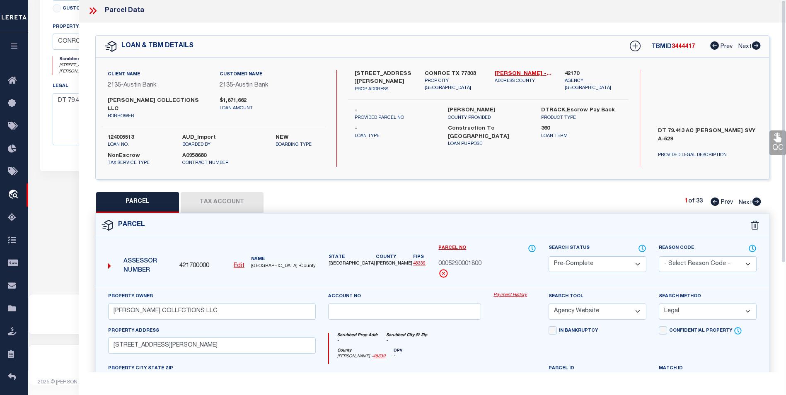
scroll to position [0, 0]
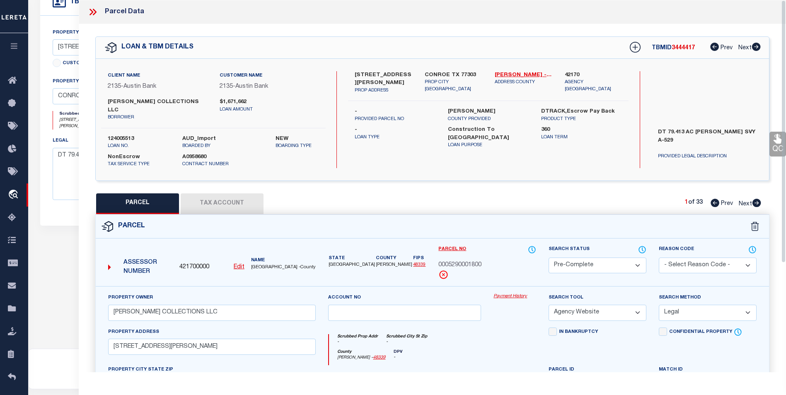
click at [90, 17] on div "Parcel Data" at bounding box center [432, 12] width 707 height 24
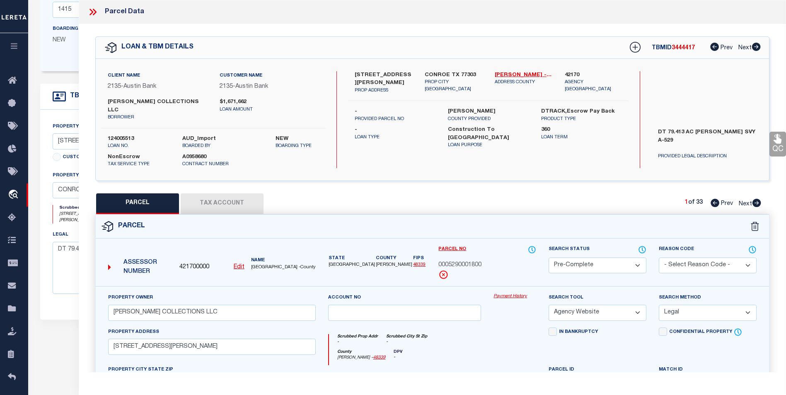
scroll to position [87, 0]
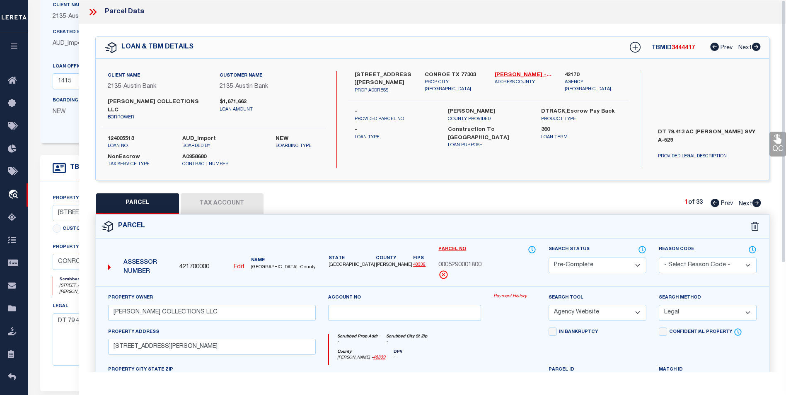
click at [92, 12] on icon at bounding box center [91, 12] width 4 height 7
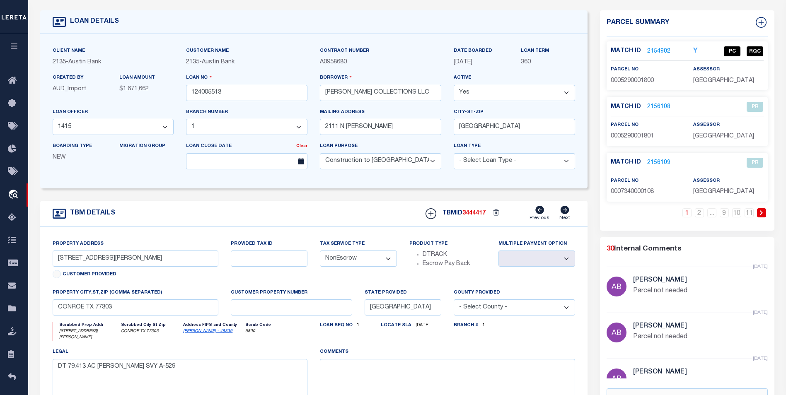
scroll to position [0, 0]
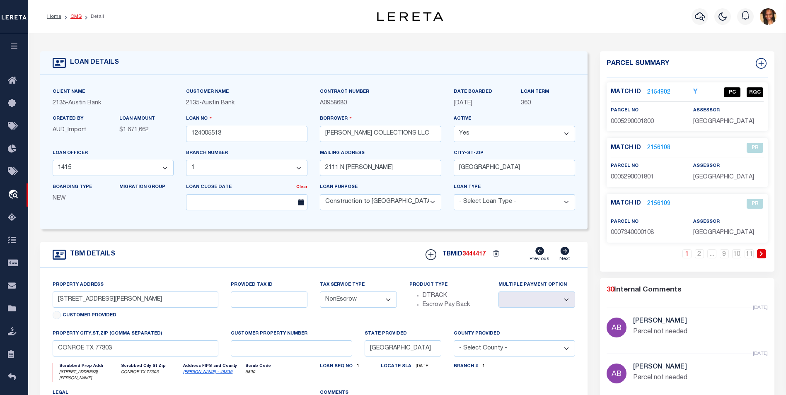
click at [75, 18] on link "OMS" at bounding box center [75, 16] width 11 height 5
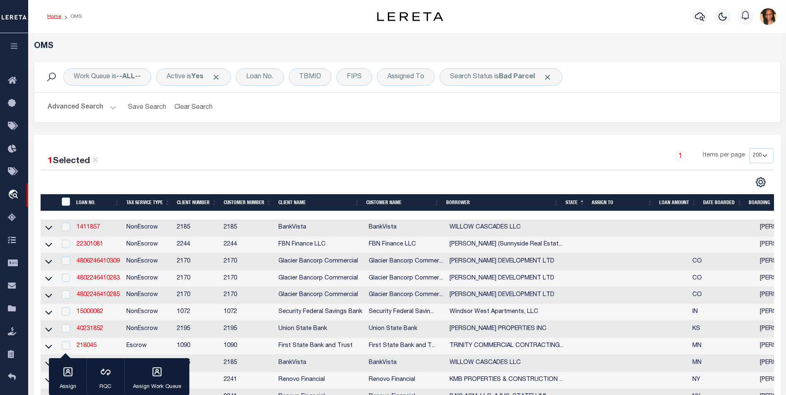
click at [51, 14] on link "Home" at bounding box center [54, 16] width 14 height 5
